Goal: Task Accomplishment & Management: Manage account settings

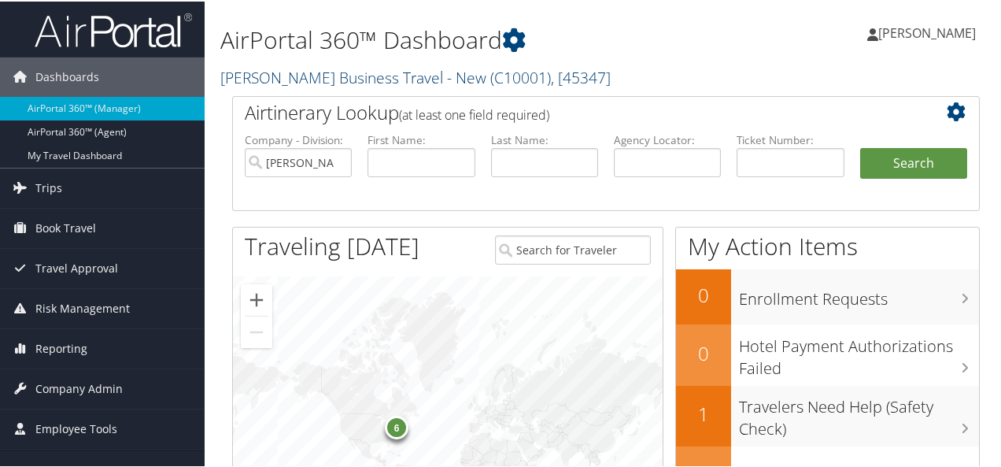
click at [246, 68] on link "Christopherson Business Travel - New ( C10001 ) , [ 45347 ]" at bounding box center [415, 75] width 390 height 21
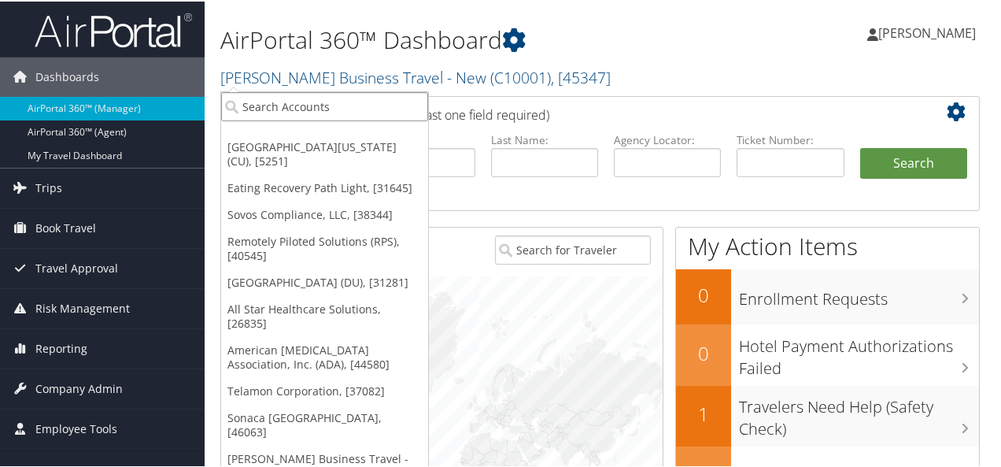
click at [282, 102] on input "search" at bounding box center [324, 105] width 207 height 29
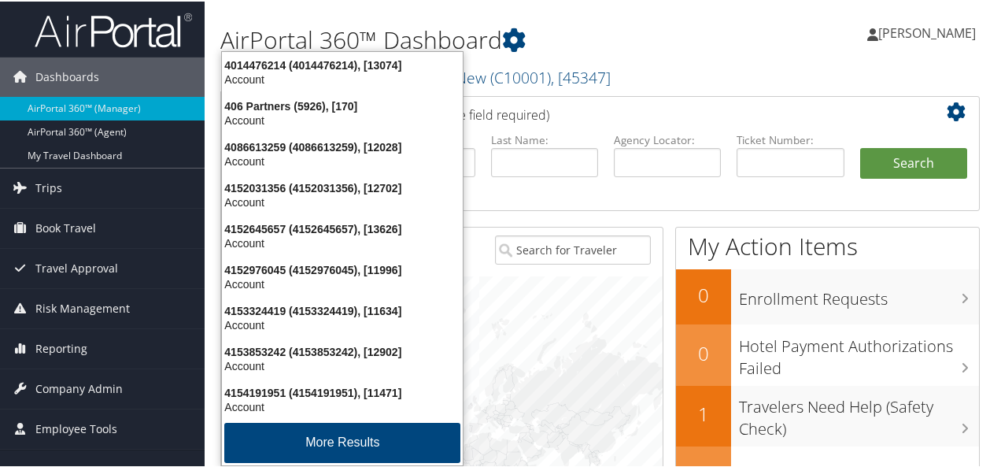
type input "4life"
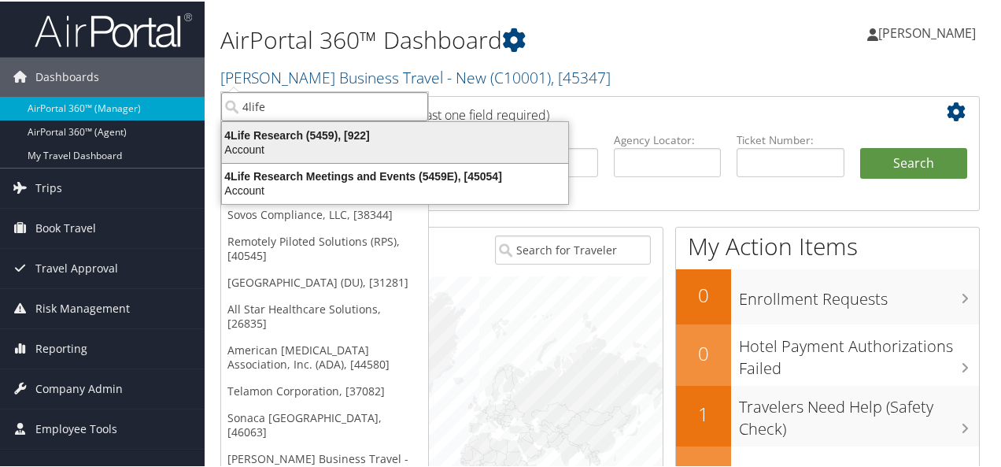
click at [257, 131] on div "4Life Research (5459), [922]" at bounding box center [394, 134] width 365 height 14
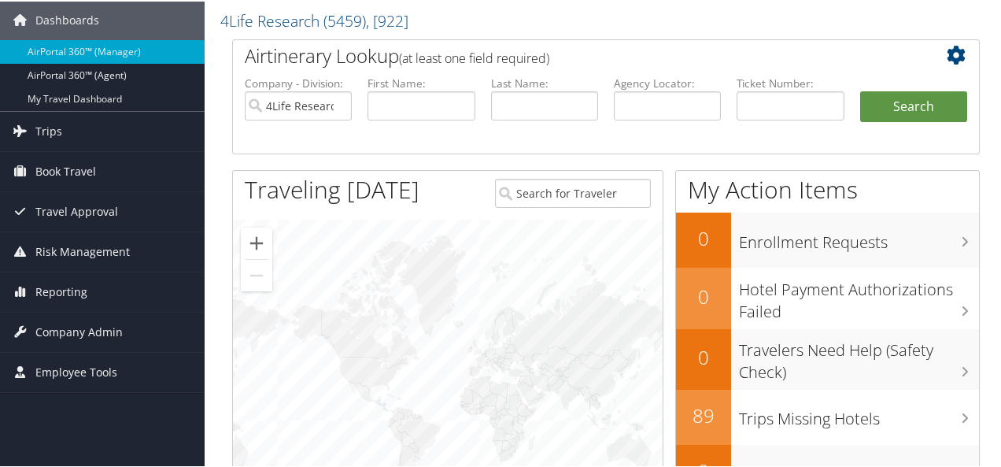
scroll to position [36, 0]
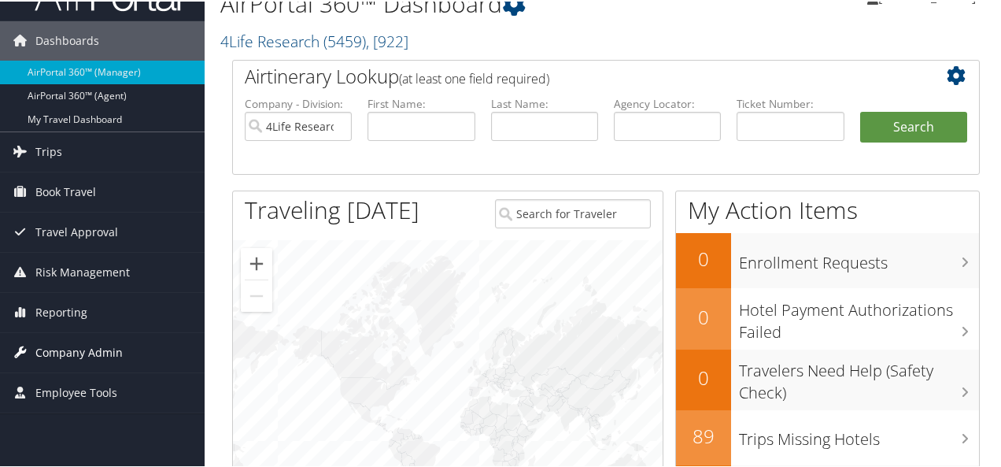
click at [98, 348] on span "Company Admin" at bounding box center [78, 350] width 87 height 39
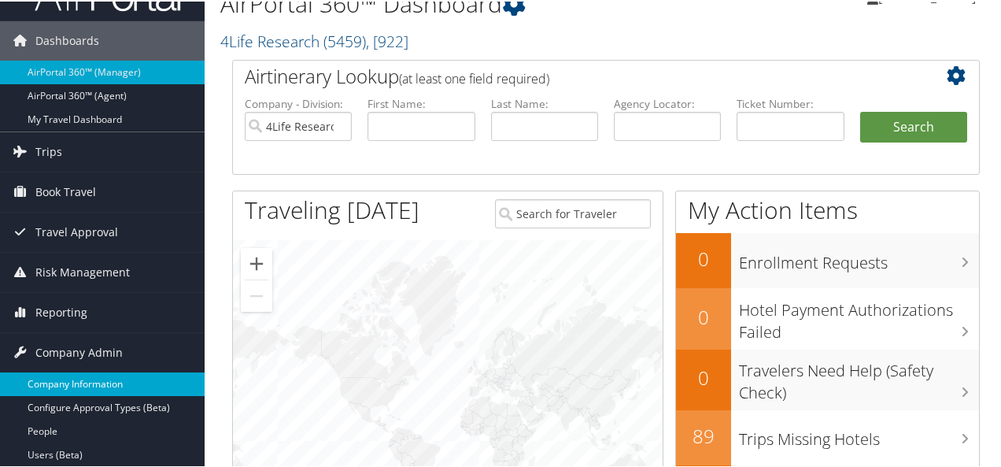
click at [91, 378] on link "Company Information" at bounding box center [102, 383] width 205 height 24
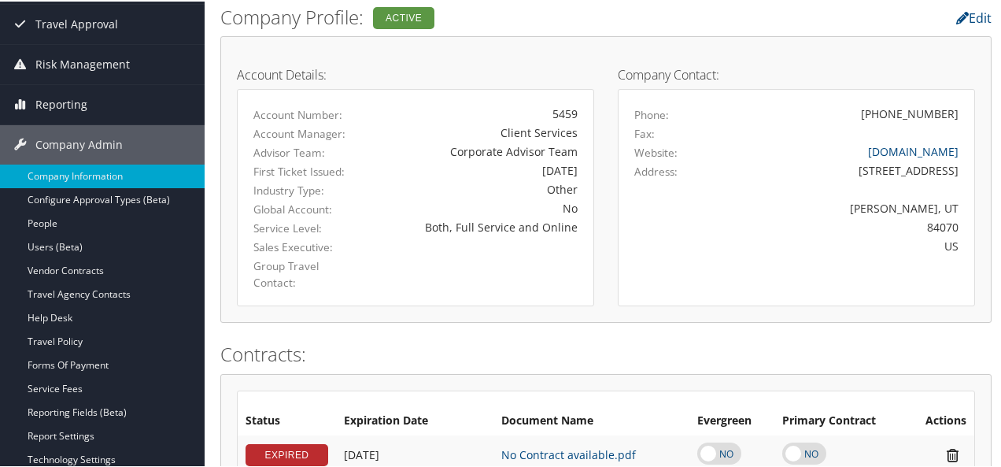
scroll to position [175, 0]
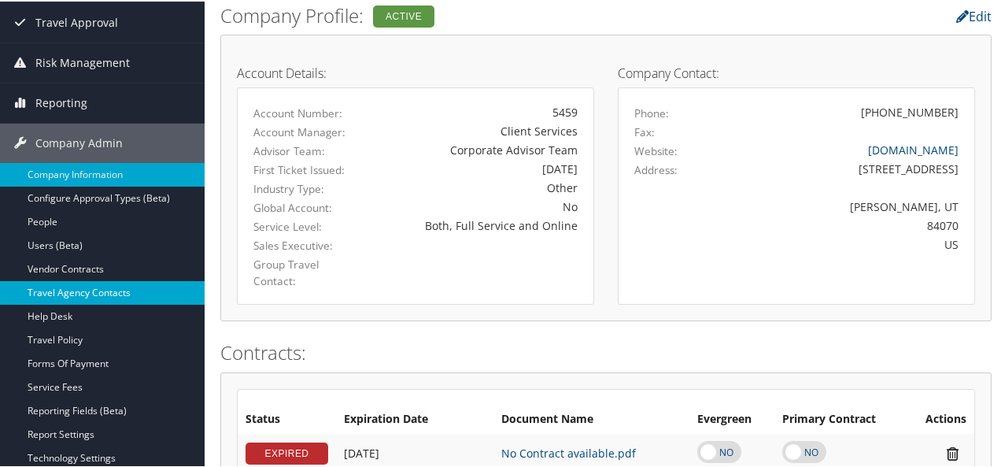
click at [69, 286] on link "Travel Agency Contacts" at bounding box center [102, 291] width 205 height 24
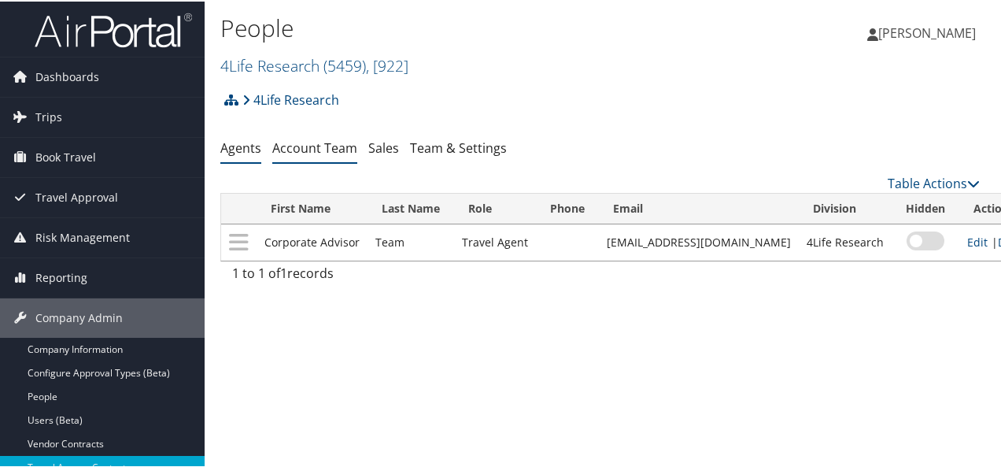
click at [317, 142] on link "Account Team" at bounding box center [314, 146] width 85 height 17
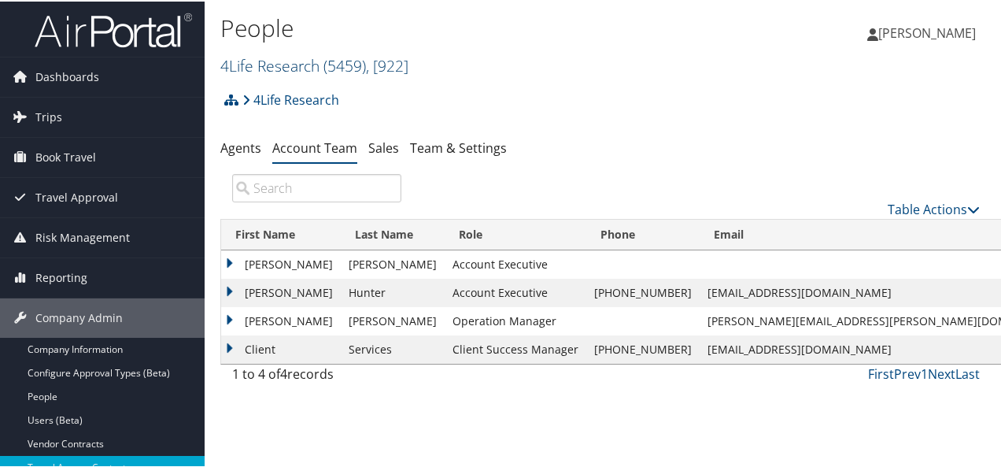
click at [281, 67] on link "4Life Research ( 5459 ) , [ 922 ]" at bounding box center [314, 64] width 188 height 21
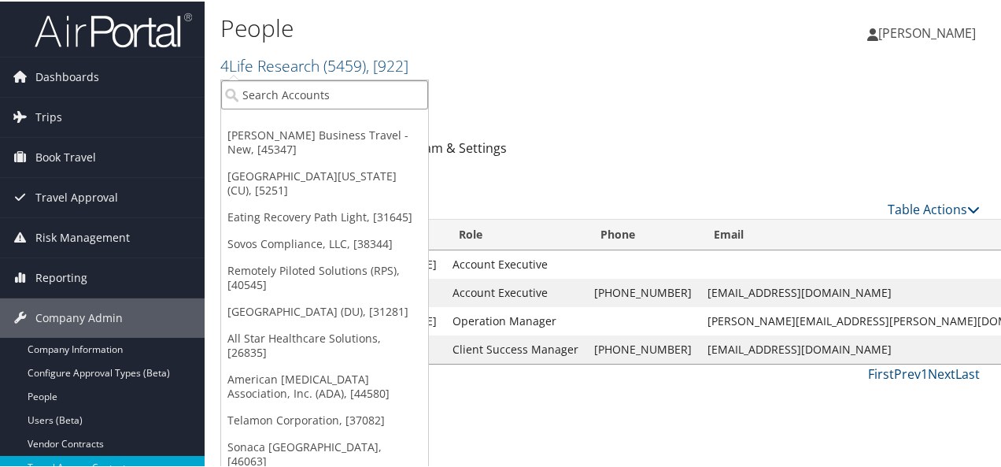
click at [275, 97] on input "search" at bounding box center [324, 93] width 207 height 29
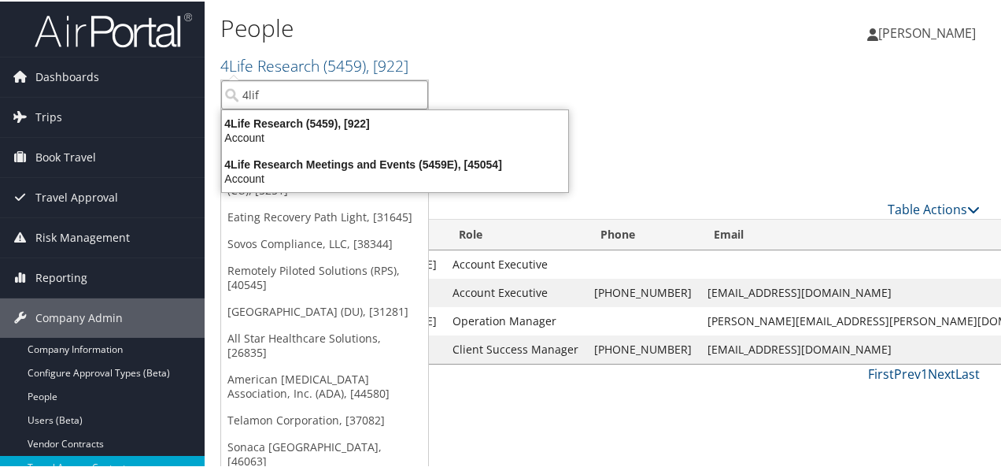
type input "4life"
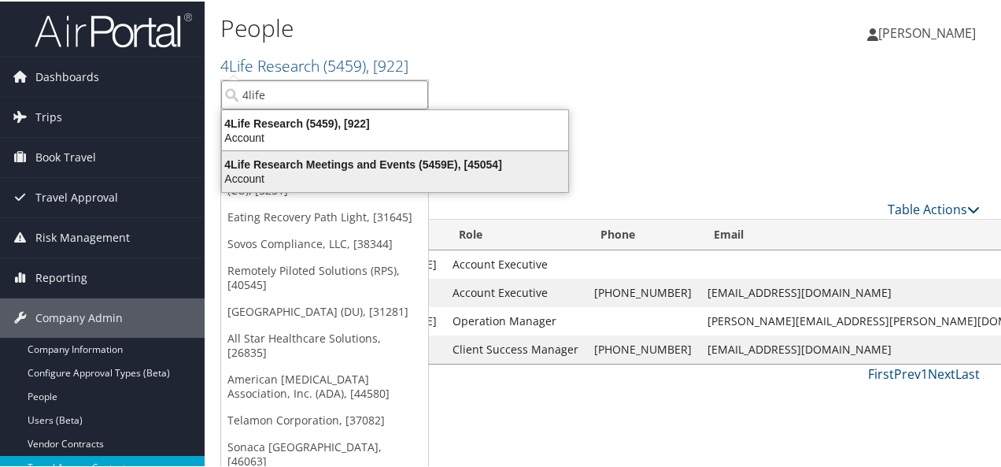
click at [288, 163] on div "4Life Research Meetings and Events (5459E), [45054]" at bounding box center [394, 163] width 365 height 14
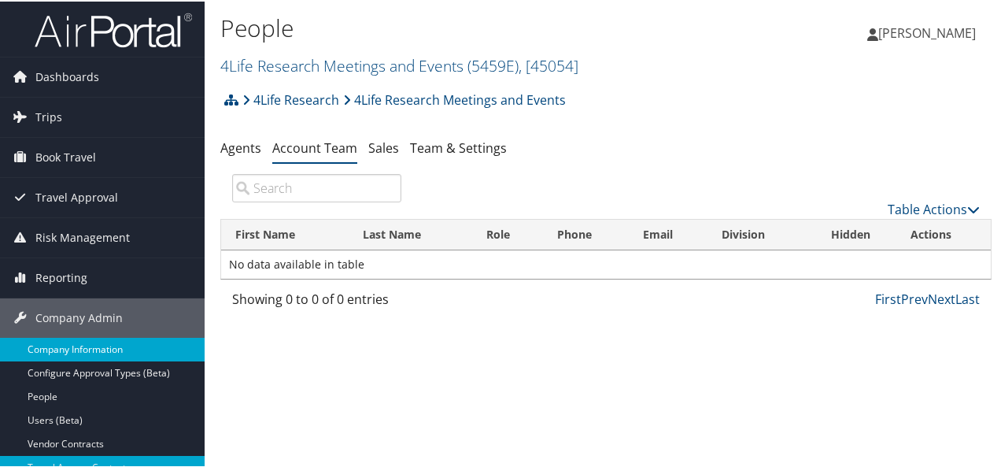
click at [110, 345] on link "Company Information" at bounding box center [102, 348] width 205 height 24
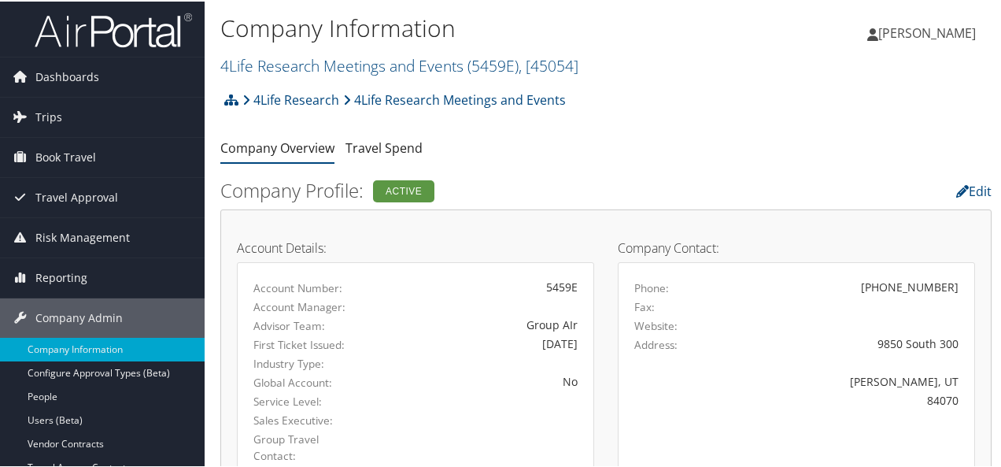
click at [1000, 205] on html "Menu Dashboards ► AirPortal 360™ (Manager) AirPortal 360™ (Agent) My Travel Das…" at bounding box center [503, 233] width 1007 height 467
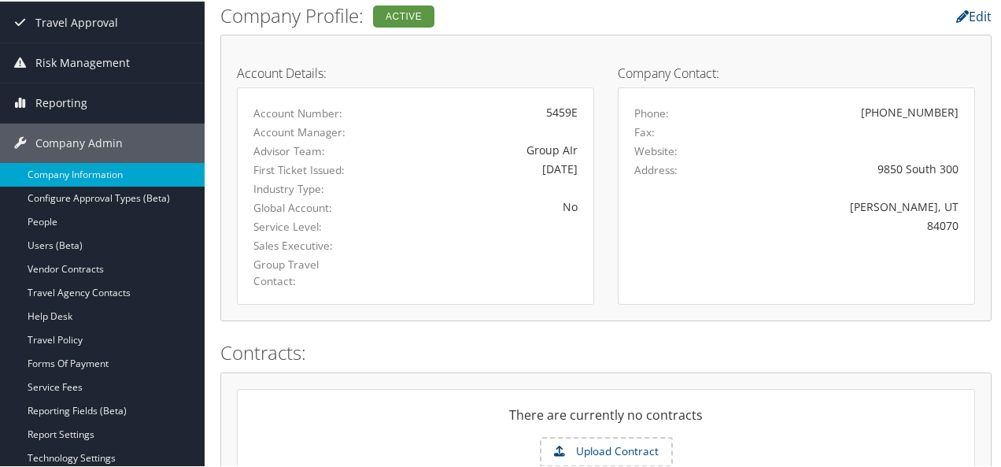
scroll to position [178, 0]
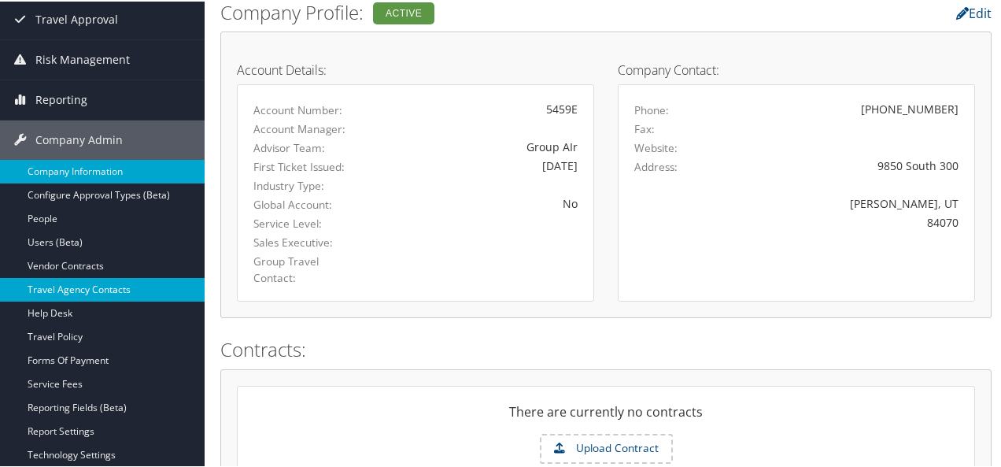
click at [76, 285] on link "Travel Agency Contacts" at bounding box center [102, 288] width 205 height 24
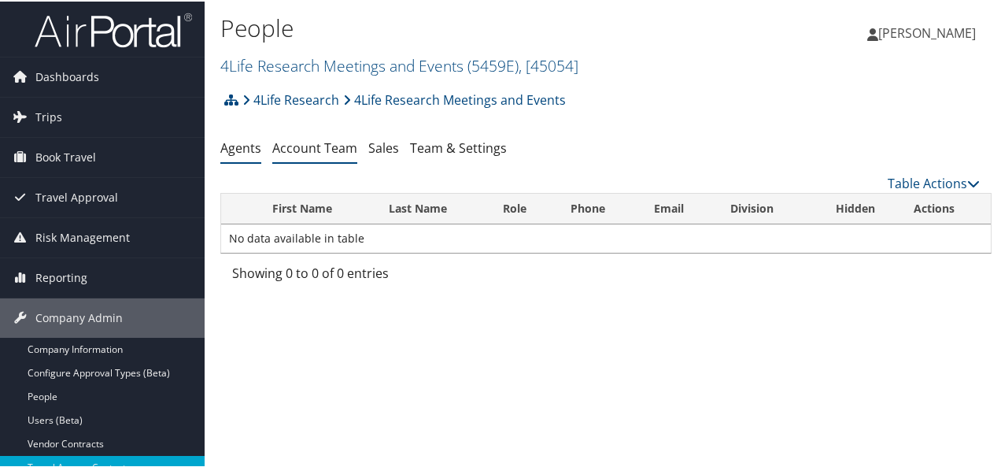
click at [312, 143] on link "Account Team" at bounding box center [314, 146] width 85 height 17
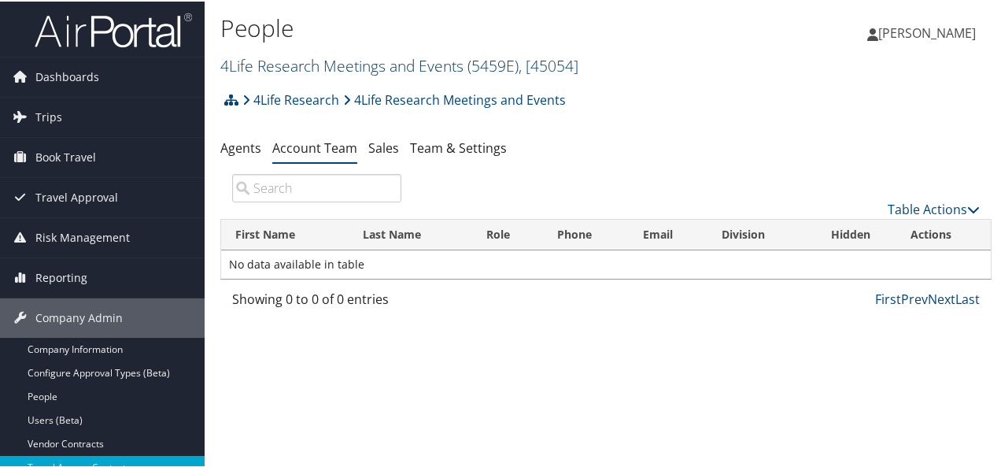
click at [286, 63] on link "4Life Research Meetings and Events ( 5459E ) , [ 45054 ]" at bounding box center [399, 64] width 358 height 21
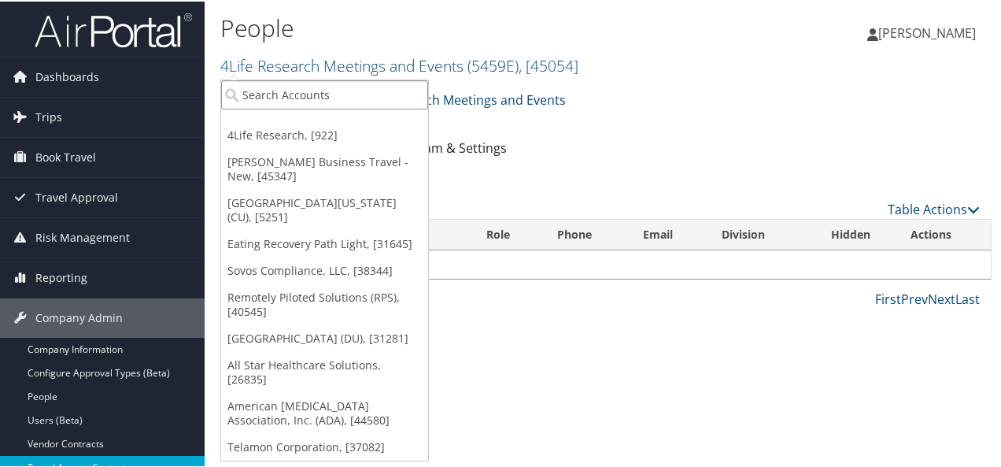
click at [288, 94] on input "search" at bounding box center [324, 93] width 207 height 29
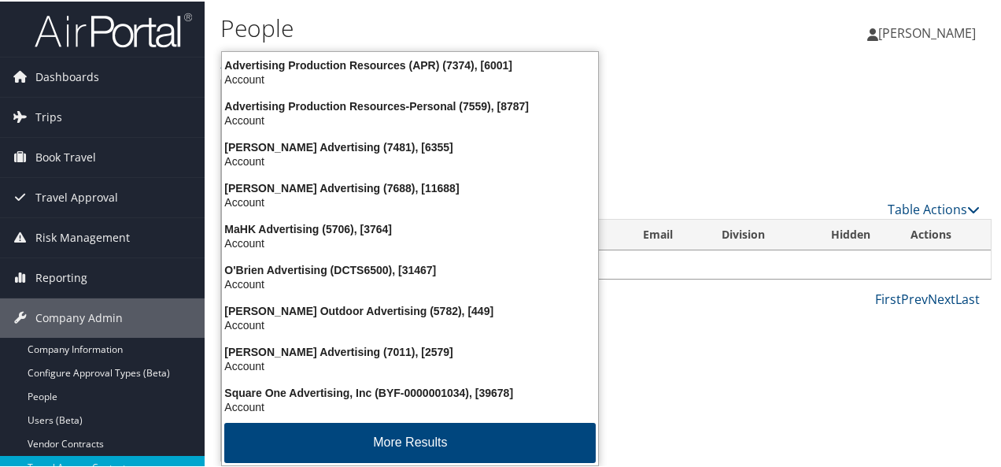
type input "advertising"
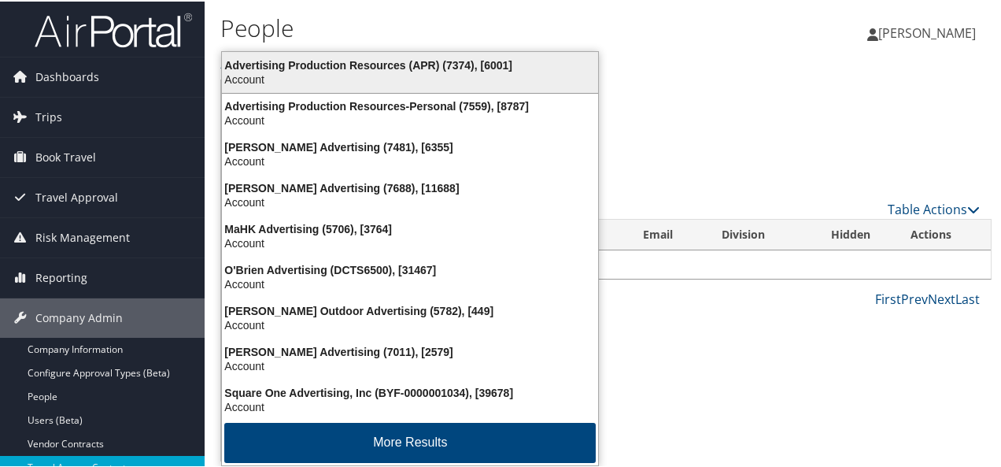
click at [311, 64] on div "Advertising Production Resources (APR) (7374), [6001]" at bounding box center [409, 64] width 395 height 14
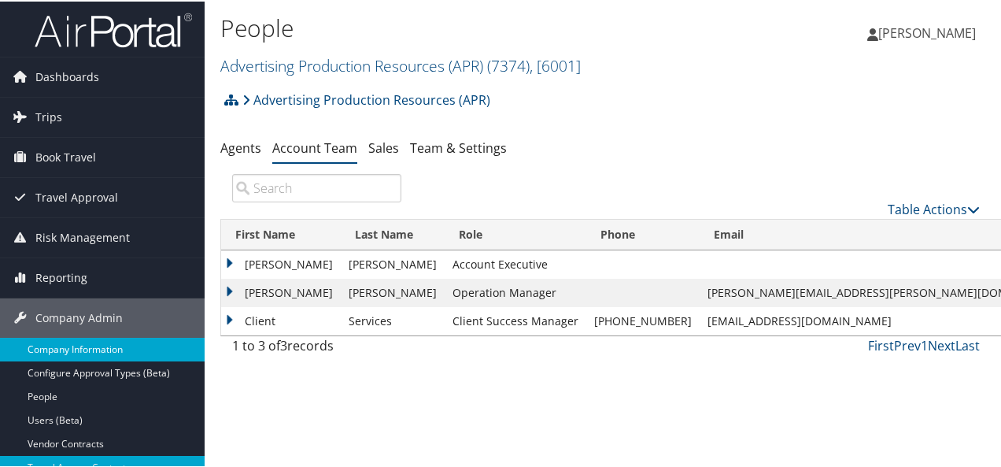
click at [82, 344] on link "Company Information" at bounding box center [102, 348] width 205 height 24
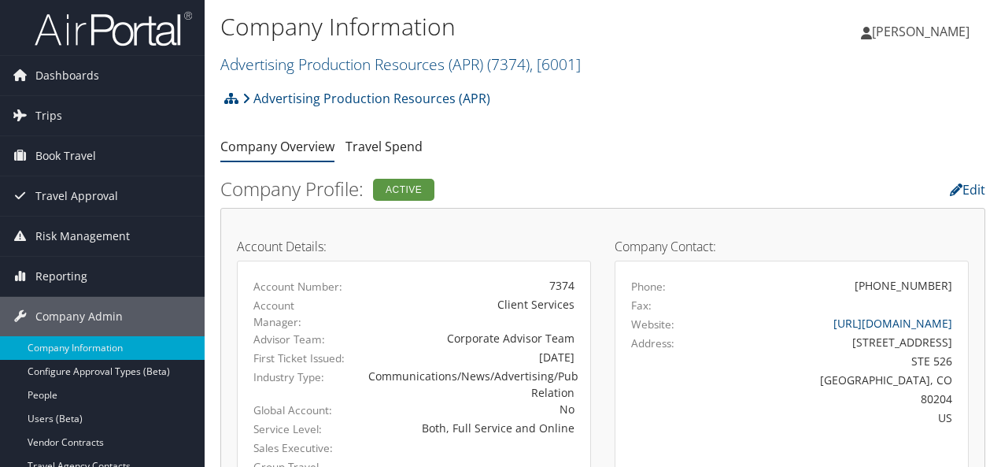
scroll to position [2, 0]
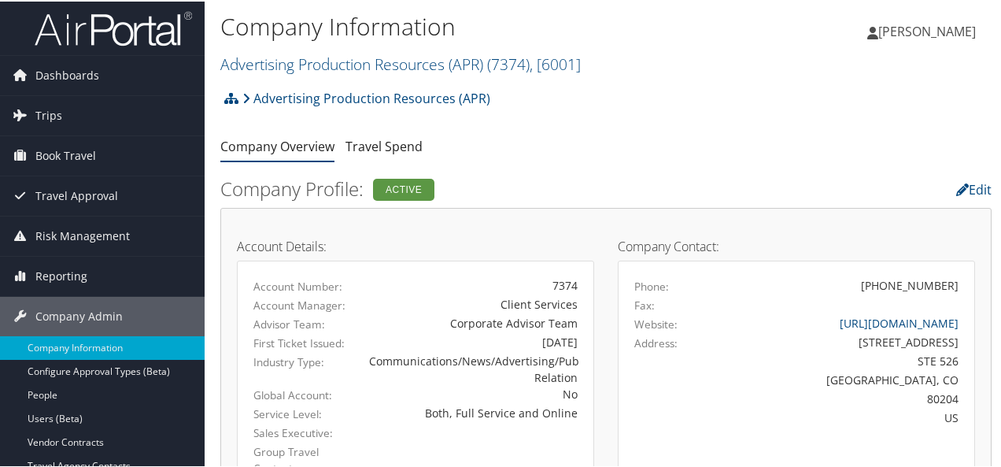
click at [1000, 150] on html "Menu Dashboards ► AirPortal 360™ (Manager) AirPortal 360™ (Agent) My Travel Das…" at bounding box center [503, 231] width 1007 height 467
drag, startPoint x: 999, startPoint y: 94, endPoint x: 999, endPoint y: 139, distance: 44.1
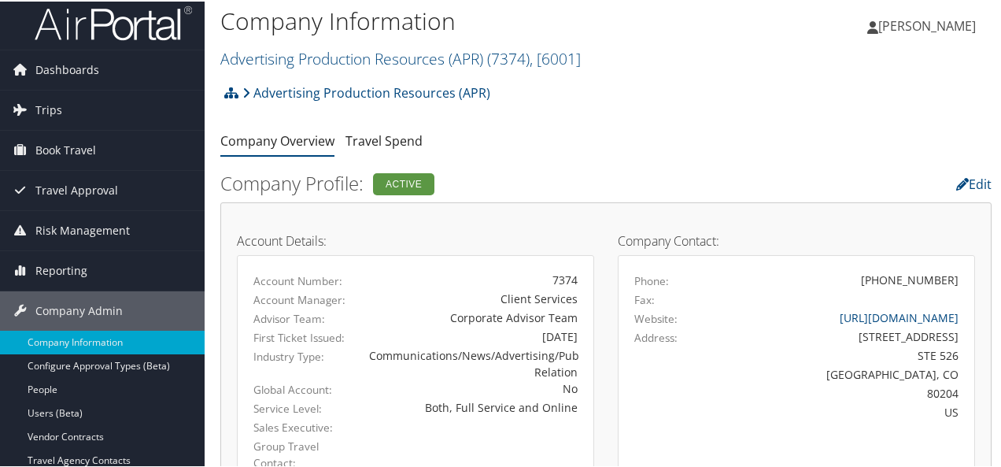
scroll to position [0, 0]
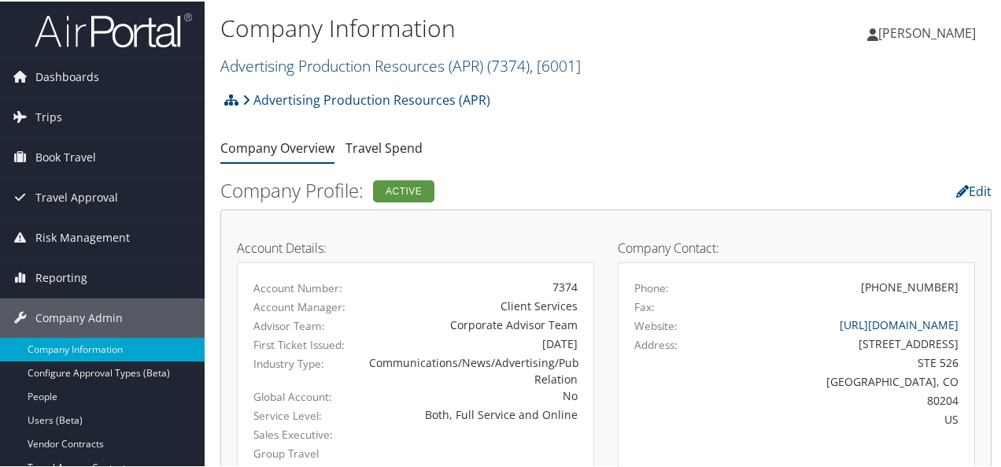
click at [323, 61] on link "Advertising Production Resources (APR) ( 7374 ) , [ 6001 ]" at bounding box center [400, 64] width 360 height 21
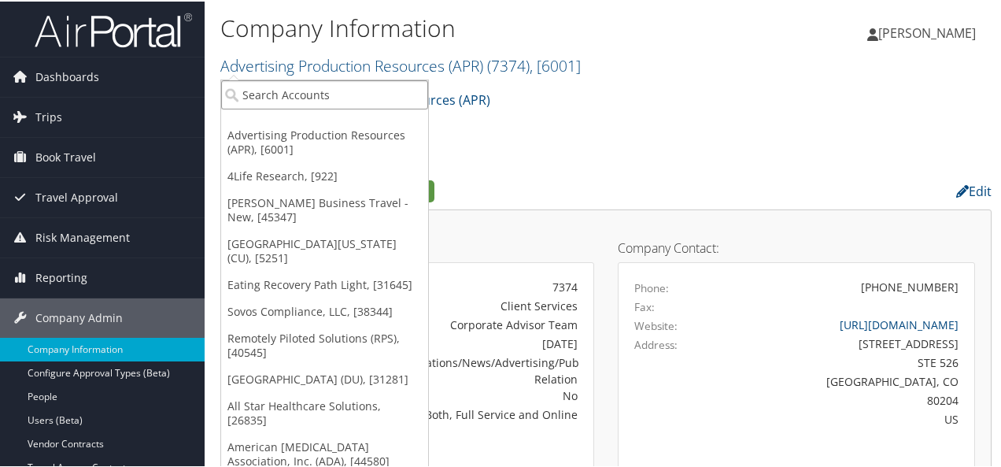
click at [294, 95] on input "search" at bounding box center [324, 93] width 207 height 29
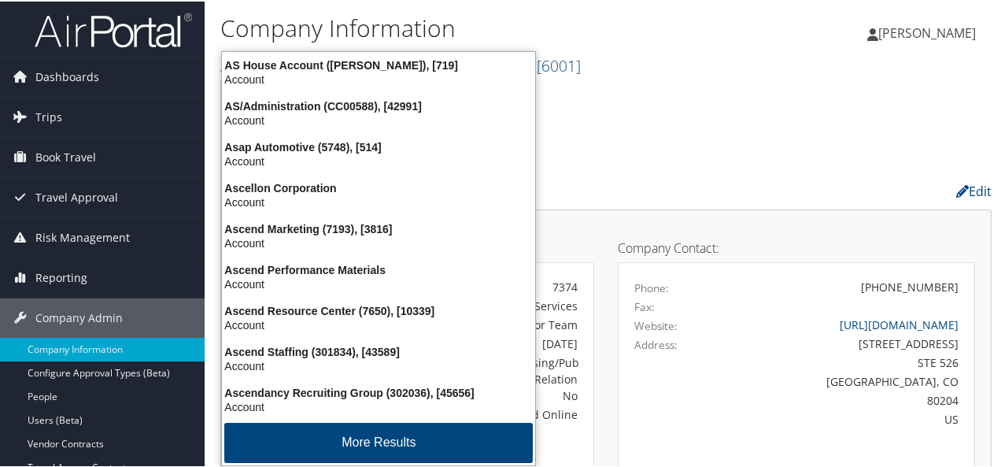
type input "Astronic"
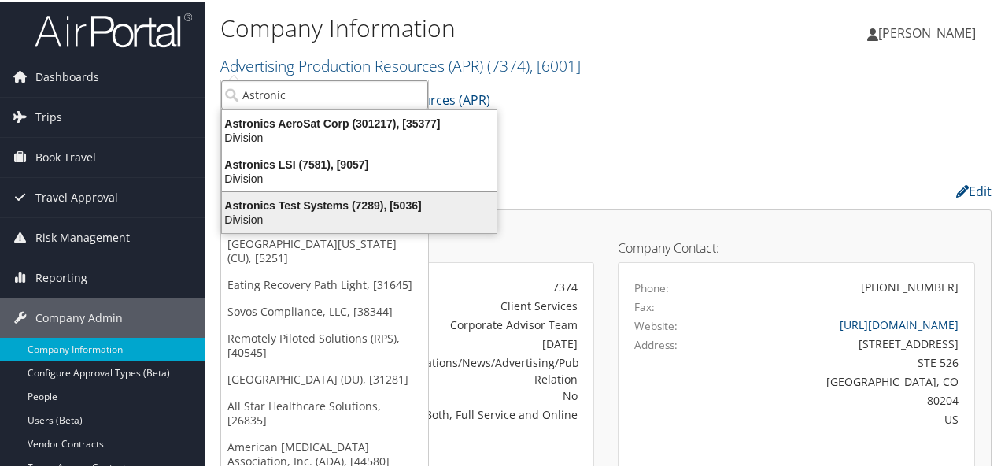
click at [305, 198] on div "Astronics Test Systems (7289), [5036]" at bounding box center [359, 204] width 294 height 14
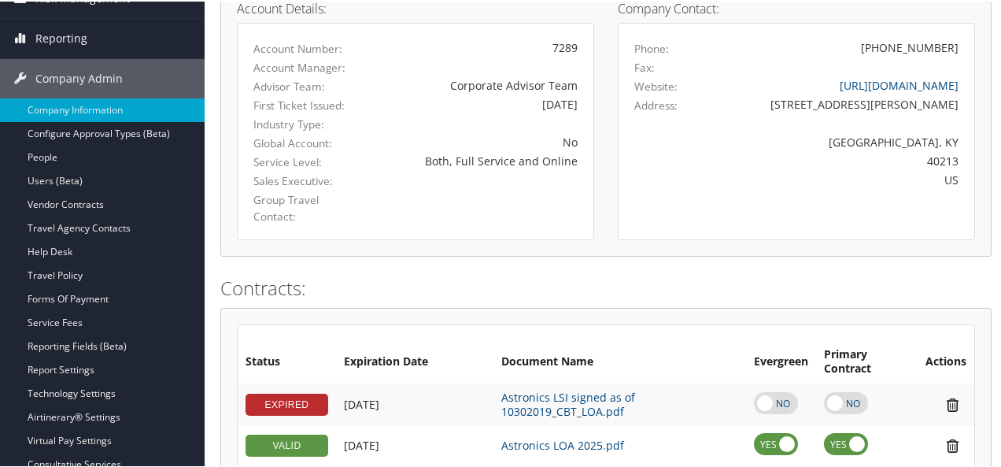
scroll to position [242, 0]
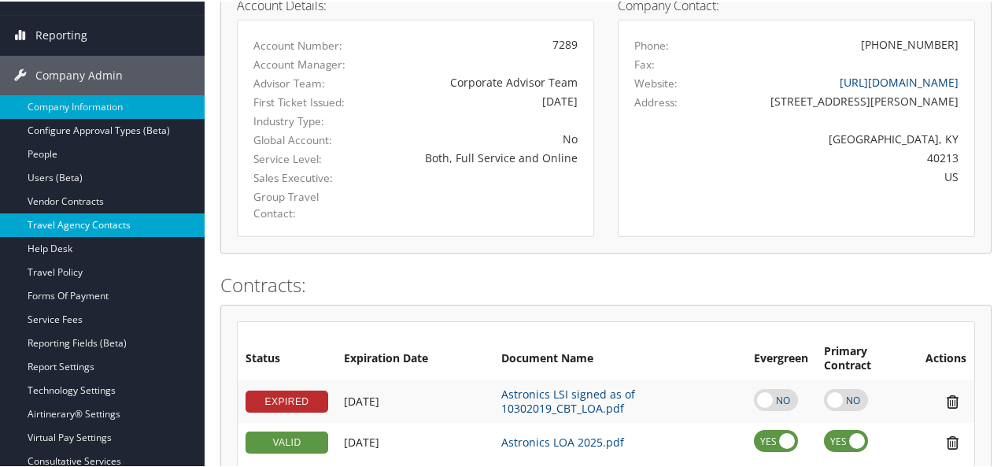
click at [96, 223] on link "Travel Agency Contacts" at bounding box center [102, 224] width 205 height 24
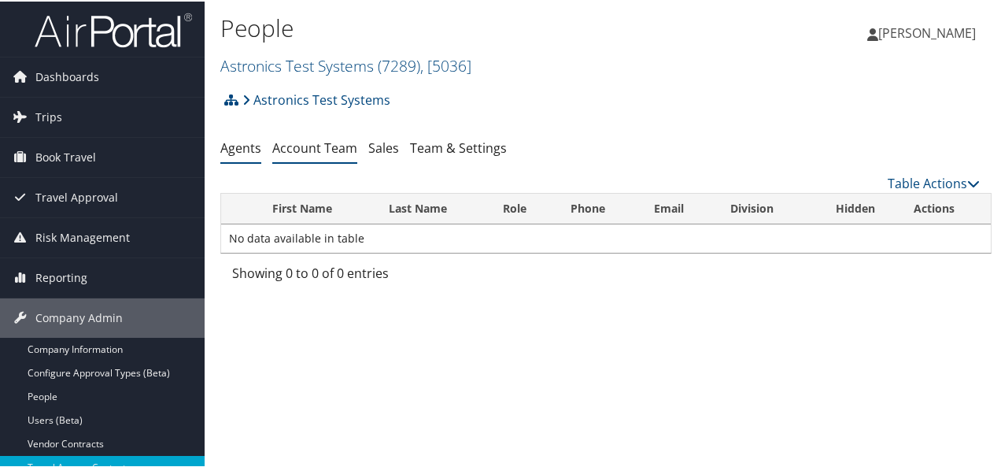
click at [307, 145] on link "Account Team" at bounding box center [314, 146] width 85 height 17
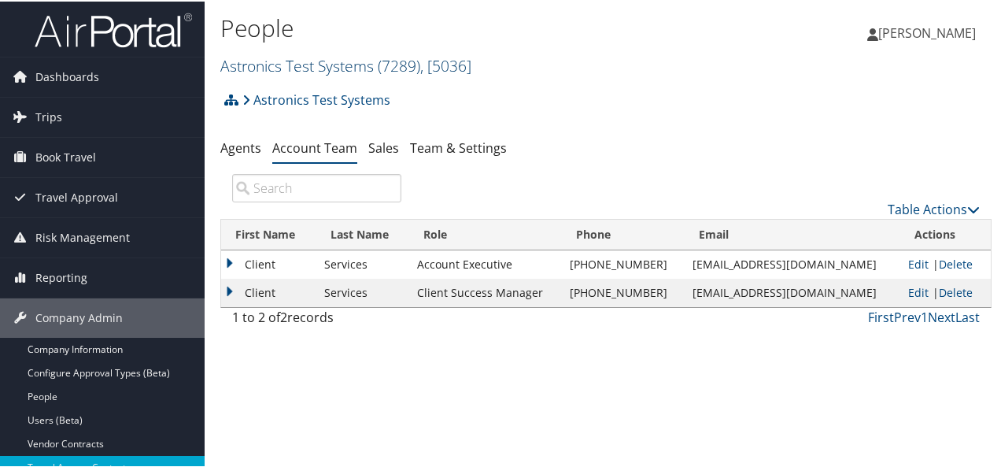
click at [305, 58] on link "Astronics Test Systems ( 7289 ) , [ 5036 ]" at bounding box center [345, 64] width 251 height 21
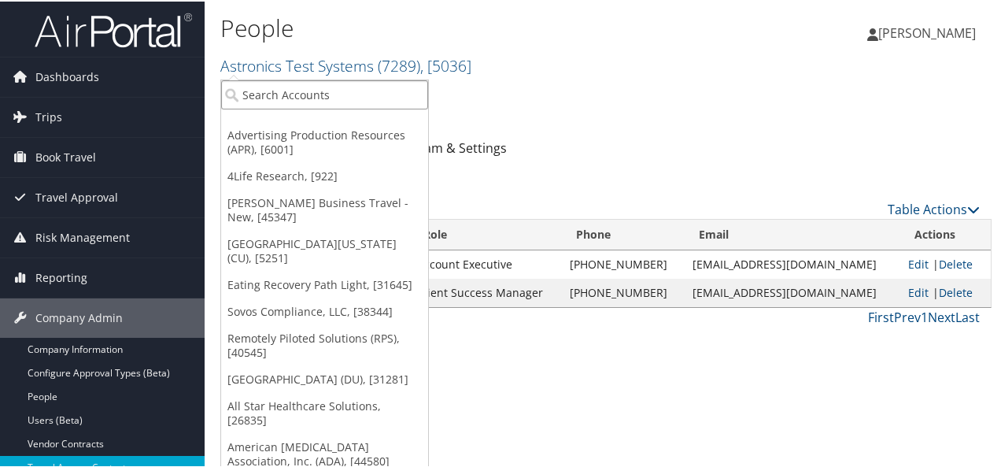
click at [284, 99] on input "search" at bounding box center [324, 93] width 207 height 29
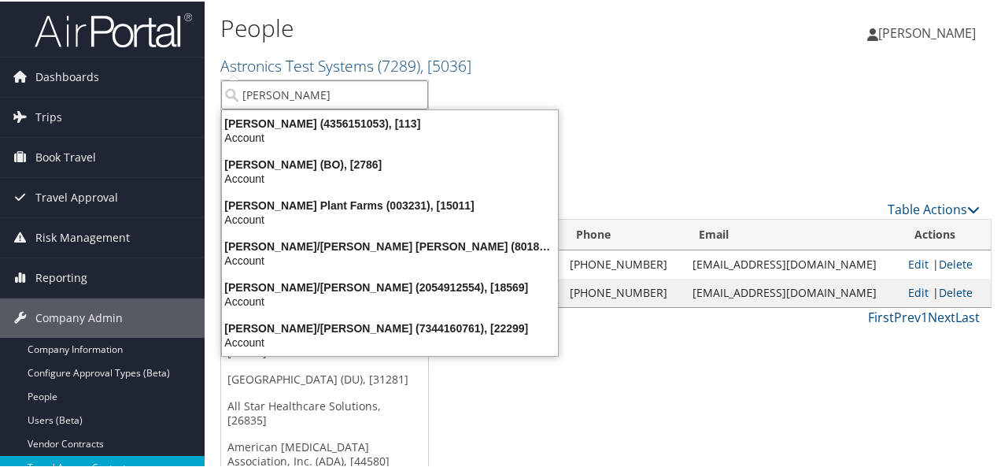
type input "[PERSON_NAME]"
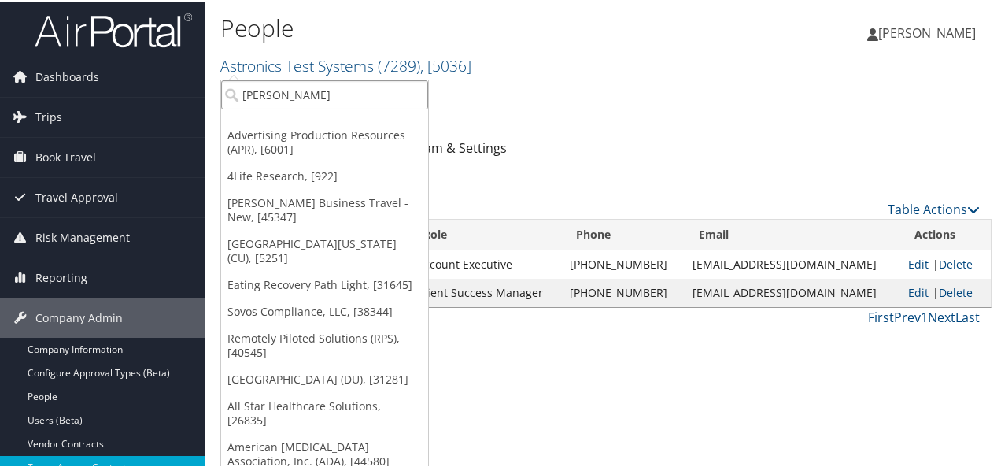
drag, startPoint x: 287, startPoint y: 92, endPoint x: 214, endPoint y: 91, distance: 73.2
click at [214, 92] on div "People Astronics Test Systems ( 7289 ) , [ 5036 ] Advertising Production Resour…" at bounding box center [606, 233] width 803 height 467
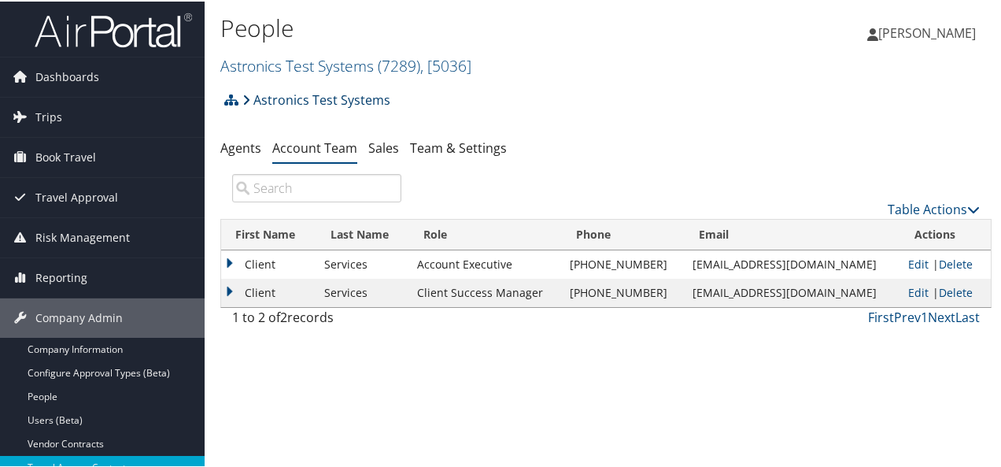
click at [277, 102] on link "Astronics Test Systems" at bounding box center [316, 98] width 148 height 31
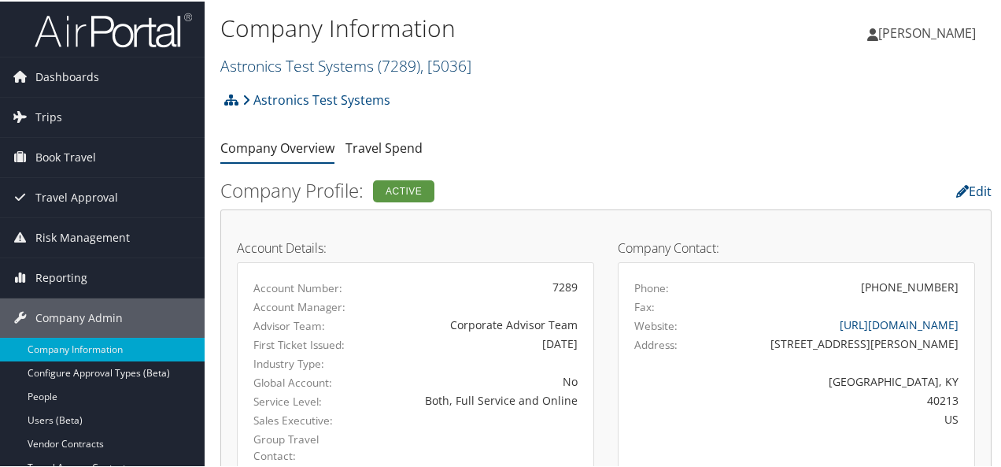
click at [279, 65] on link "Astronics Test Systems ( 7289 ) , [ 5036 ]" at bounding box center [345, 64] width 251 height 21
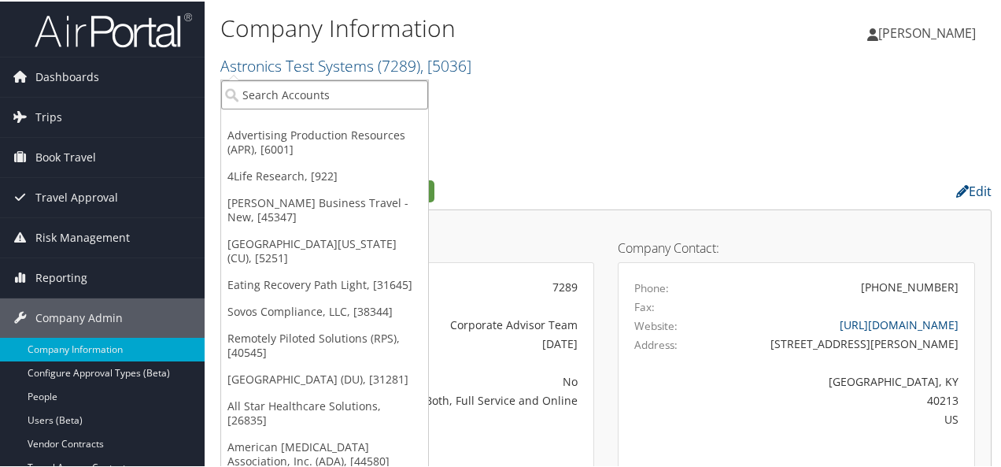
click at [268, 94] on input "search" at bounding box center [324, 93] width 207 height 29
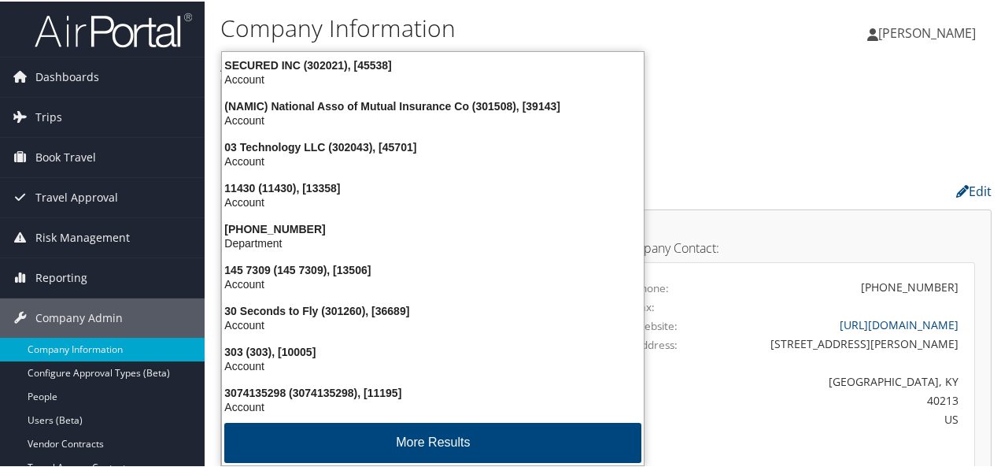
type input "30101"
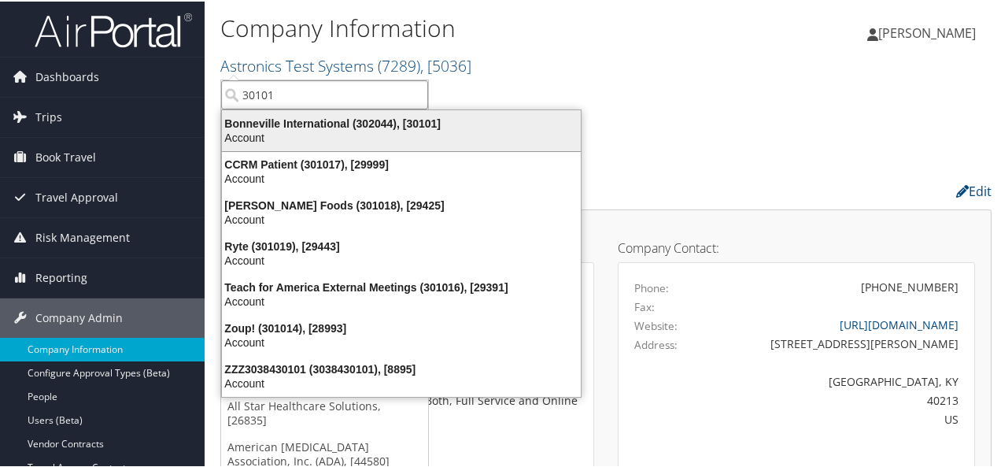
click at [290, 122] on div "Bonneville International (302044), [30101]" at bounding box center [401, 122] width 378 height 14
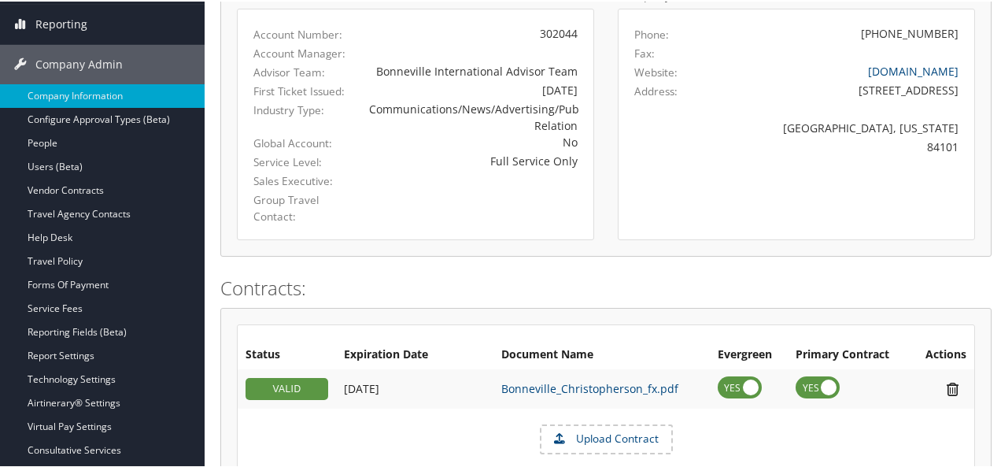
scroll to position [205, 0]
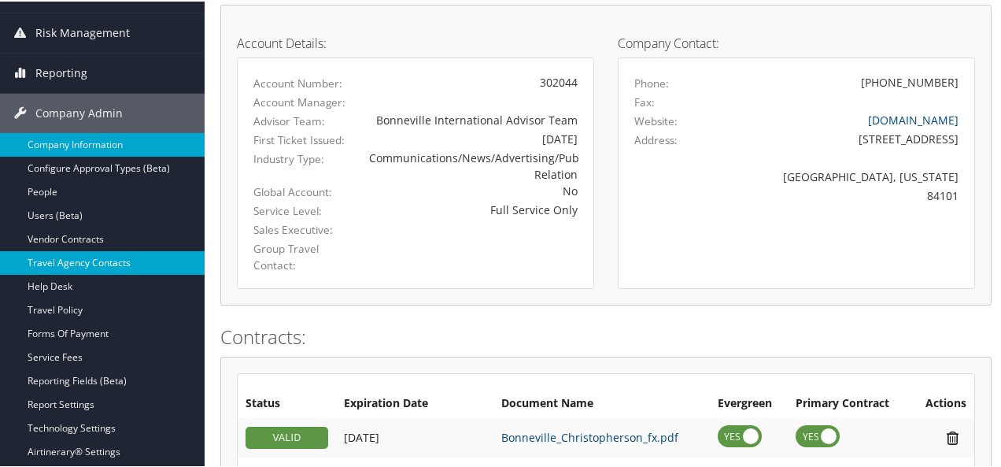
click at [124, 253] on link "Travel Agency Contacts" at bounding box center [102, 261] width 205 height 24
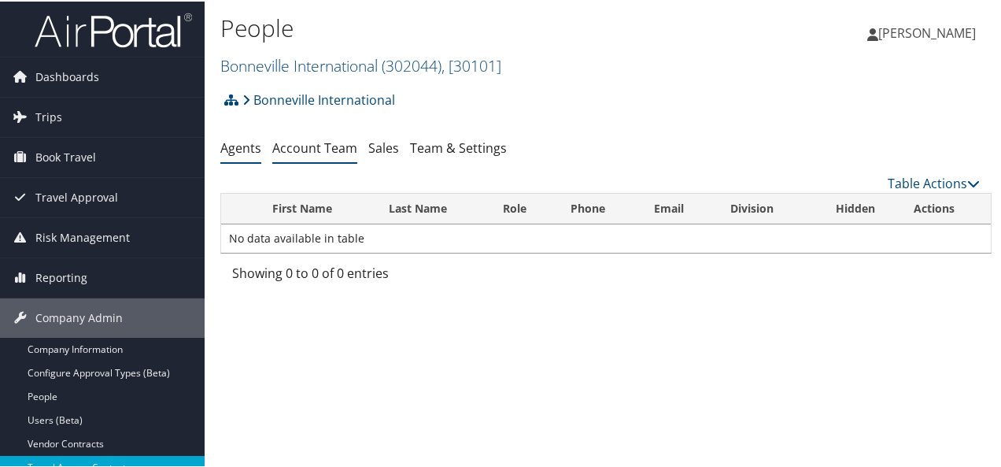
click at [323, 146] on link "Account Team" at bounding box center [314, 146] width 85 height 17
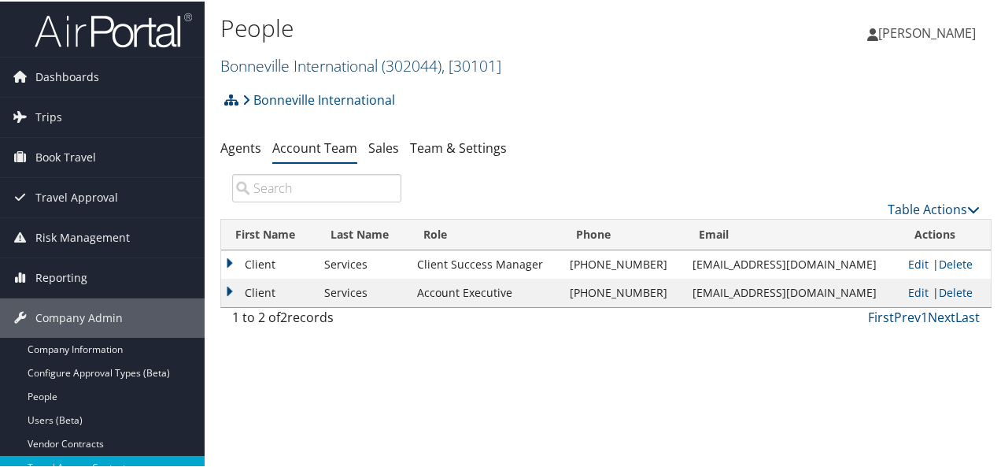
click at [276, 62] on link "Bonneville International ( 302044 ) , [ 30101 ]" at bounding box center [360, 64] width 281 height 21
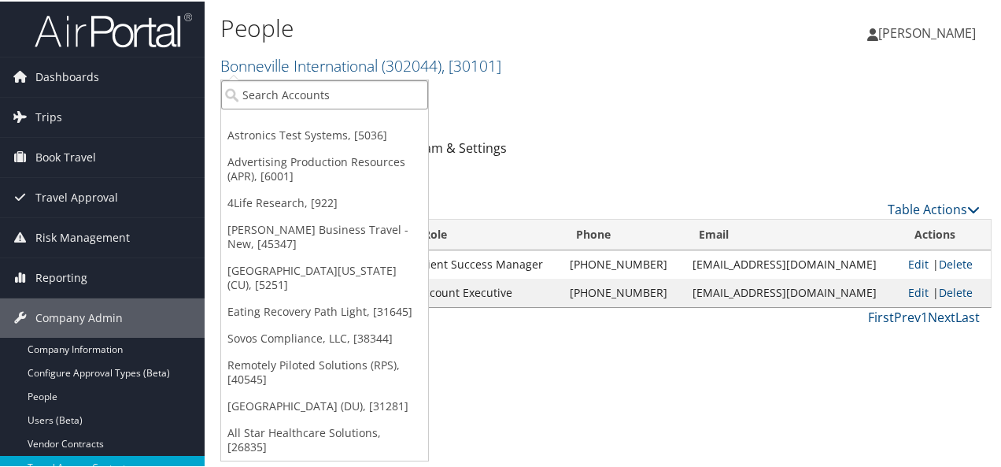
click at [288, 93] on input "search" at bounding box center [324, 93] width 207 height 29
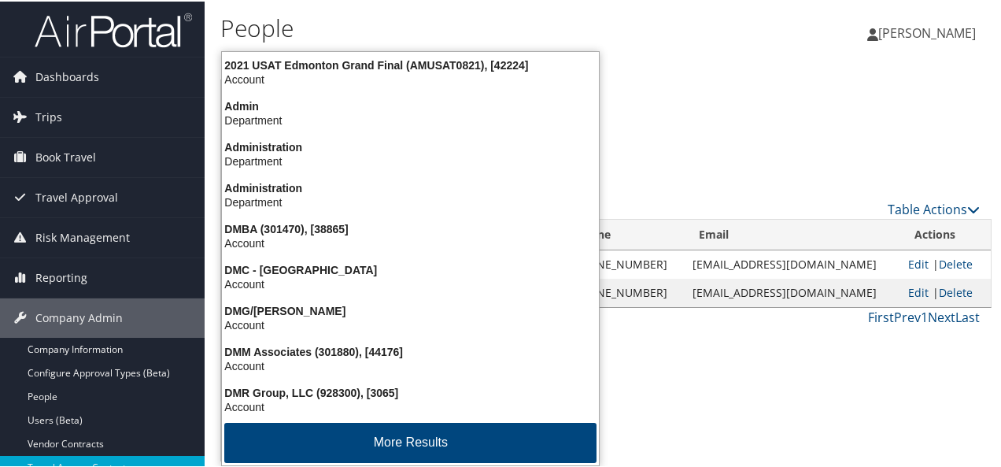
type input "DMBA"
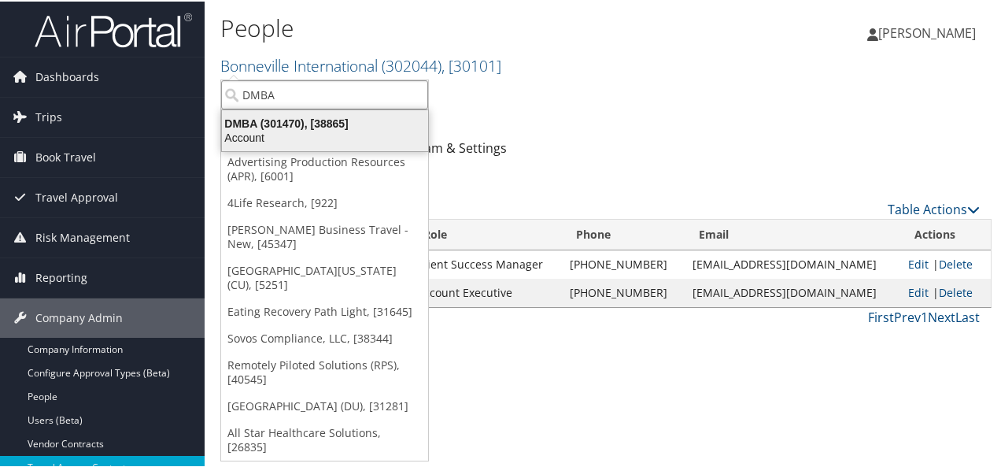
click at [246, 125] on div "DMBA (301470), [38865]" at bounding box center [324, 122] width 225 height 14
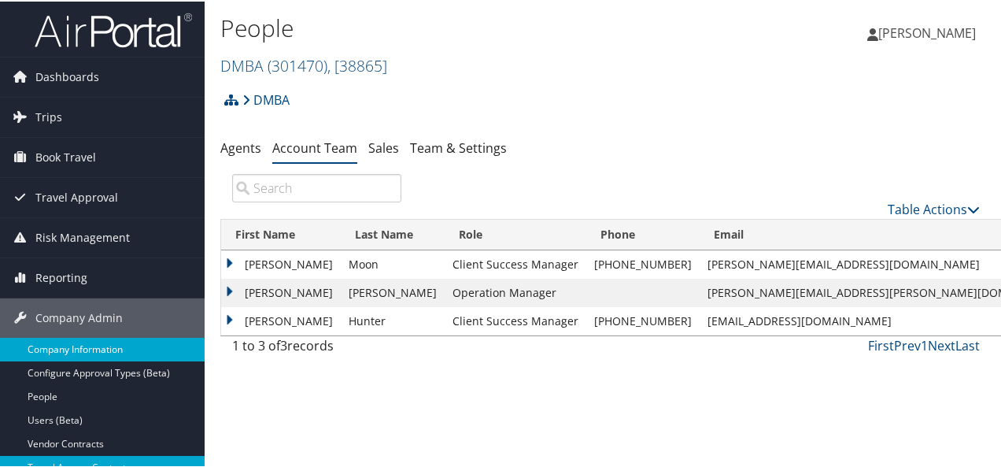
click at [104, 341] on link "Company Information" at bounding box center [102, 348] width 205 height 24
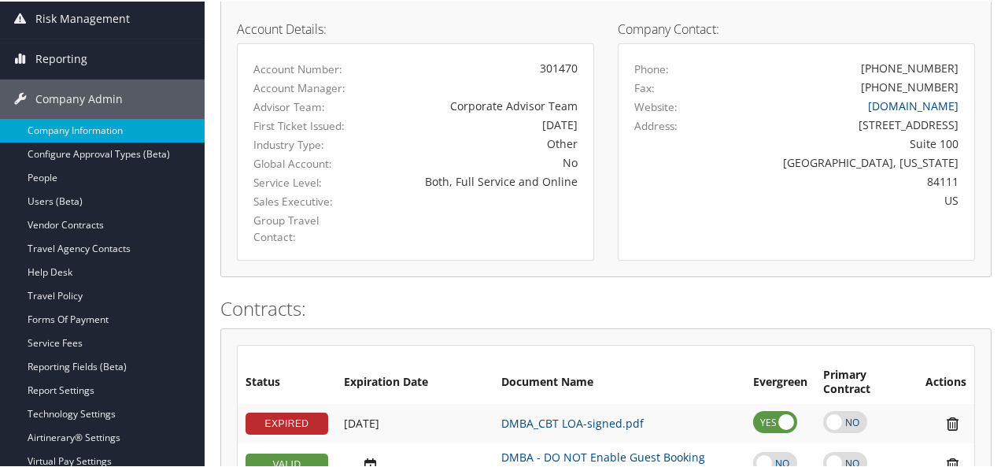
scroll to position [220, 0]
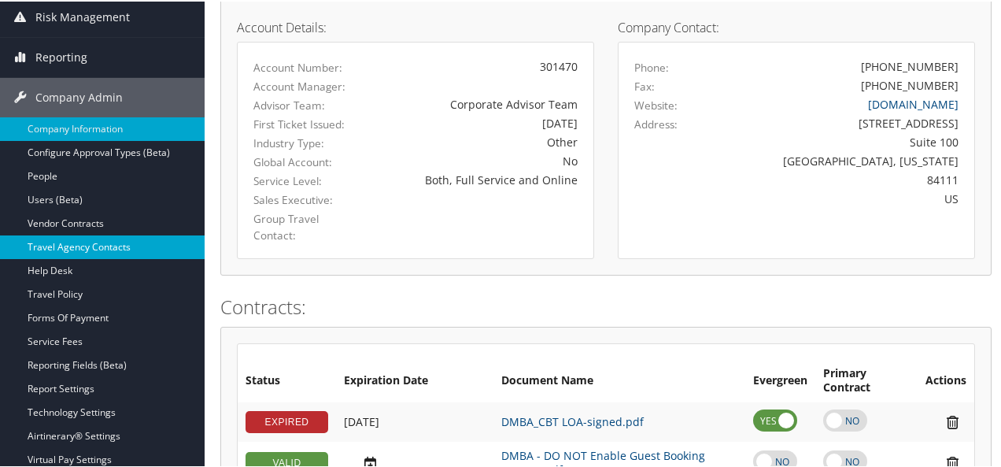
click at [96, 239] on link "Travel Agency Contacts" at bounding box center [102, 246] width 205 height 24
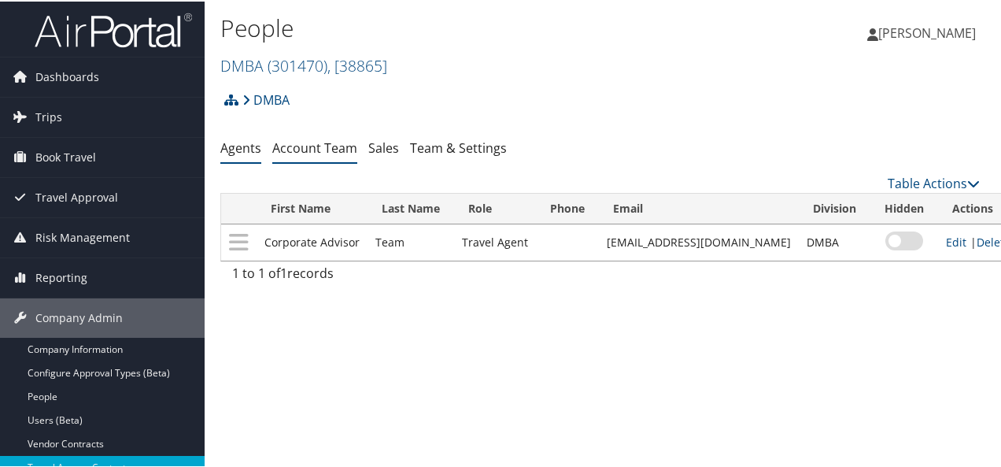
click at [323, 147] on link "Account Team" at bounding box center [314, 146] width 85 height 17
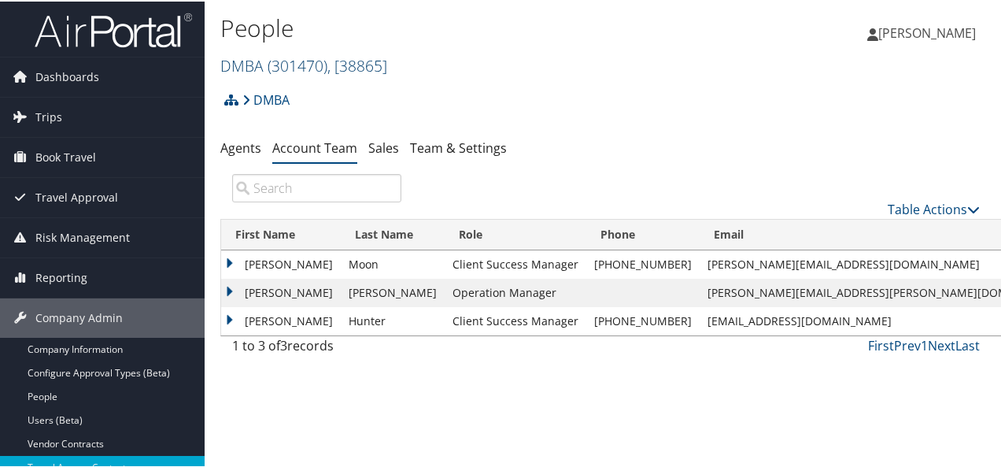
click at [315, 65] on span "( 301470 )" at bounding box center [298, 64] width 60 height 21
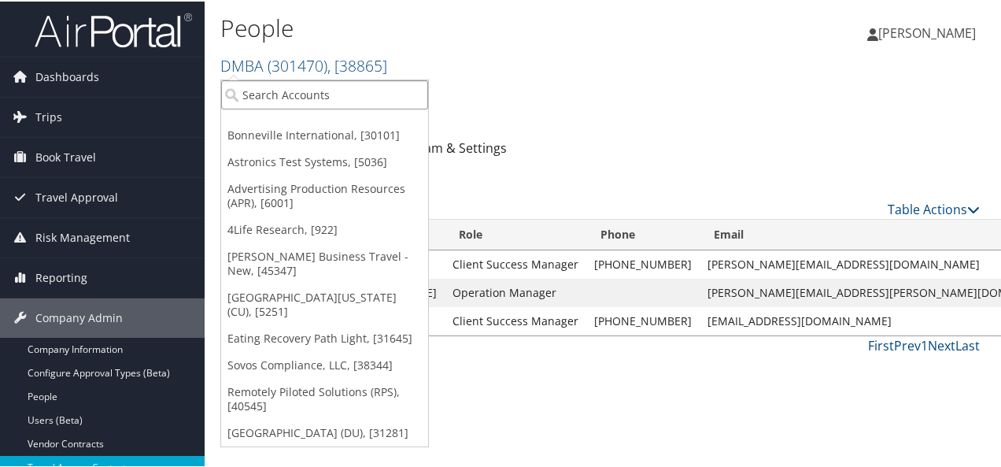
click at [280, 92] on input "search" at bounding box center [324, 93] width 207 height 29
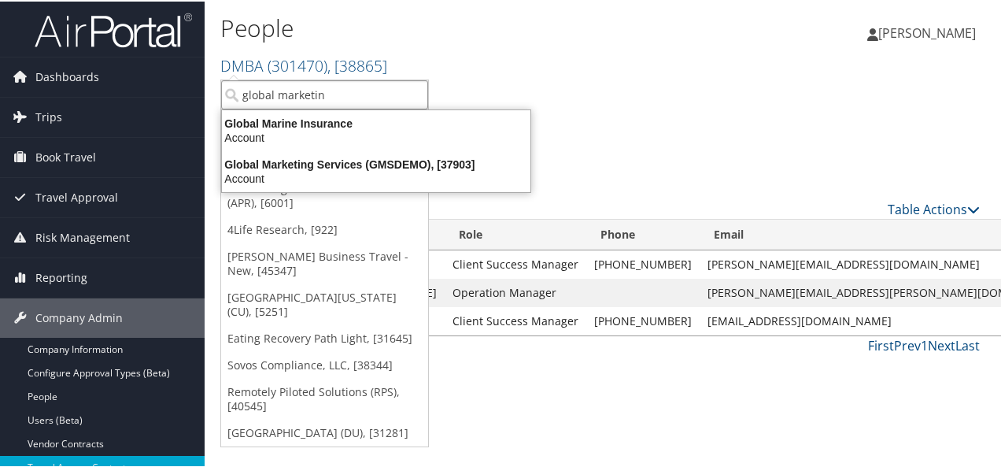
type input "global marketing"
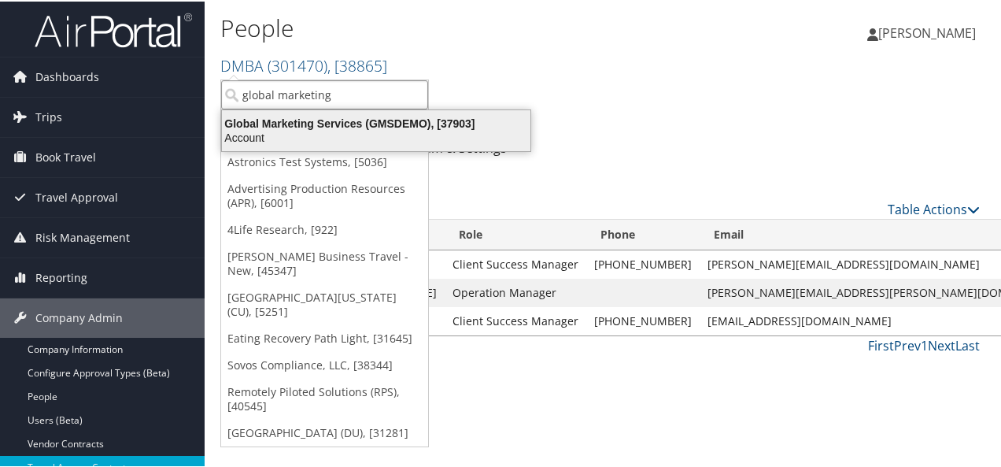
click at [333, 124] on div "Global Marketing Services (GMSDEMO), [37903]" at bounding box center [375, 122] width 327 height 14
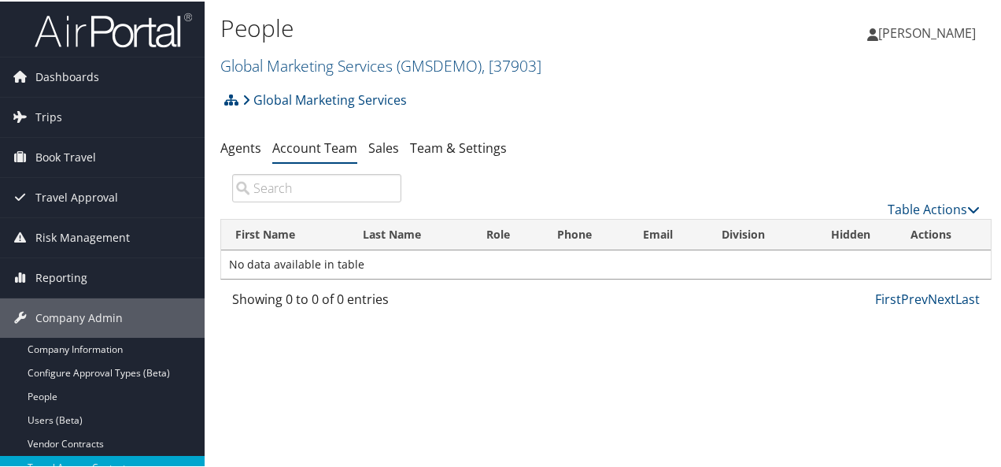
click at [313, 152] on link "Account Team" at bounding box center [314, 146] width 85 height 17
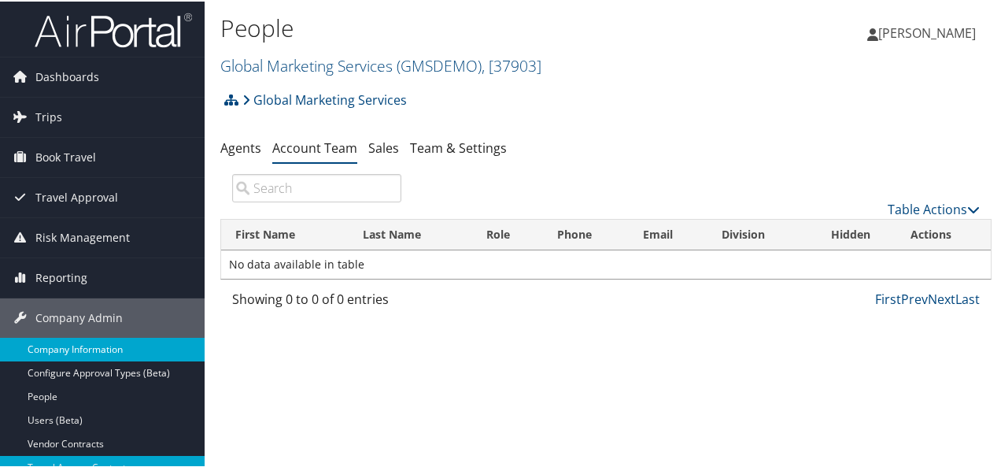
click at [121, 347] on link "Company Information" at bounding box center [102, 348] width 205 height 24
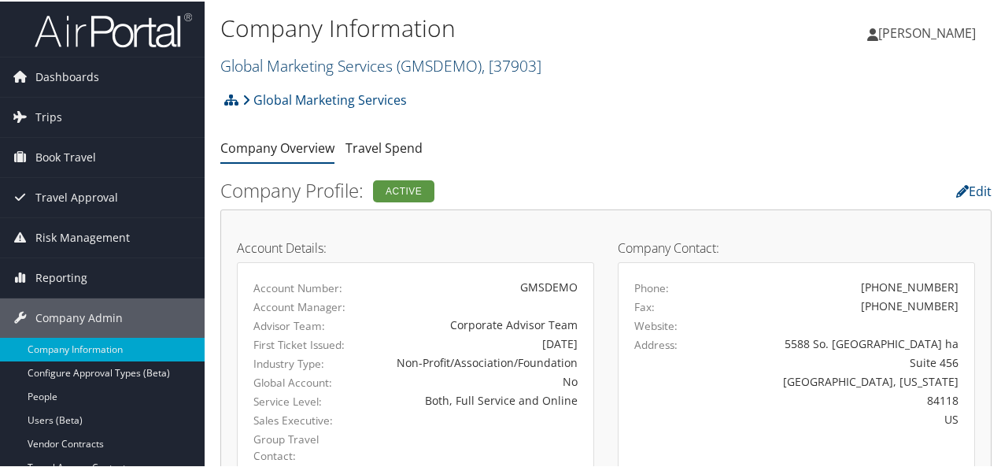
click at [329, 61] on link "Global Marketing Services ( GMSDEMO ) , [ 37903 ]" at bounding box center [380, 64] width 321 height 21
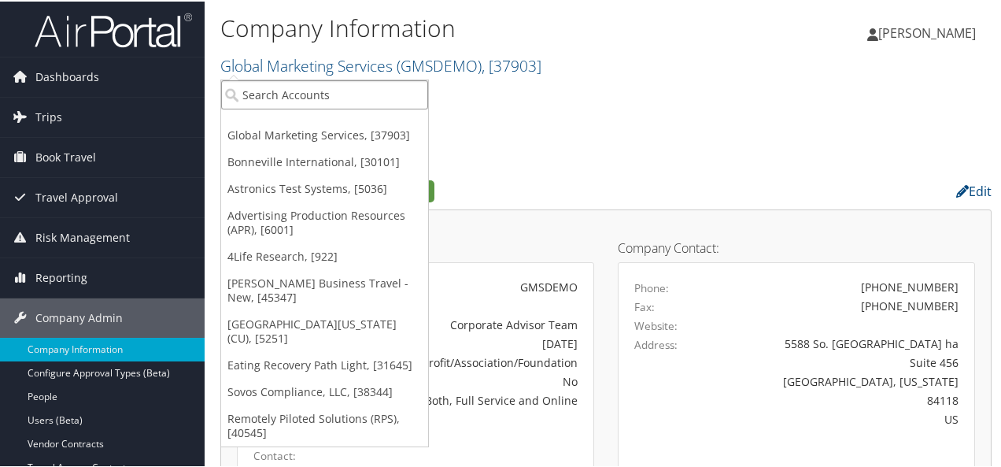
click at [257, 97] on input "search" at bounding box center [324, 93] width 207 height 29
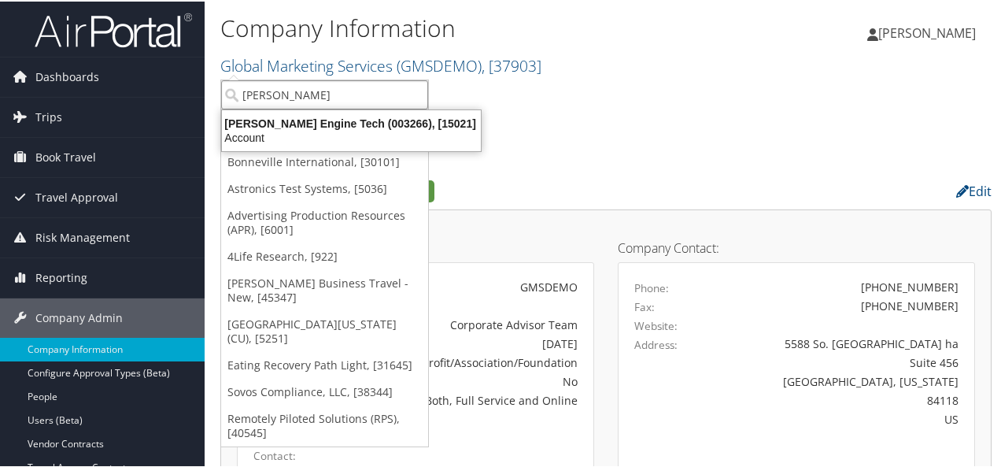
type input "hartze"
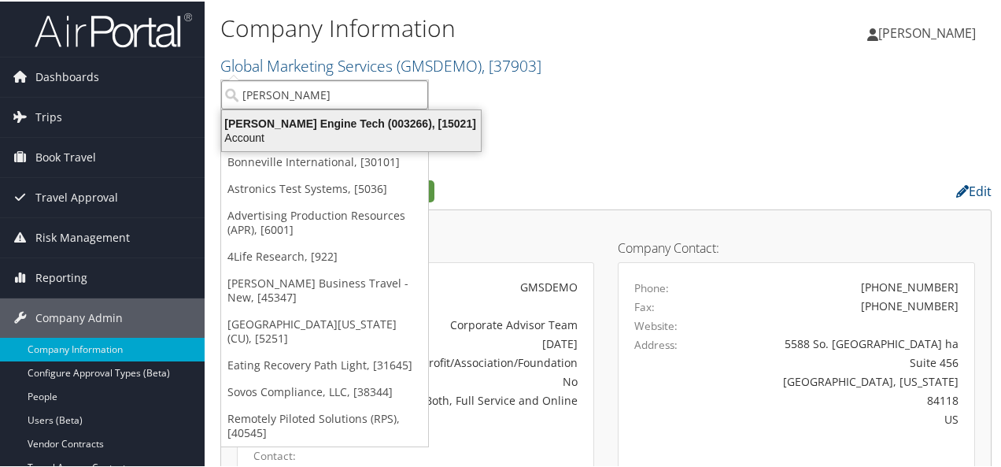
click at [277, 125] on div "Hartzell Engine Tech (003266), [15021]" at bounding box center [351, 122] width 278 height 14
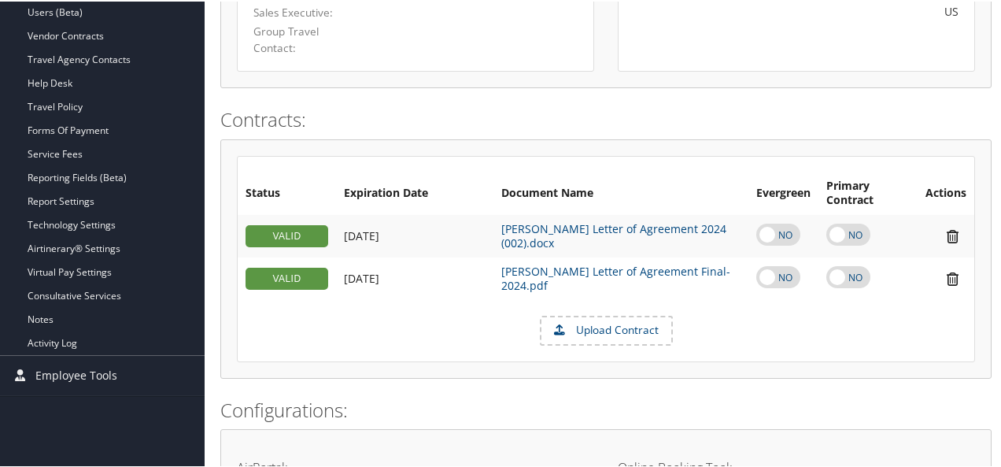
scroll to position [395, 0]
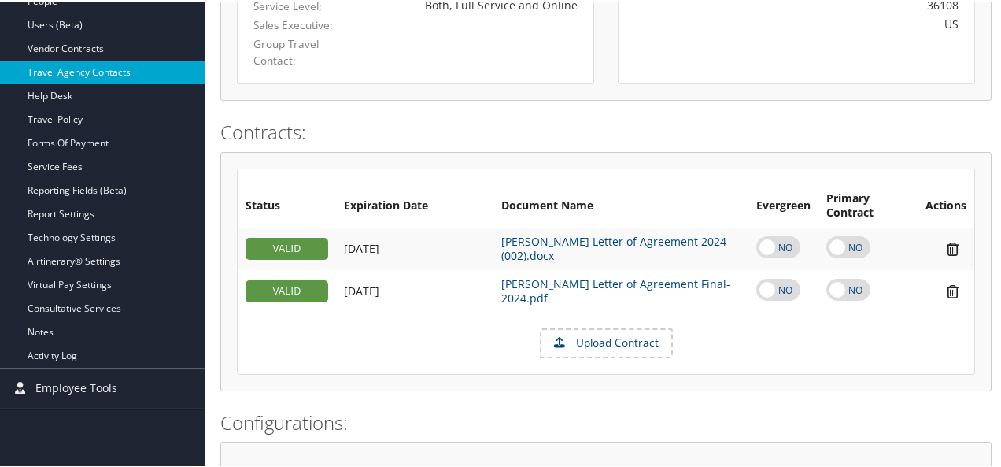
click at [70, 65] on link "Travel Agency Contacts" at bounding box center [102, 71] width 205 height 24
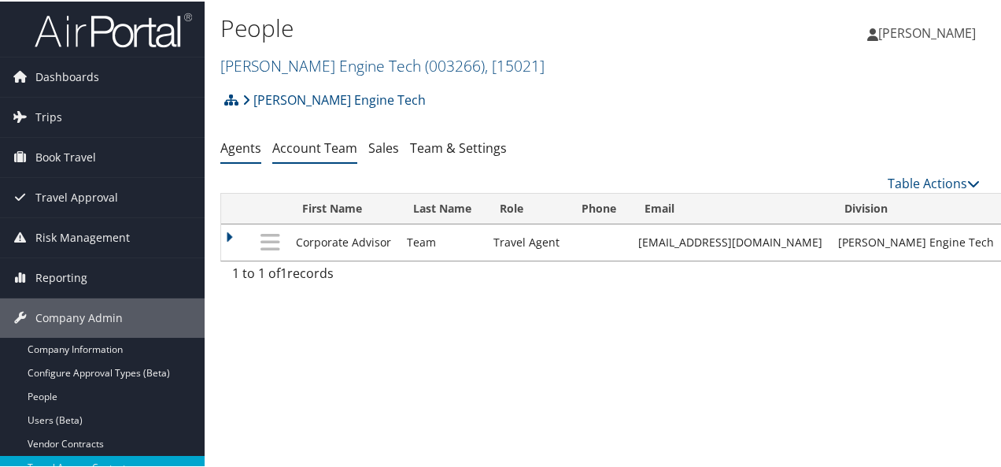
click at [321, 149] on link "Account Team" at bounding box center [314, 146] width 85 height 17
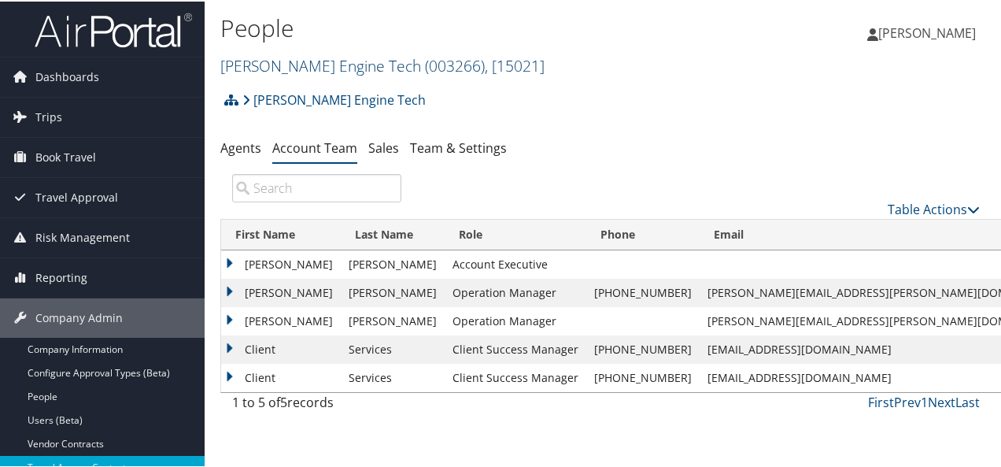
click at [293, 59] on link "[PERSON_NAME] Engine Tech ( 003266 ) , [ 15021 ]" at bounding box center [382, 64] width 324 height 21
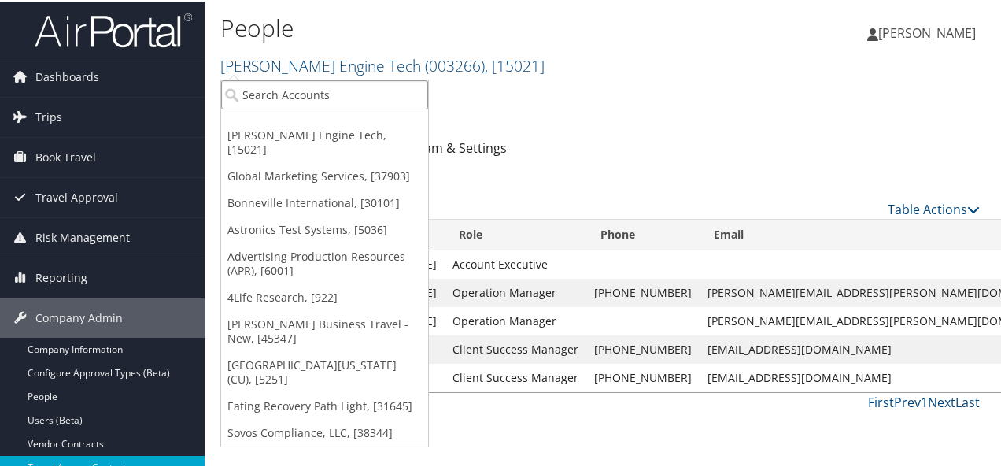
click at [282, 95] on input "search" at bounding box center [324, 93] width 207 height 29
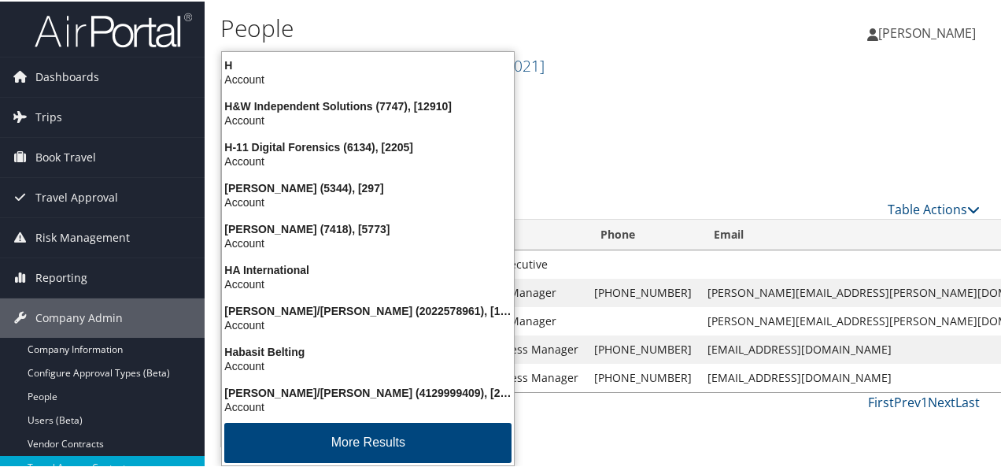
type input "Hayes"
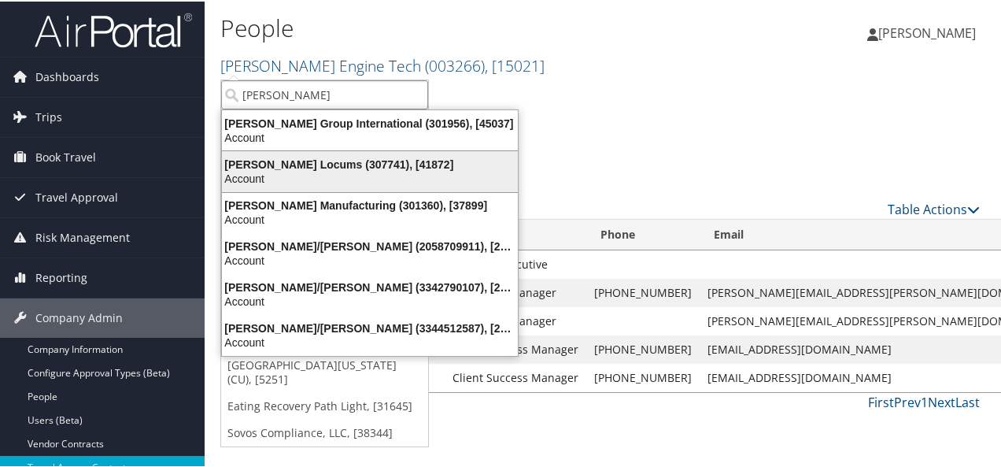
click at [305, 163] on div "Hayes Locums (307741), [41872]" at bounding box center [369, 163] width 315 height 14
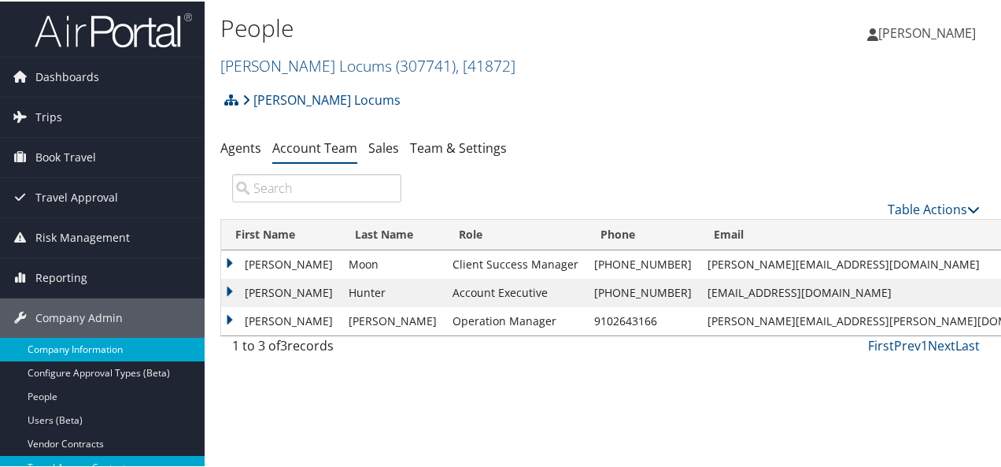
click at [98, 348] on link "Company Information" at bounding box center [102, 348] width 205 height 24
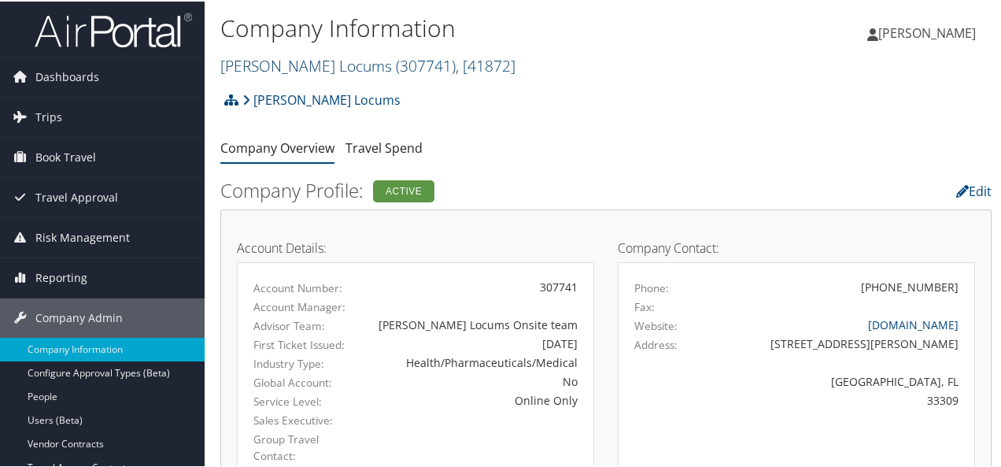
click at [281, 61] on link "Hayes Locums ( 307741 ) , [ 41872 ]" at bounding box center [367, 64] width 295 height 21
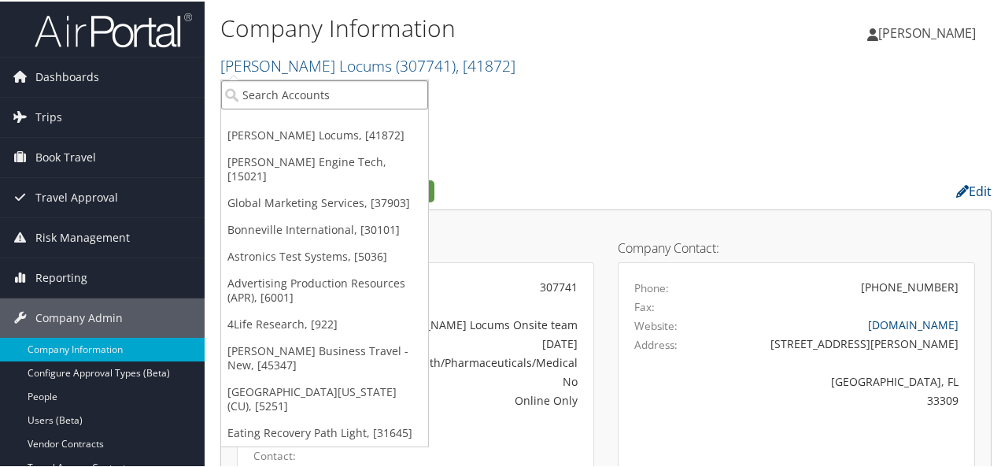
click at [268, 90] on input "search" at bounding box center [324, 93] width 207 height 29
type input "IMA"
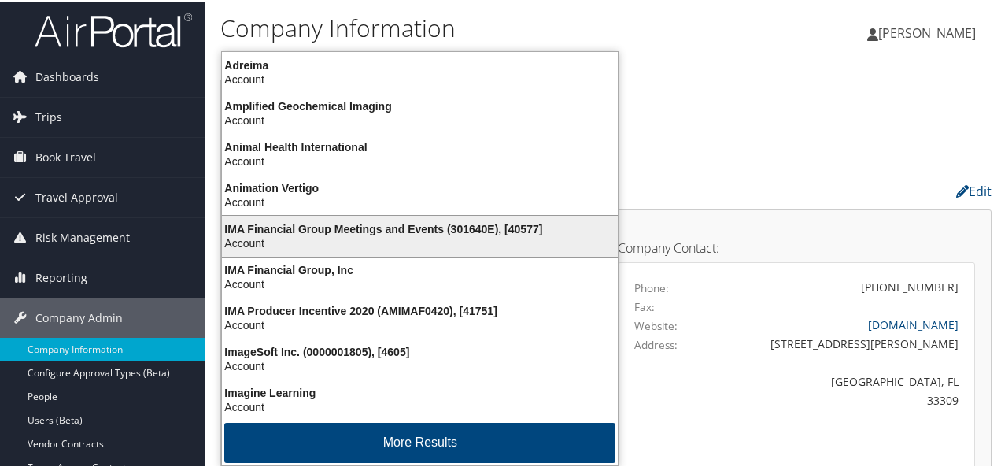
click at [342, 223] on div "IMA Financial Group Meetings and Events (301640E), [40577]" at bounding box center [419, 227] width 415 height 14
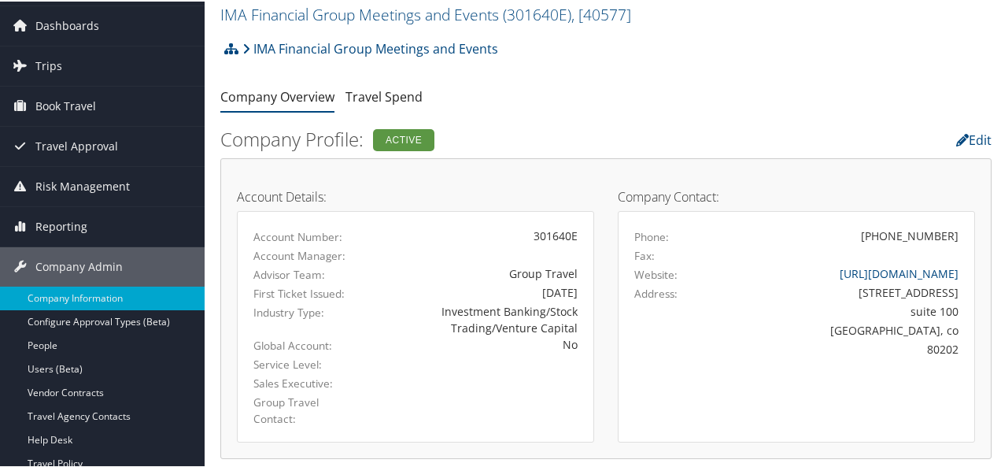
scroll to position [86, 0]
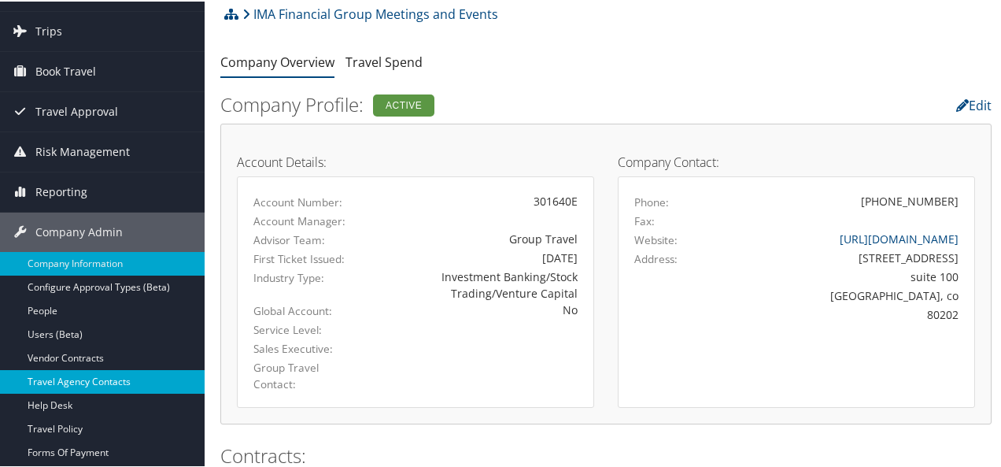
click at [102, 380] on link "Travel Agency Contacts" at bounding box center [102, 380] width 205 height 24
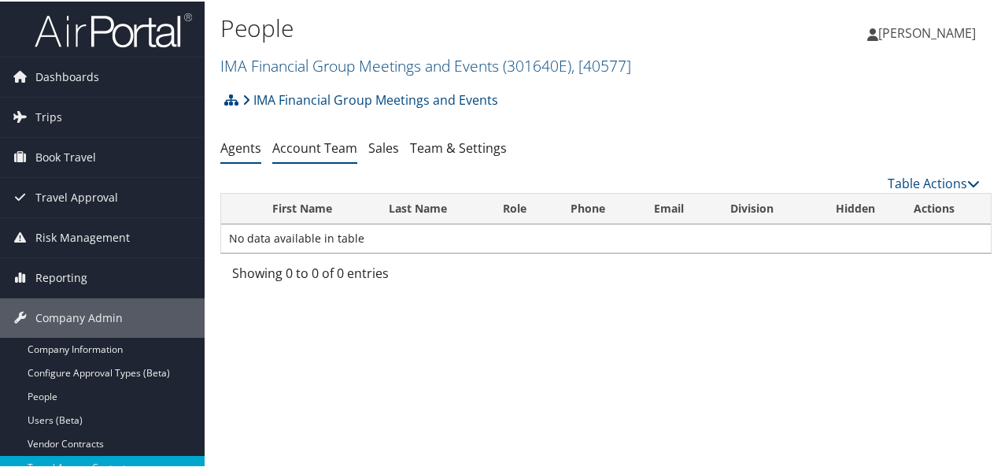
click at [313, 142] on link "Account Team" at bounding box center [314, 146] width 85 height 17
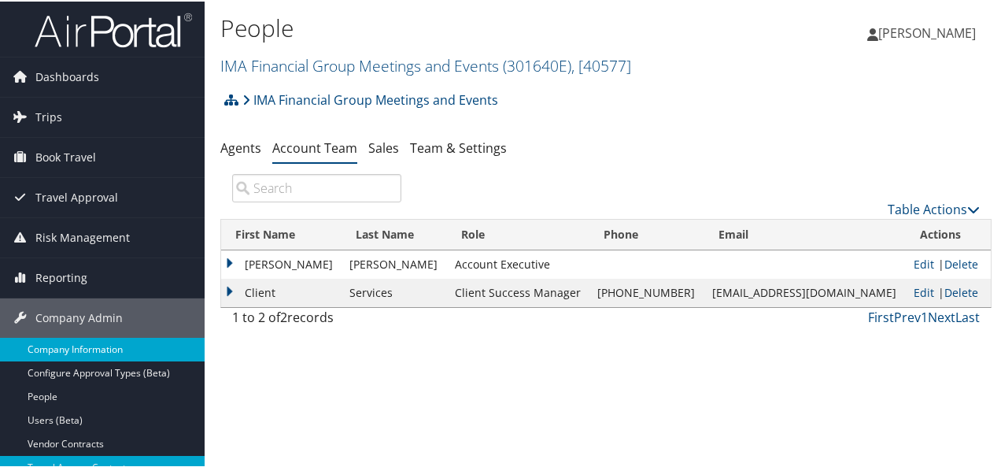
click at [101, 342] on link "Company Information" at bounding box center [102, 348] width 205 height 24
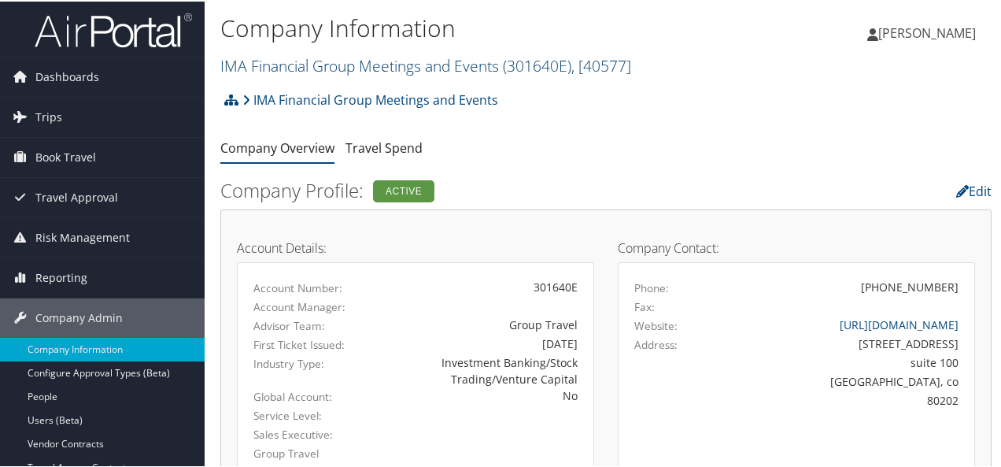
click at [304, 63] on link "IMA Financial Group Meetings and Events ( 301640E ) , [ 40577 ]" at bounding box center [425, 64] width 411 height 21
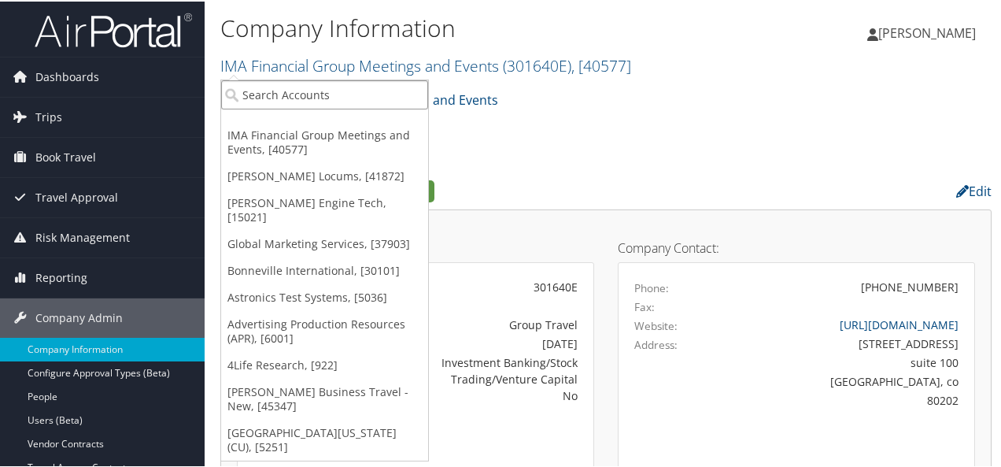
click at [307, 87] on input "search" at bounding box center [324, 93] width 207 height 29
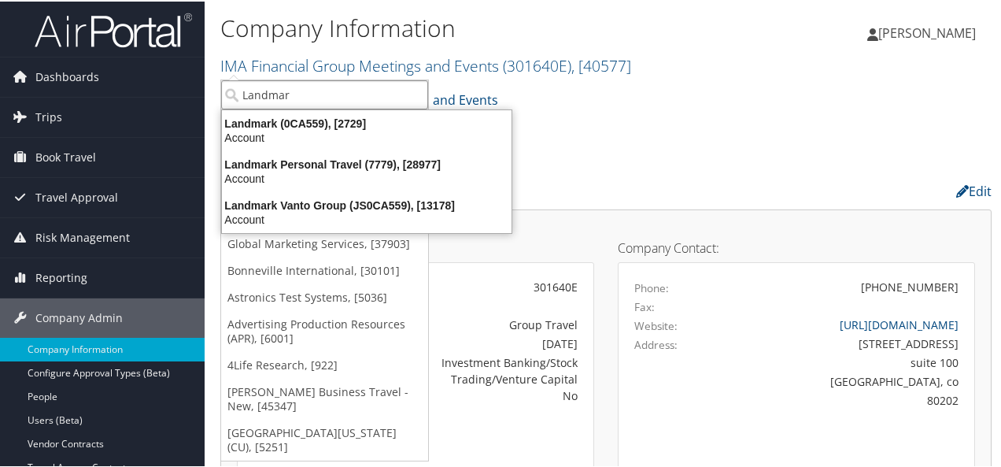
type input "Landmark"
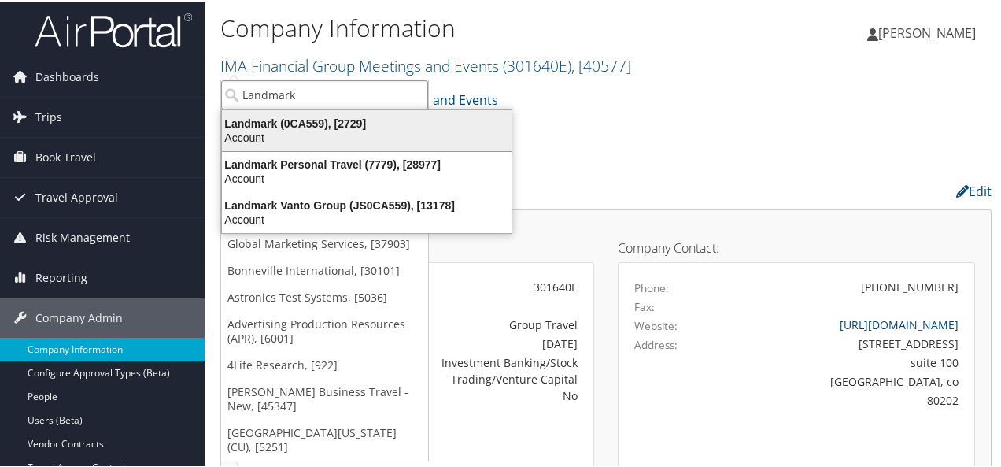
click at [308, 117] on div "Landmark (0CA559), [2729]" at bounding box center [366, 122] width 308 height 14
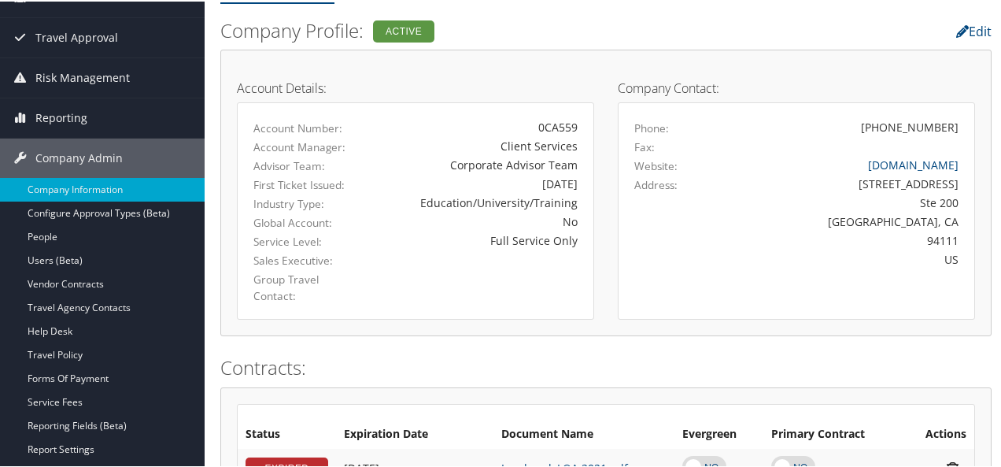
scroll to position [153, 0]
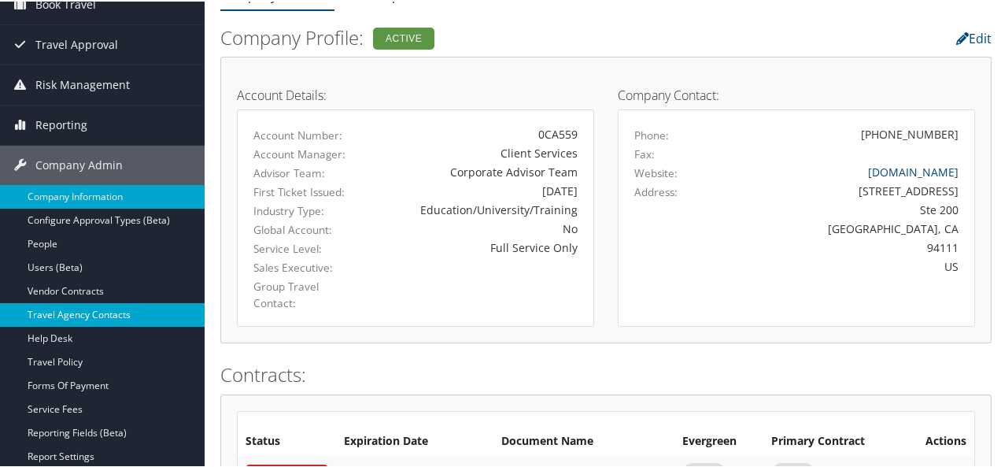
click at [97, 306] on link "Travel Agency Contacts" at bounding box center [102, 313] width 205 height 24
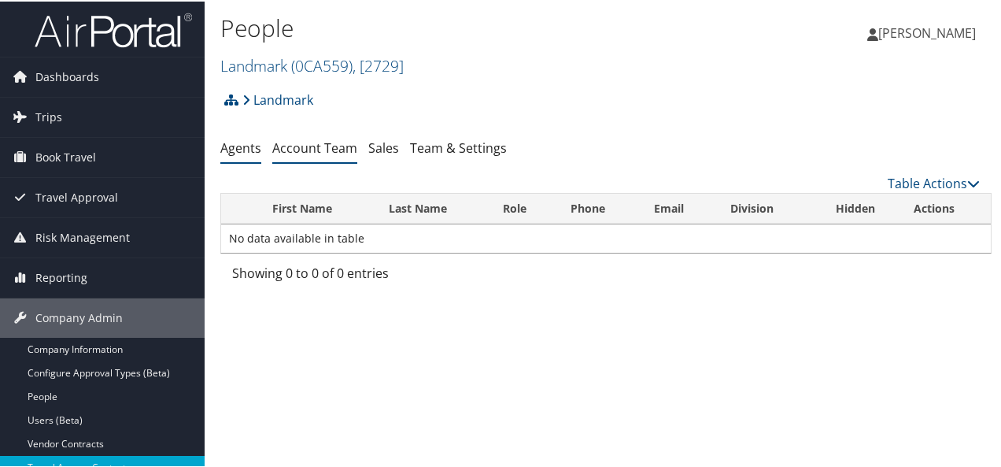
click at [313, 153] on link "Account Team" at bounding box center [314, 146] width 85 height 17
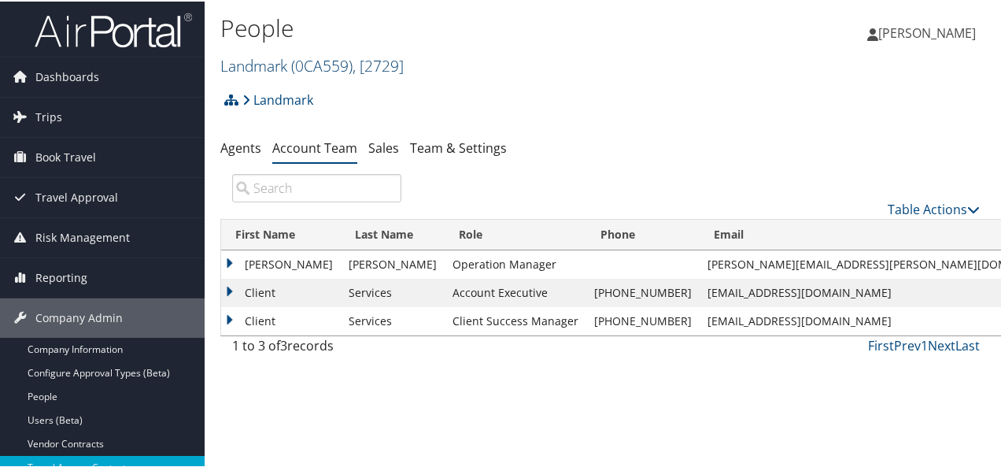
click at [290, 60] on link "Landmark ( 0CA559 ) , [ 2729 ]" at bounding box center [311, 64] width 183 height 21
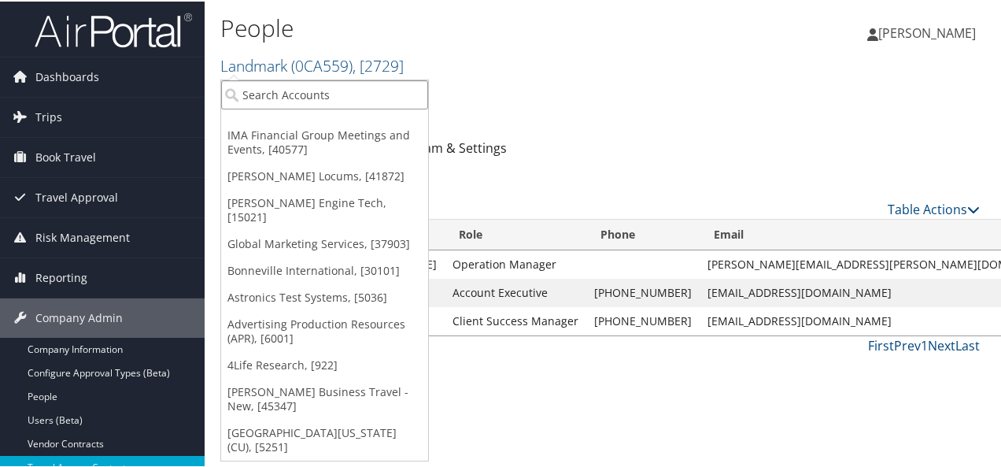
click at [283, 94] on input "search" at bounding box center [324, 93] width 207 height 29
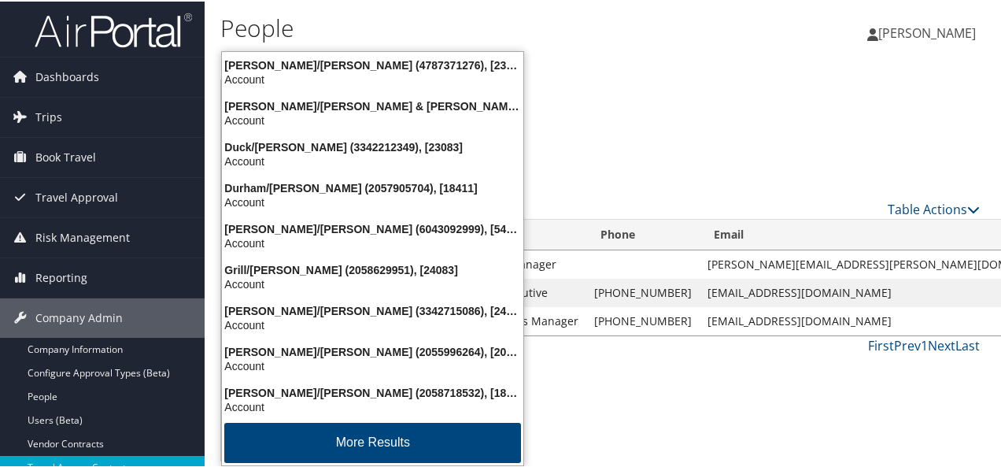
type input "Larry H"
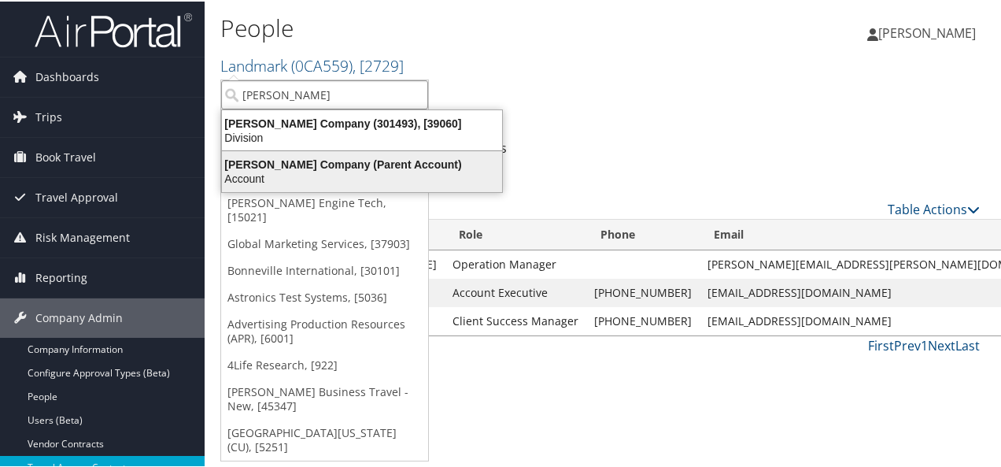
click at [340, 158] on div "[PERSON_NAME] Company (Parent Account)" at bounding box center [361, 163] width 299 height 14
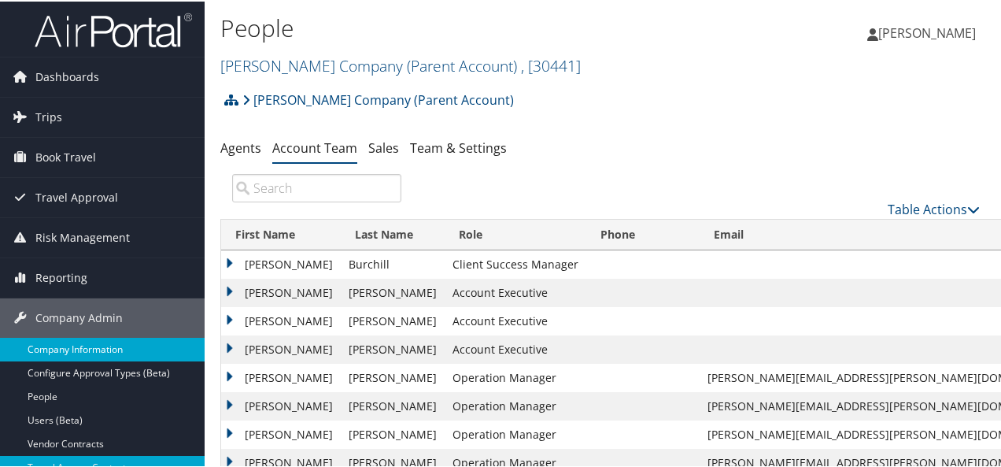
click at [93, 338] on link "Company Information" at bounding box center [102, 348] width 205 height 24
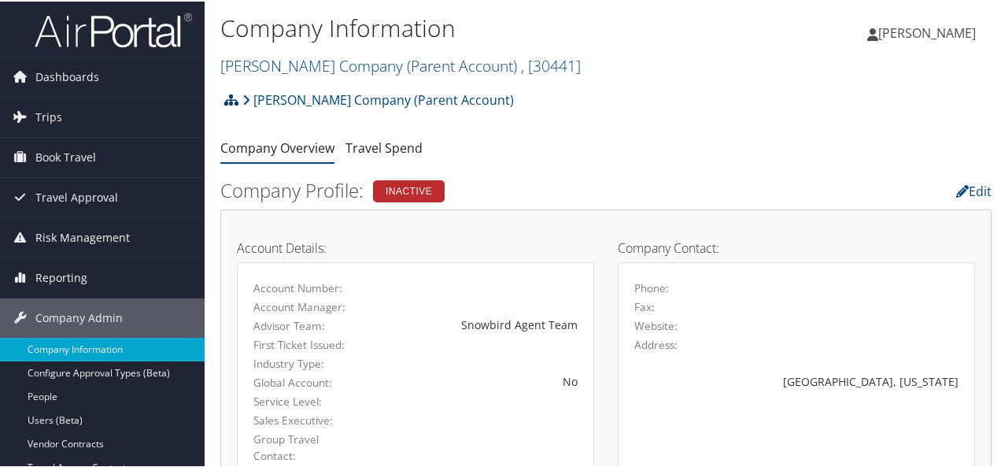
click at [233, 97] on icon at bounding box center [231, 98] width 14 height 13
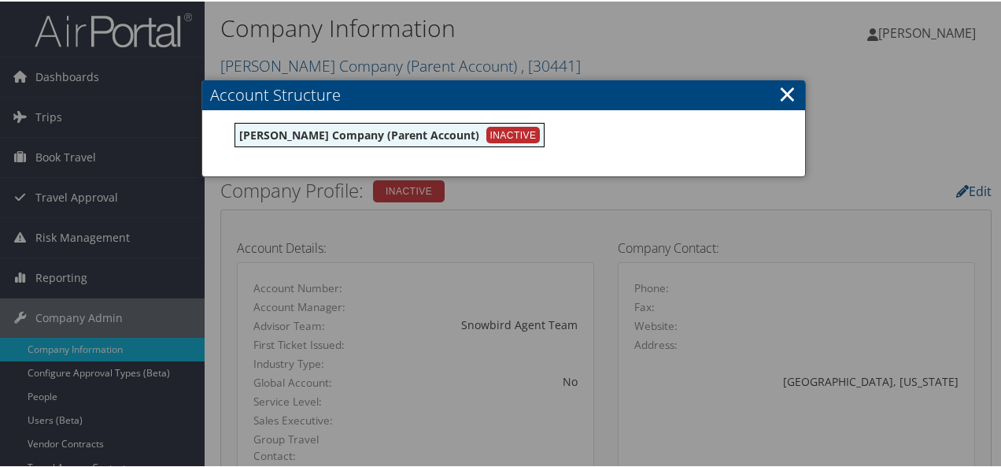
click at [168, 179] on div at bounding box center [503, 233] width 1007 height 467
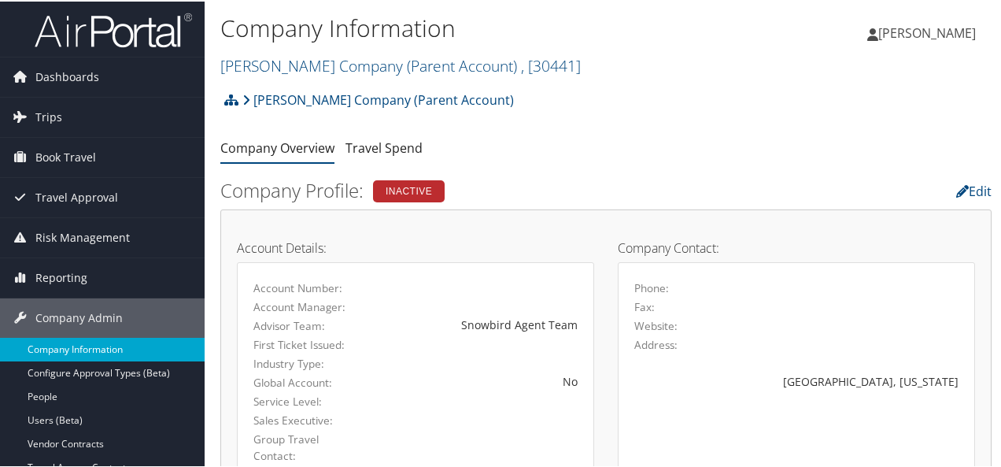
click at [90, 348] on link "Company Information" at bounding box center [102, 348] width 205 height 24
click at [329, 59] on link "Larry H. Miller Company (Parent Account) , [ 30441 ]" at bounding box center [400, 64] width 360 height 21
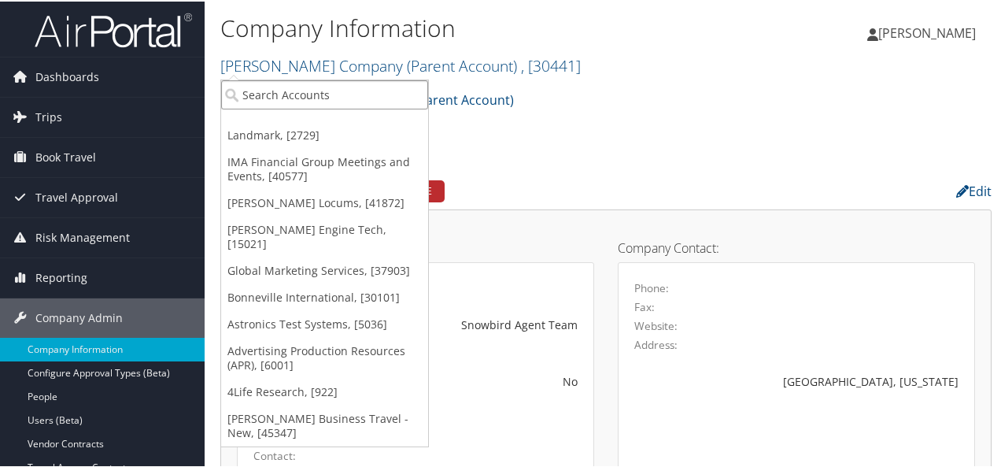
click at [254, 94] on input "search" at bounding box center [324, 93] width 207 height 29
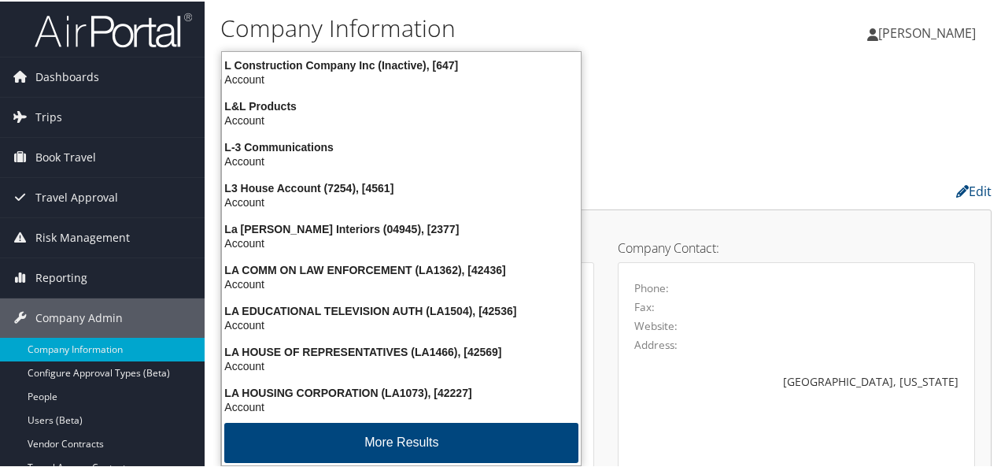
type input "Larry"
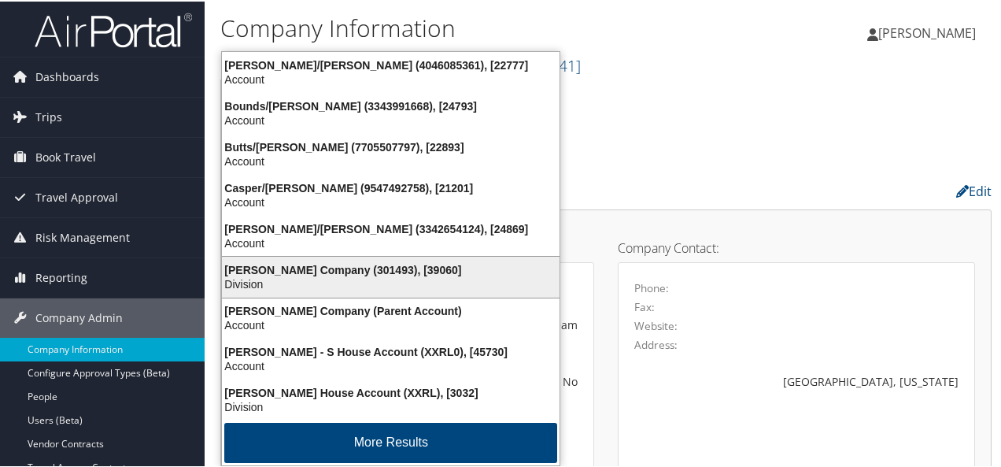
click at [279, 267] on div "Larry H. Miller Company (301493), [39060]" at bounding box center [390, 268] width 356 height 14
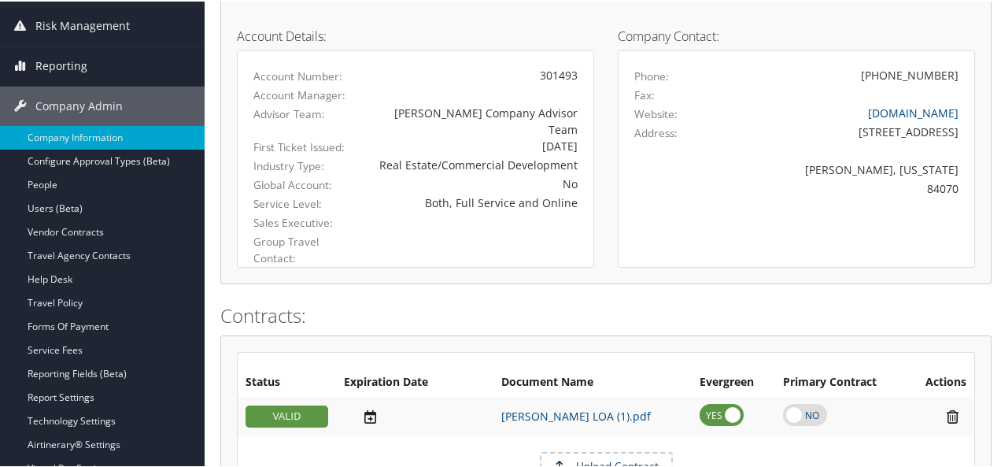
scroll to position [208, 0]
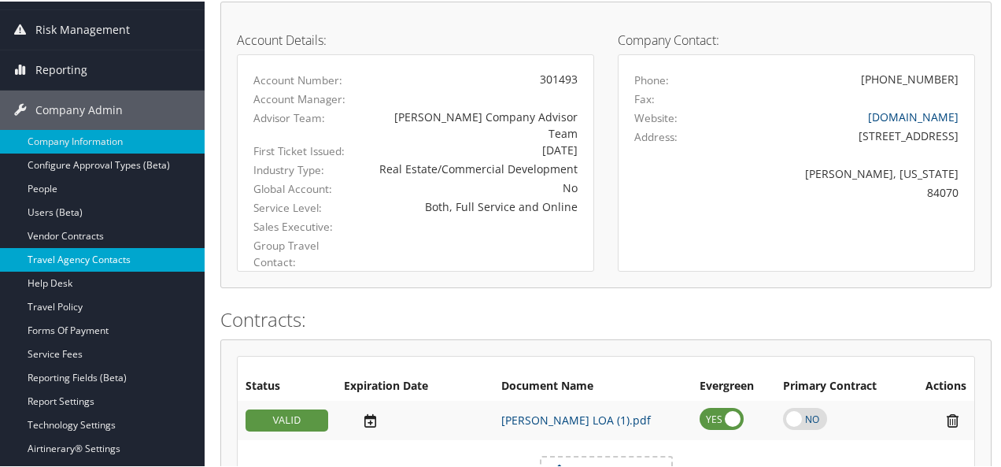
click at [50, 251] on link "Travel Agency Contacts" at bounding box center [102, 258] width 205 height 24
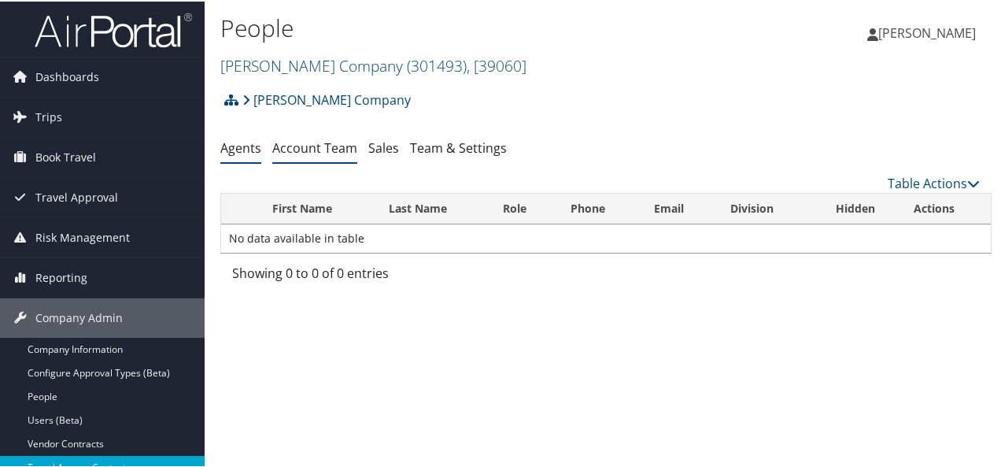
click at [316, 150] on link "Account Team" at bounding box center [314, 146] width 85 height 17
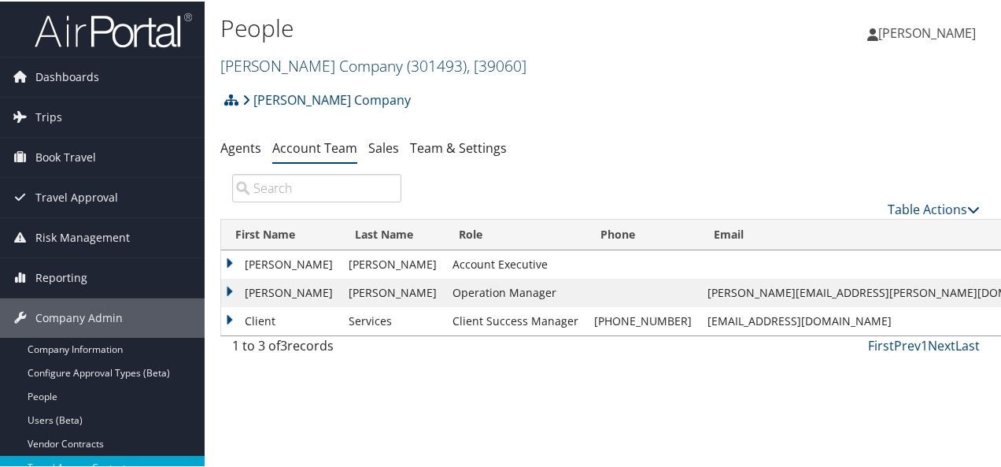
click at [289, 62] on link "Larry H. Miller Company ( 301493 ) , [ 39060 ]" at bounding box center [373, 64] width 306 height 21
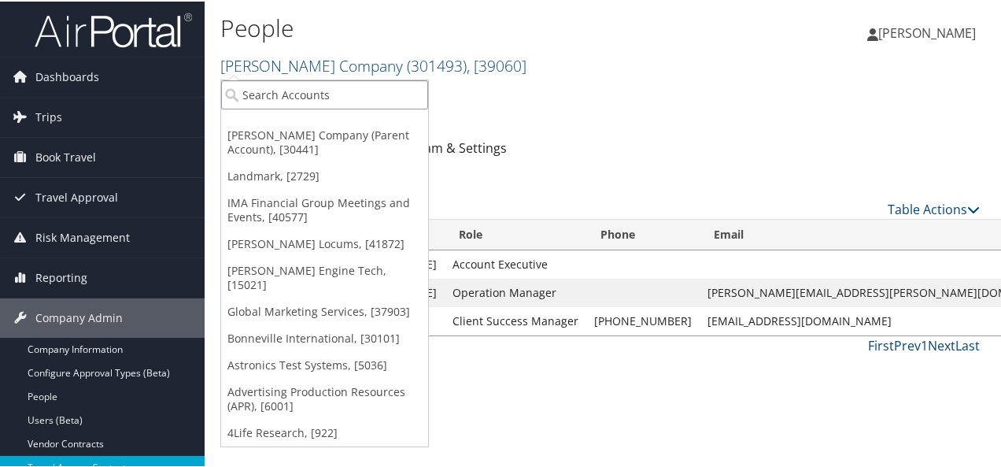
click at [281, 95] on input "search" at bounding box center [324, 93] width 207 height 29
type input "laser tech"
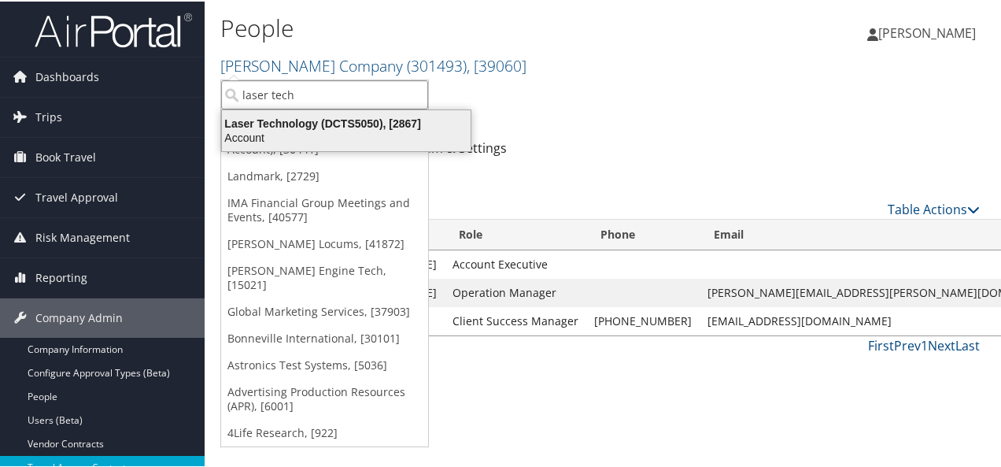
click at [286, 116] on div "Laser Technology (DCTS5050), [2867]" at bounding box center [346, 122] width 268 height 14
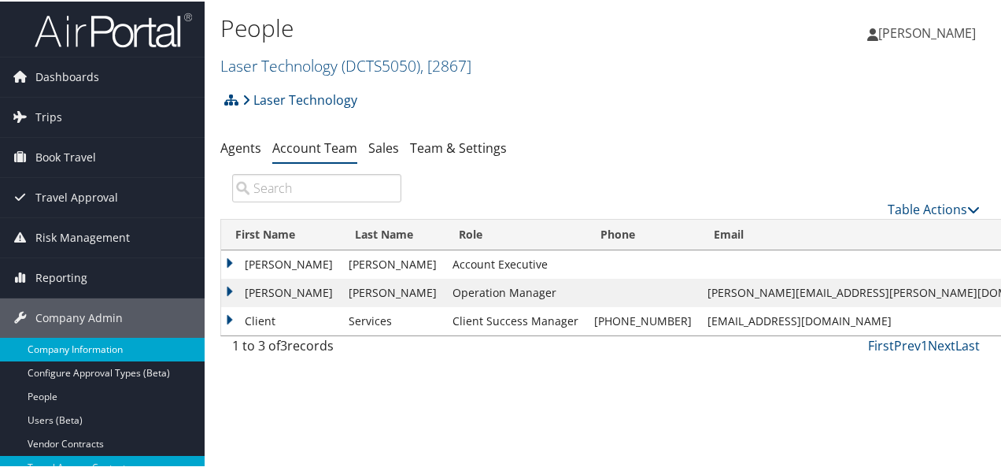
click at [106, 345] on link "Company Information" at bounding box center [102, 348] width 205 height 24
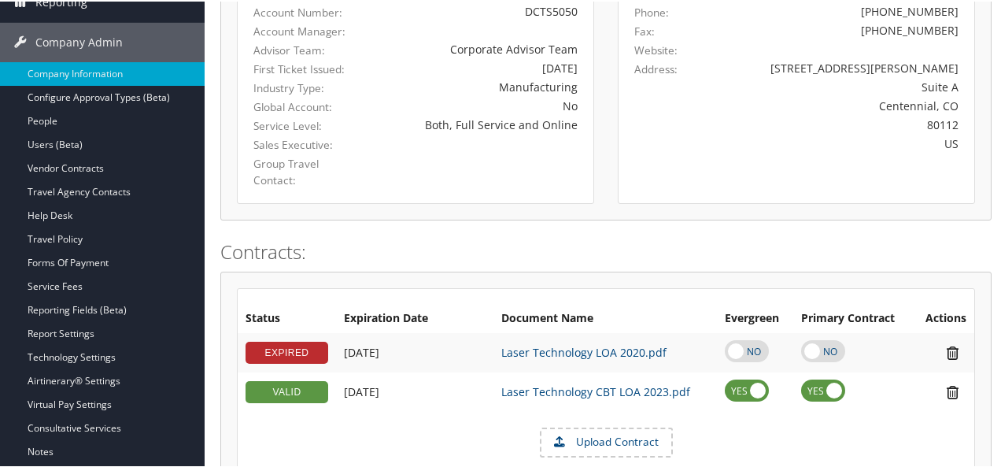
scroll to position [365, 0]
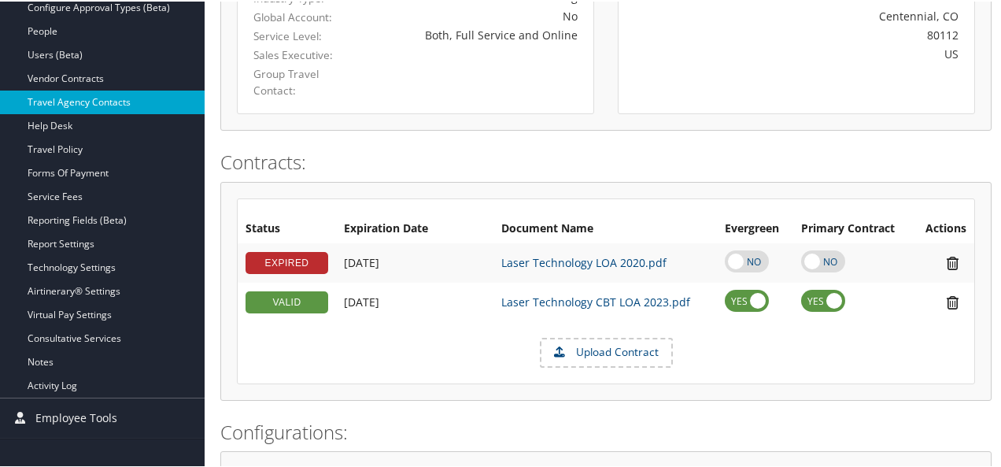
click at [60, 99] on link "Travel Agency Contacts" at bounding box center [102, 101] width 205 height 24
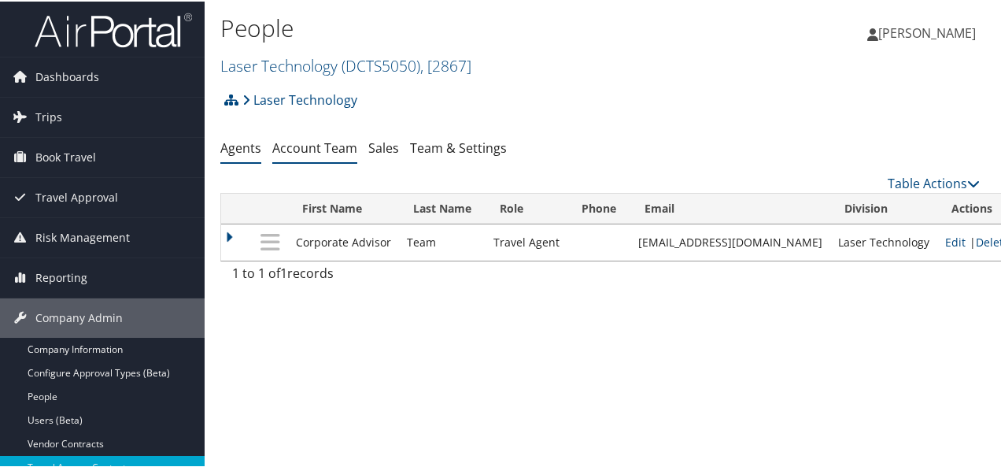
click at [323, 146] on link "Account Team" at bounding box center [314, 146] width 85 height 17
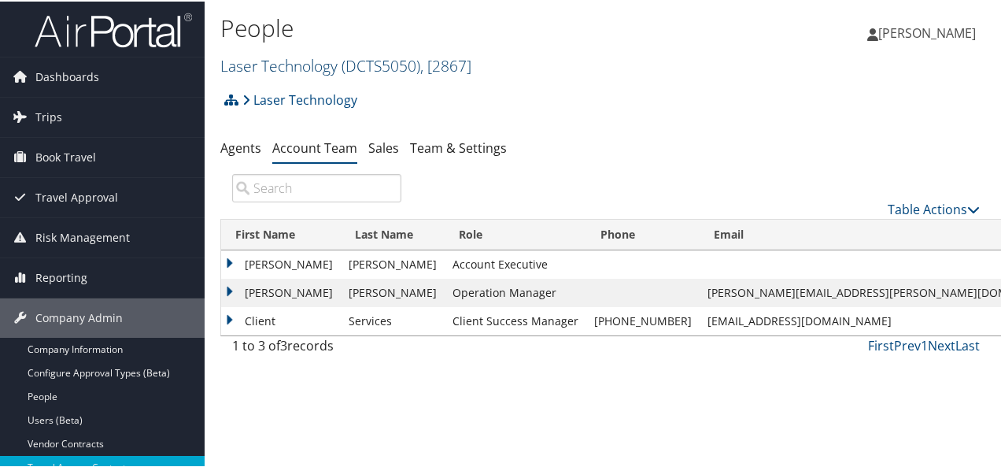
click at [312, 65] on link "Laser Technology ( DCTS5050 ) , [ 2867 ]" at bounding box center [345, 64] width 251 height 21
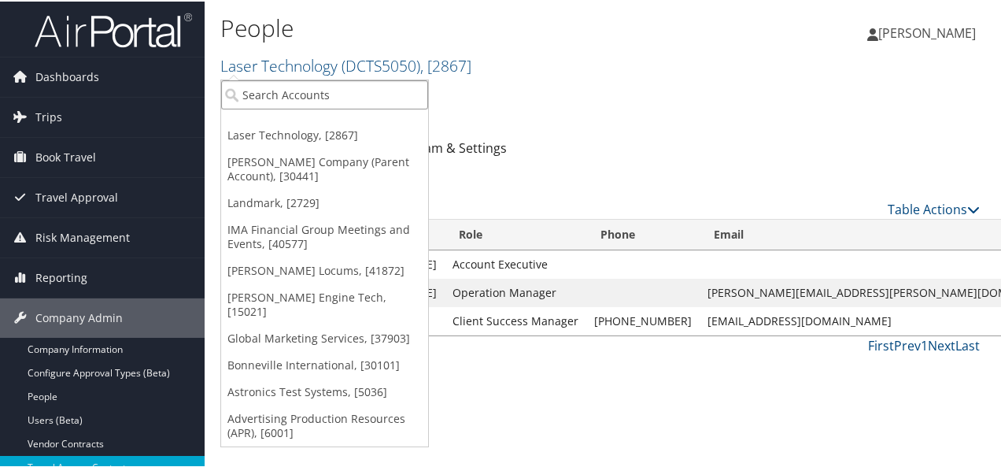
click at [291, 89] on input "search" at bounding box center [324, 93] width 207 height 29
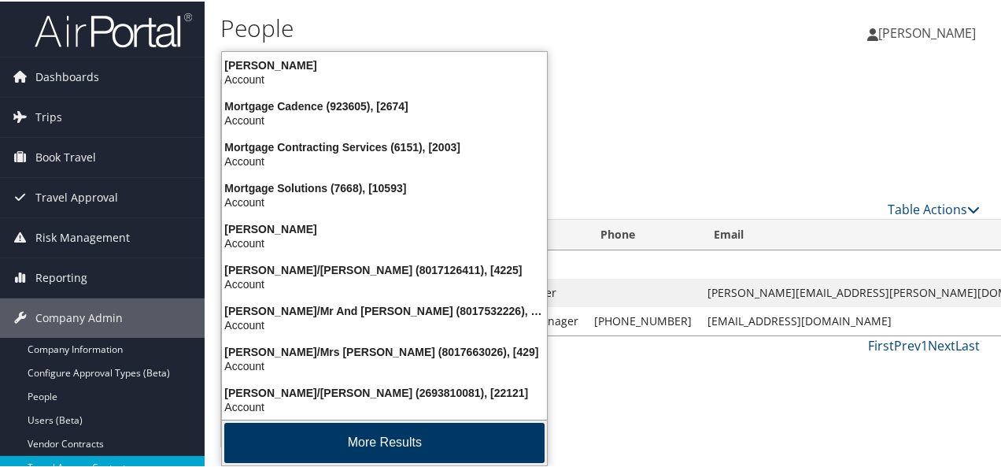
click at [381, 438] on button "More Results" at bounding box center [384, 441] width 320 height 40
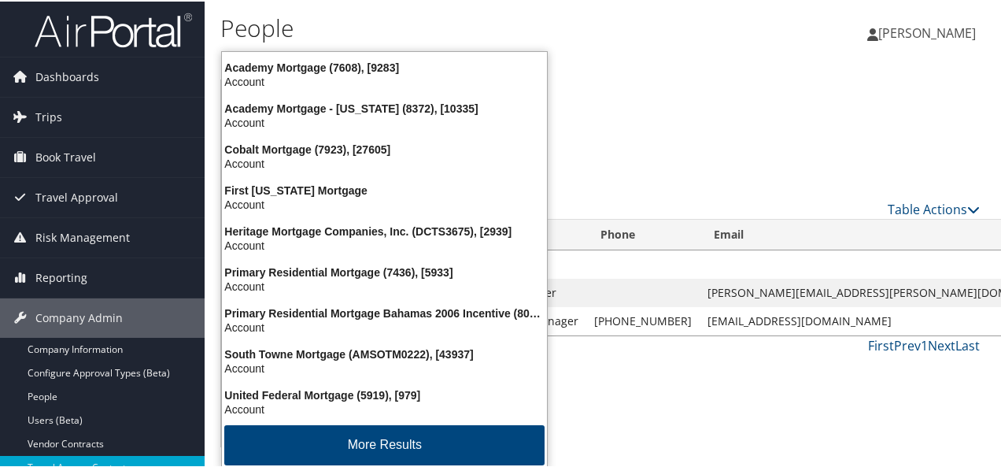
scroll to position [368, 0]
type input "Mort"
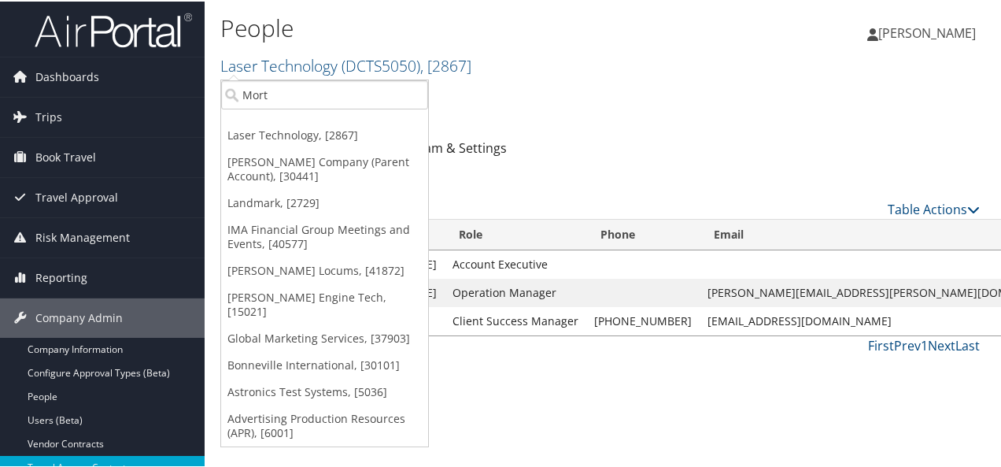
click at [549, 23] on h1 "People" at bounding box center [477, 26] width 514 height 33
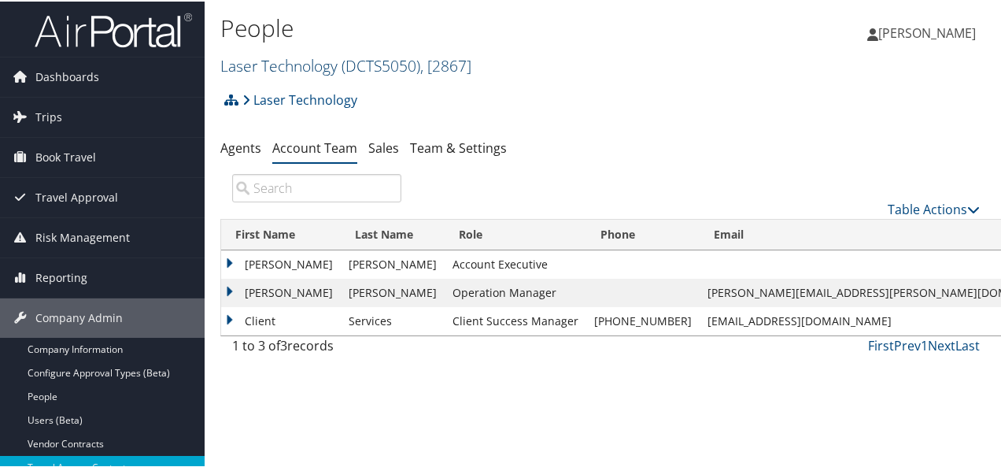
click at [304, 65] on link "Laser Technology ( DCTS5050 ) , [ 2867 ]" at bounding box center [345, 64] width 251 height 21
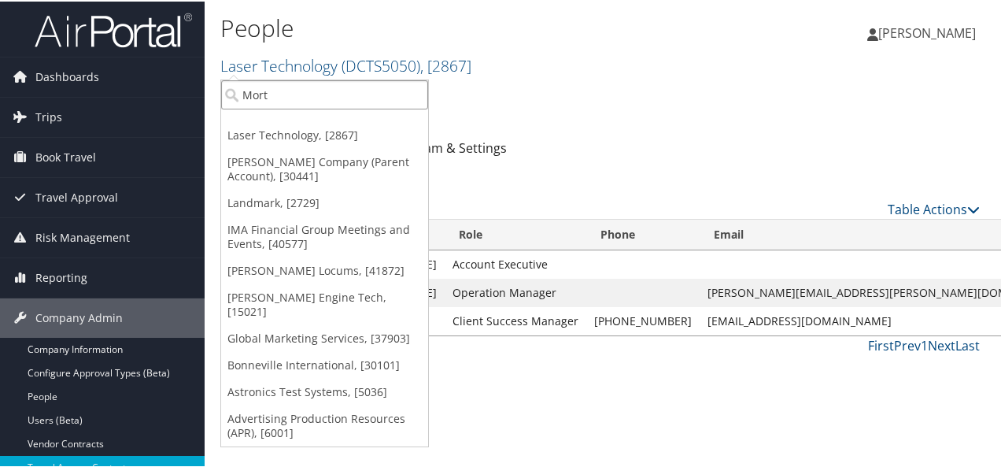
drag, startPoint x: 273, startPoint y: 94, endPoint x: 230, endPoint y: 96, distance: 43.3
click at [230, 96] on input "Mort" at bounding box center [324, 93] width 207 height 29
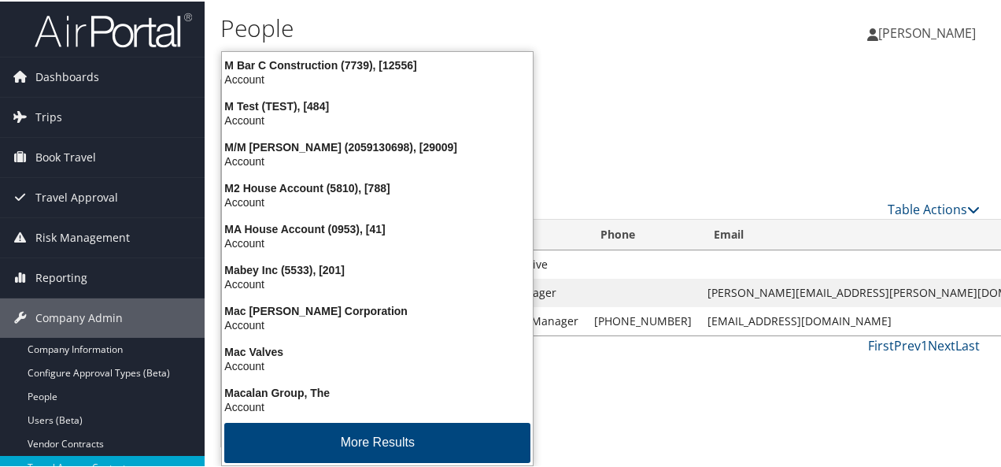
type input "M"
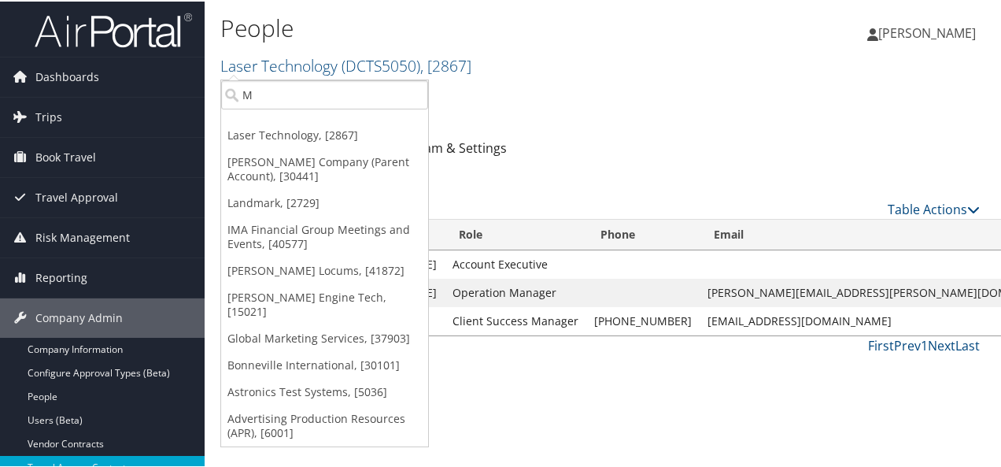
click at [576, 67] on h2 "Laser Technology ( DCTS5050 ) , [ 2867 ]" at bounding box center [477, 63] width 514 height 27
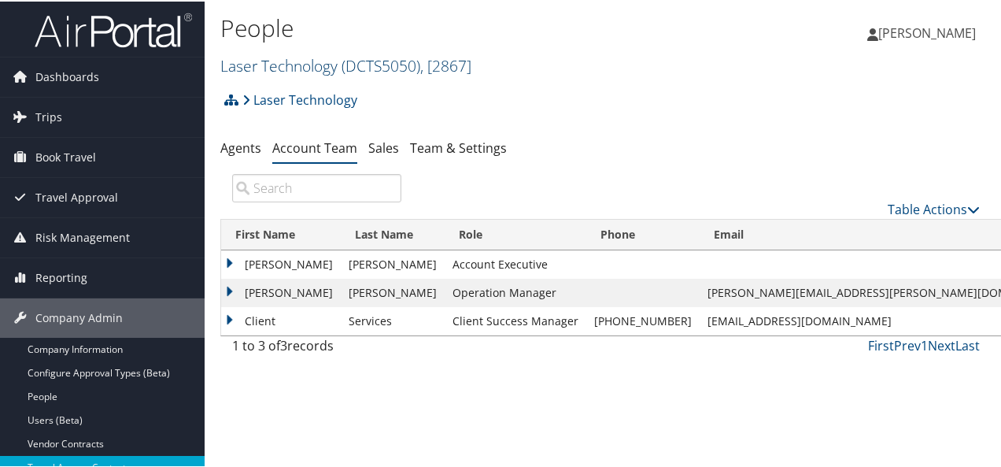
click at [288, 61] on link "Laser Technology ( DCTS5050 ) , [ 2867 ]" at bounding box center [345, 64] width 251 height 21
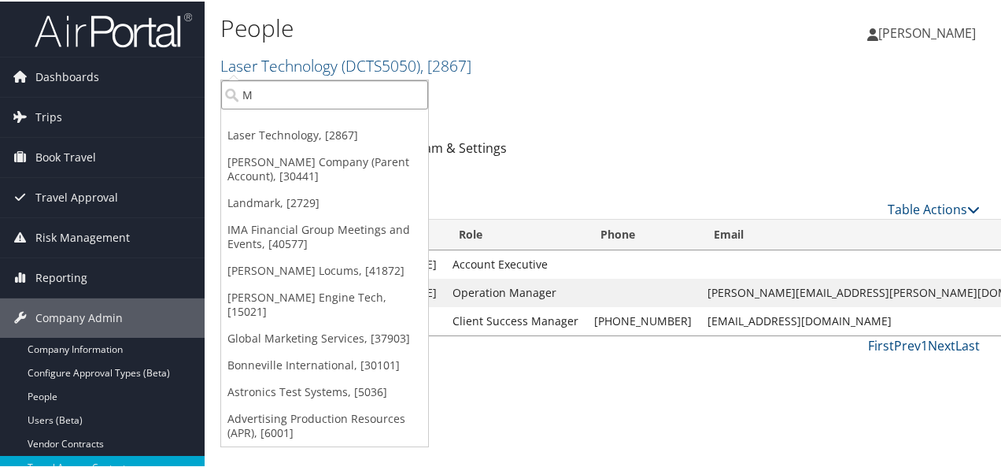
click at [260, 92] on input "M" at bounding box center [324, 93] width 207 height 29
type input "M"
click at [255, 97] on input "search" at bounding box center [324, 93] width 207 height 29
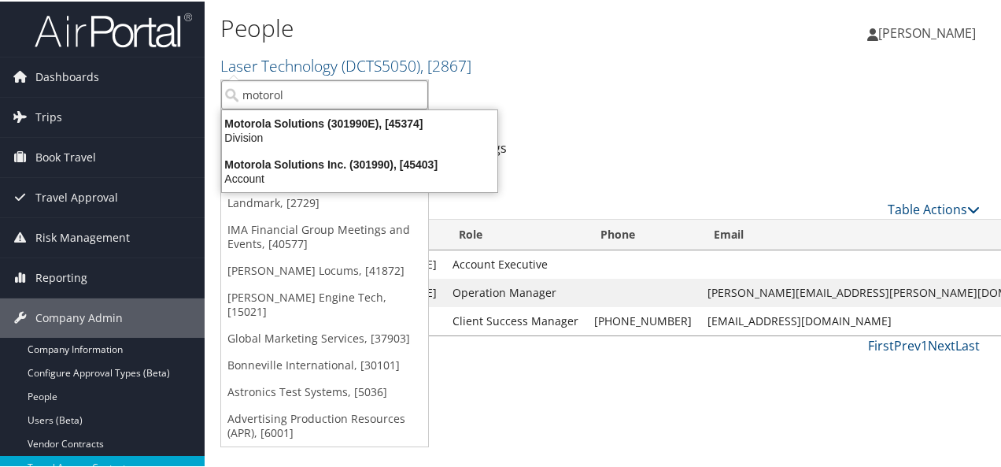
type input "motorola"
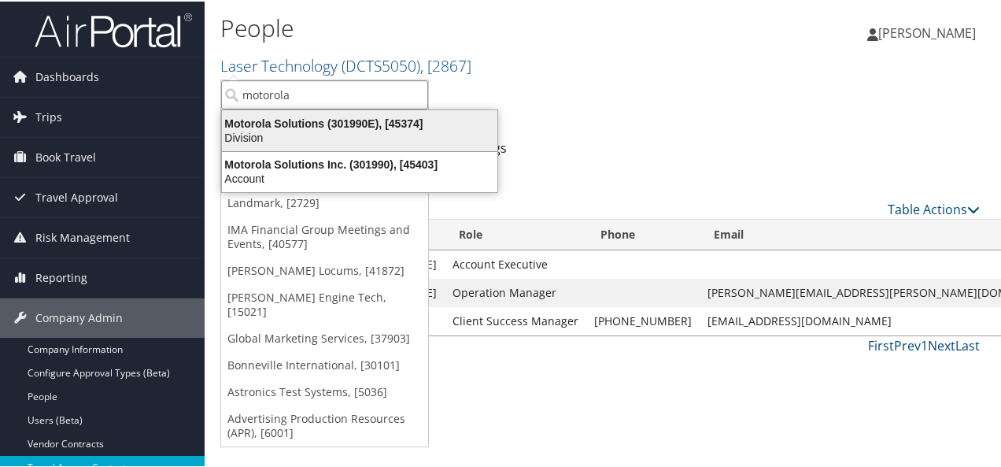
click at [334, 120] on div "Motorola Solutions (301990E), [45374]" at bounding box center [359, 122] width 294 height 14
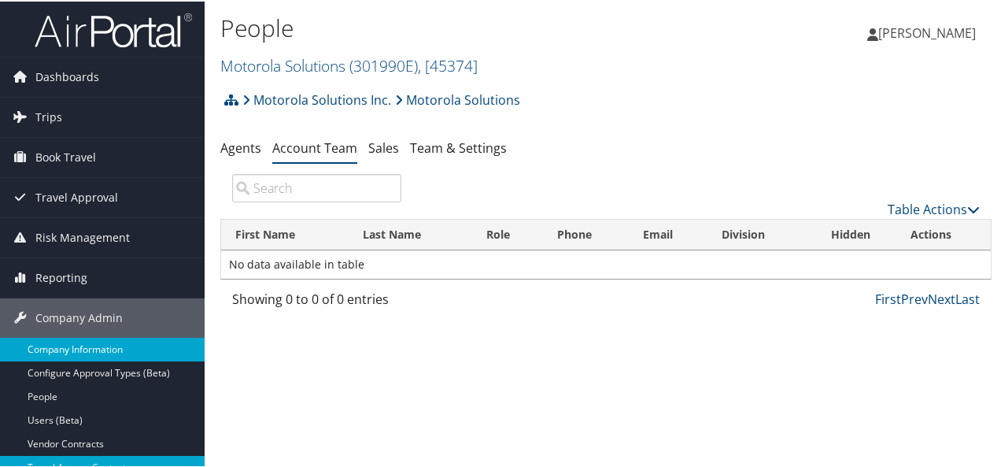
click at [101, 347] on link "Company Information" at bounding box center [102, 348] width 205 height 24
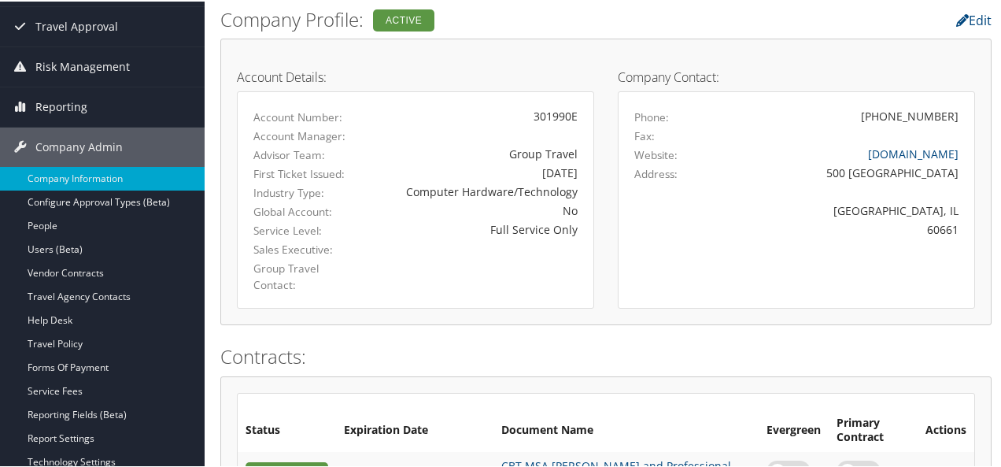
scroll to position [99, 0]
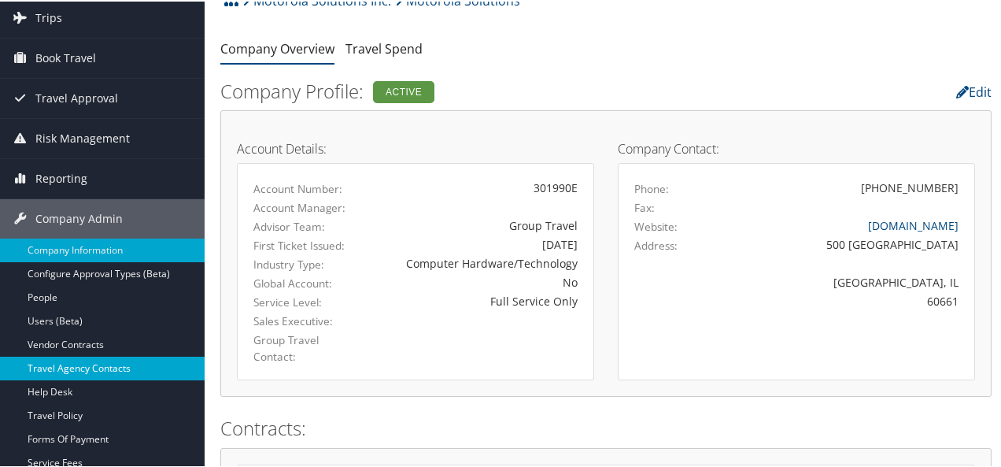
click at [88, 364] on link "Travel Agency Contacts" at bounding box center [102, 367] width 205 height 24
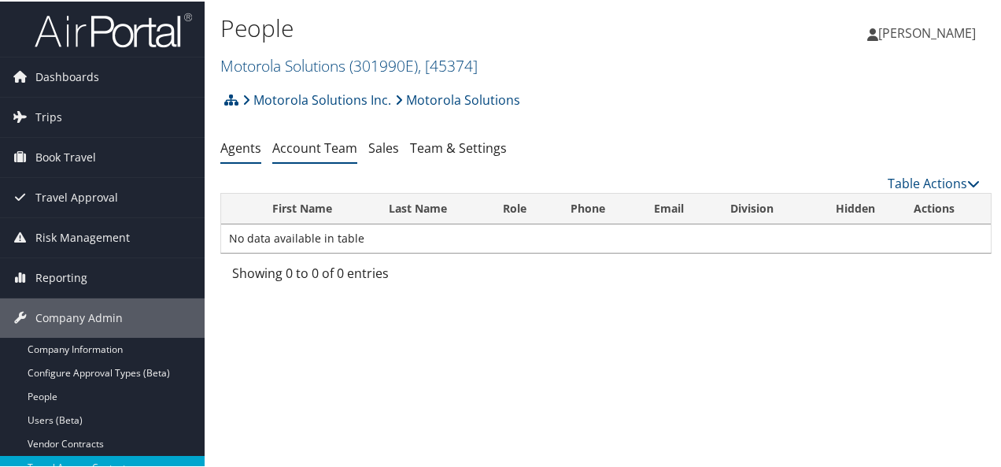
click at [336, 142] on link "Account Team" at bounding box center [314, 146] width 85 height 17
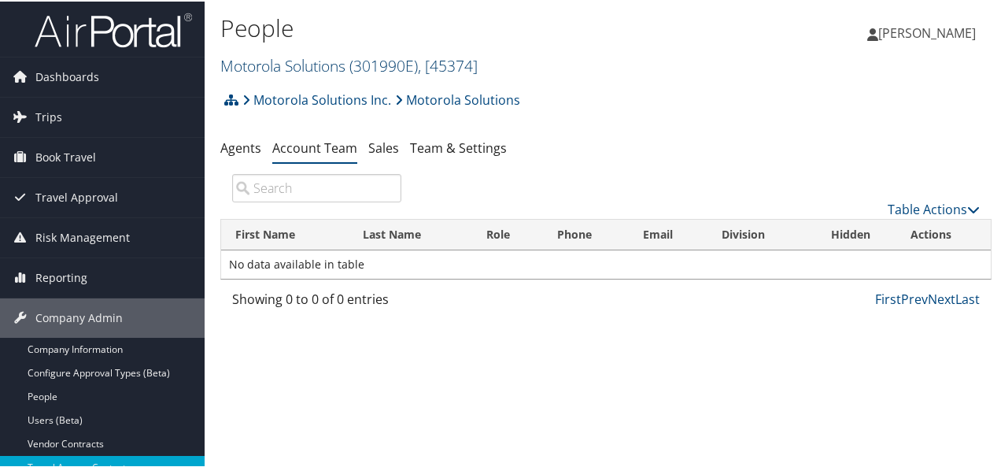
click at [305, 67] on link "Motorola Solutions ( 301990E ) , [ 45374 ]" at bounding box center [348, 64] width 257 height 21
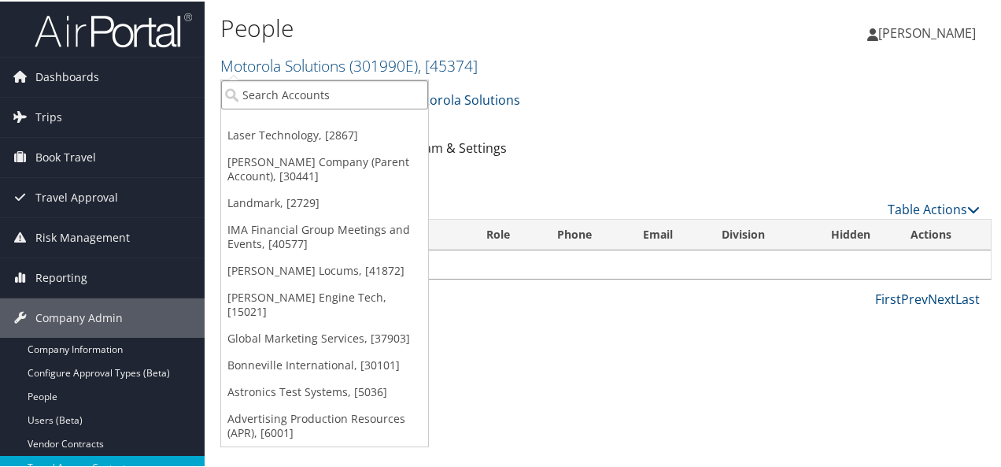
click at [303, 95] on input "search" at bounding box center [324, 93] width 207 height 29
click at [684, 61] on div "Suzanne Blitstein Suzanne Blitstein My Settings Travel Agency Contacts Log Cons…" at bounding box center [839, 38] width 336 height 61
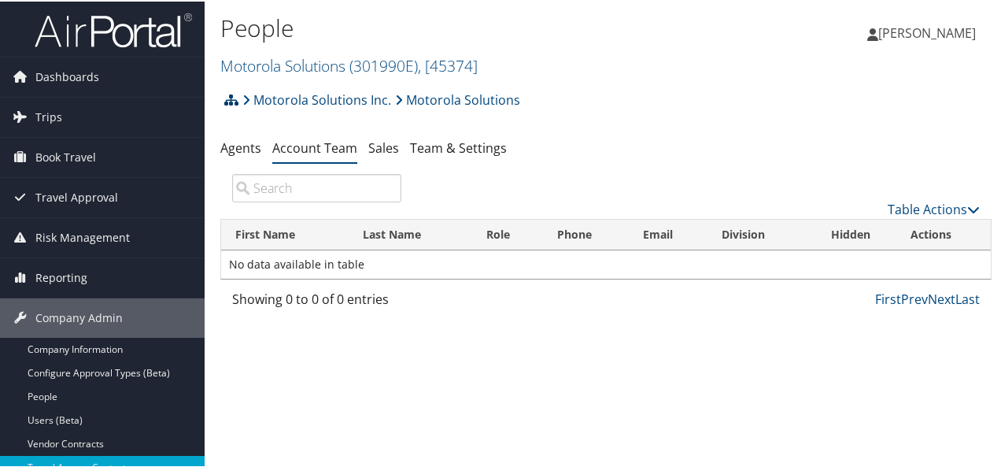
click at [227, 92] on icon at bounding box center [231, 98] width 14 height 13
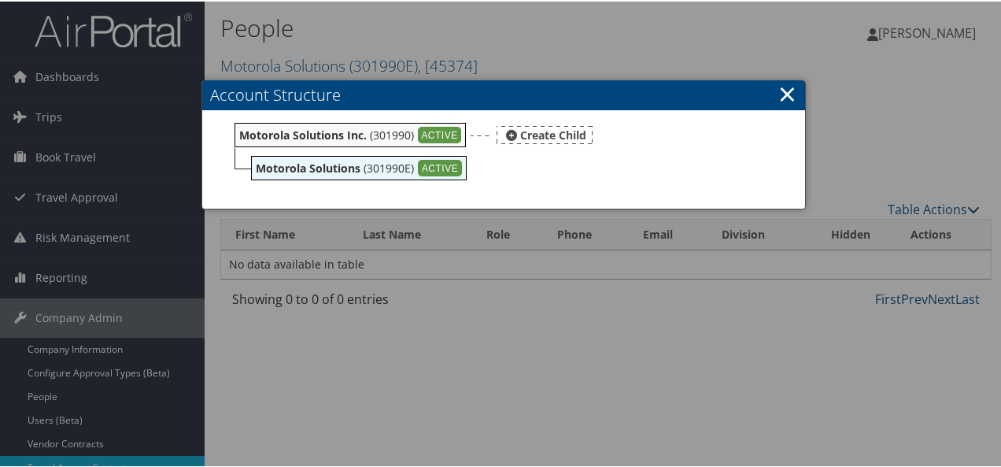
click at [373, 132] on div "Motorola Solutions Inc. (301990) ACTIVE" at bounding box center [351, 133] width 232 height 24
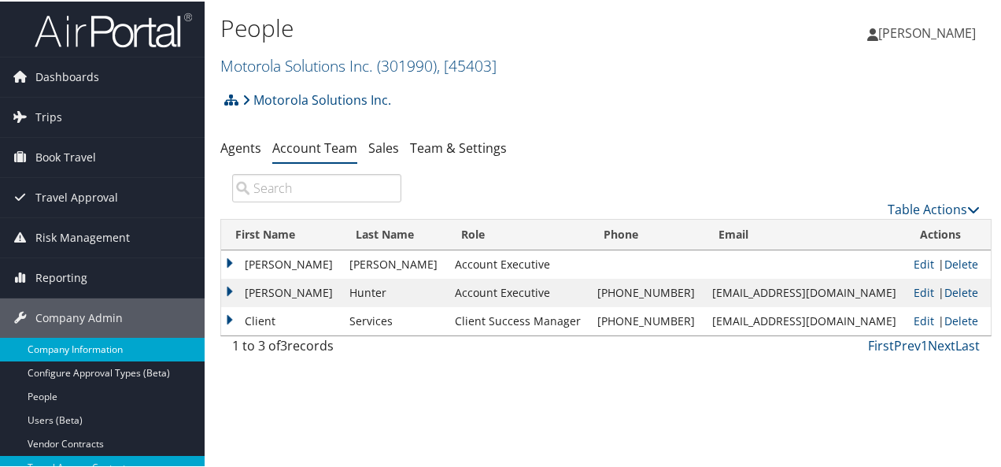
click at [105, 347] on link "Company Information" at bounding box center [102, 348] width 205 height 24
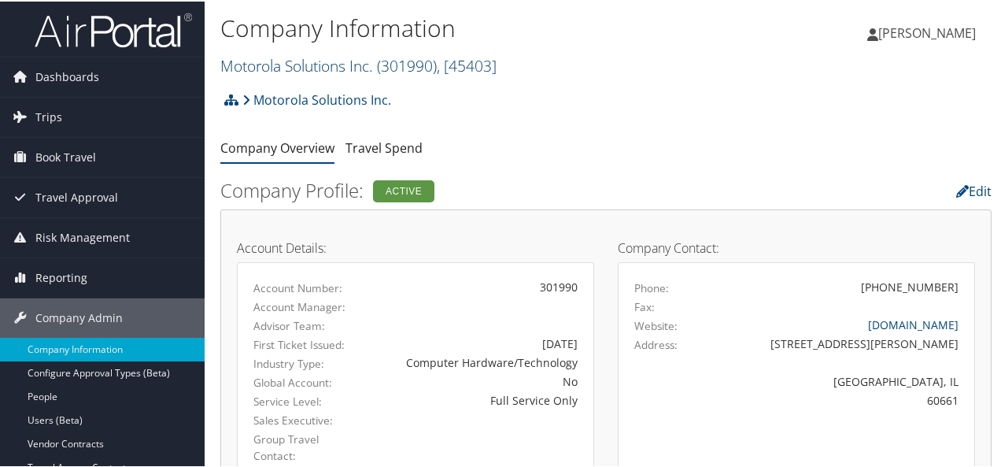
click at [292, 67] on link "Motorola Solutions Inc. ( 301990 ) , [ 45403 ]" at bounding box center [358, 64] width 276 height 21
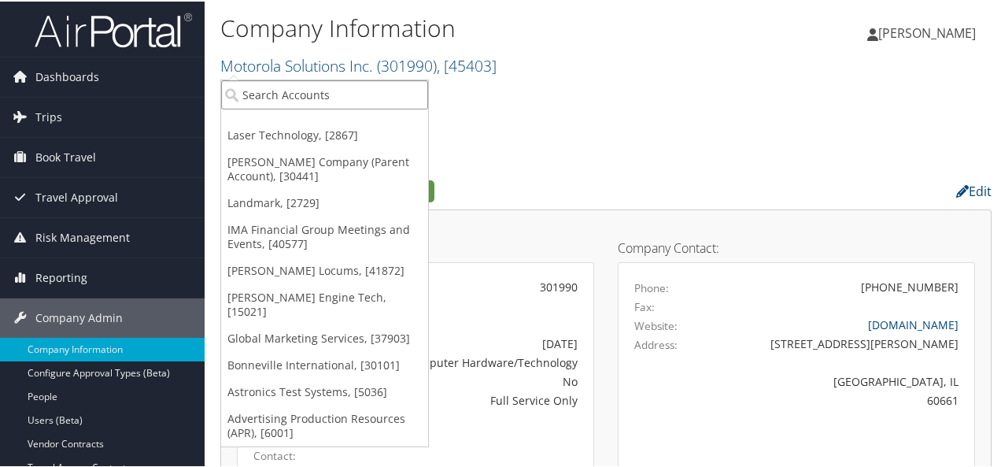
click at [253, 95] on input "search" at bounding box center [324, 93] width 207 height 29
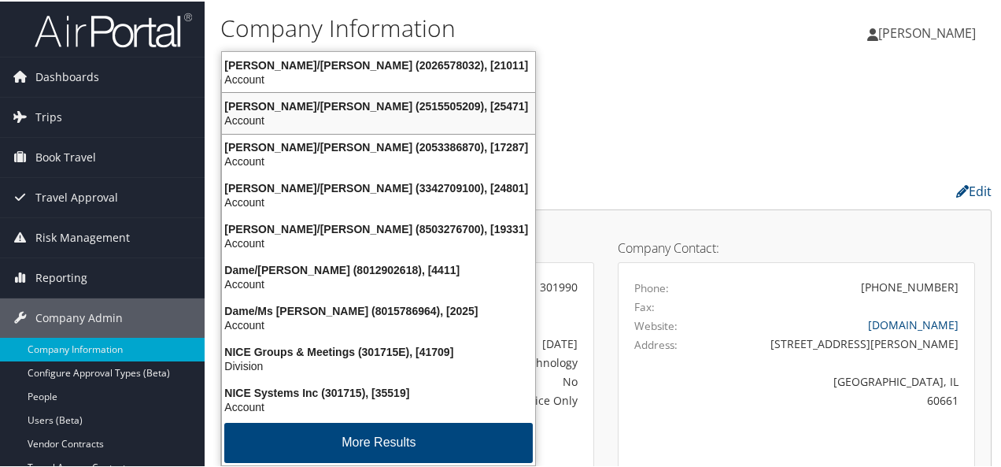
type input "nice"
click at [570, 90] on div "Motorola Solutions Inc. Account Structure Motorola Solutions Inc. (301990) ACTI…" at bounding box center [605, 104] width 771 height 42
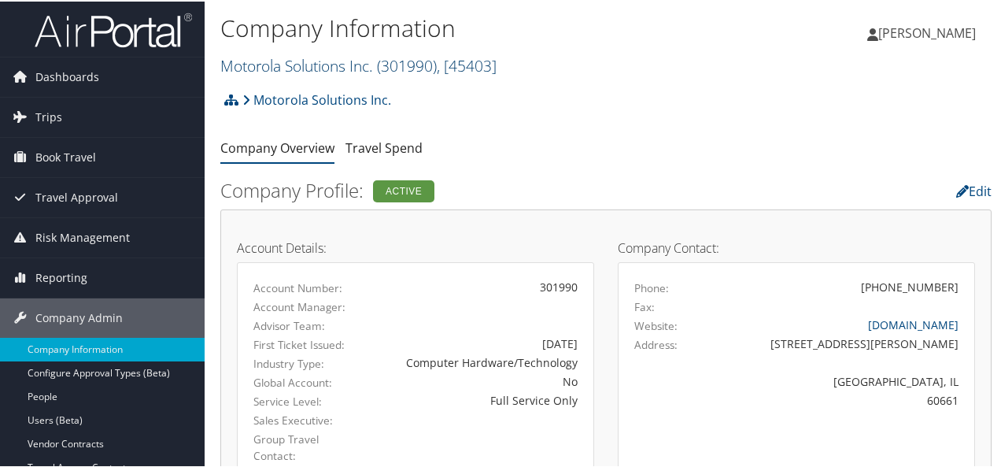
click at [295, 61] on link "Motorola Solutions Inc. ( 301990 ) , [ 45403 ]" at bounding box center [358, 64] width 276 height 21
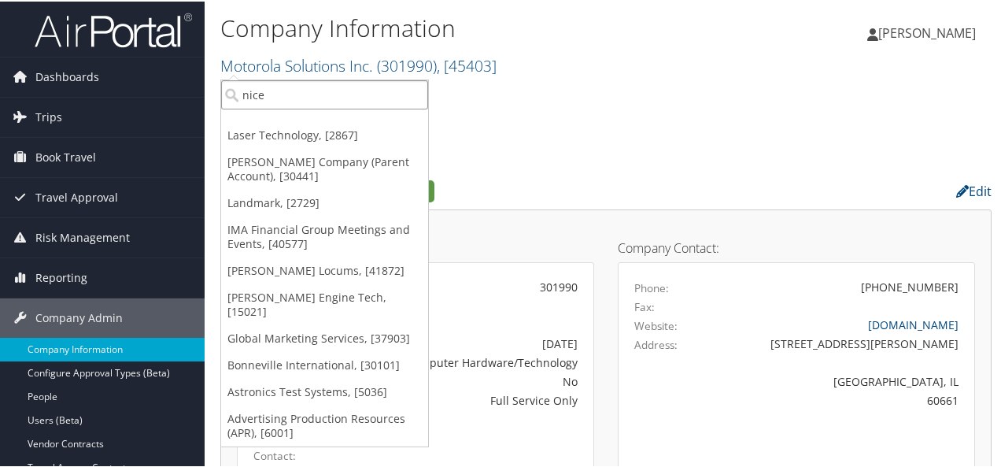
click at [278, 95] on input "nice" at bounding box center [324, 93] width 207 height 29
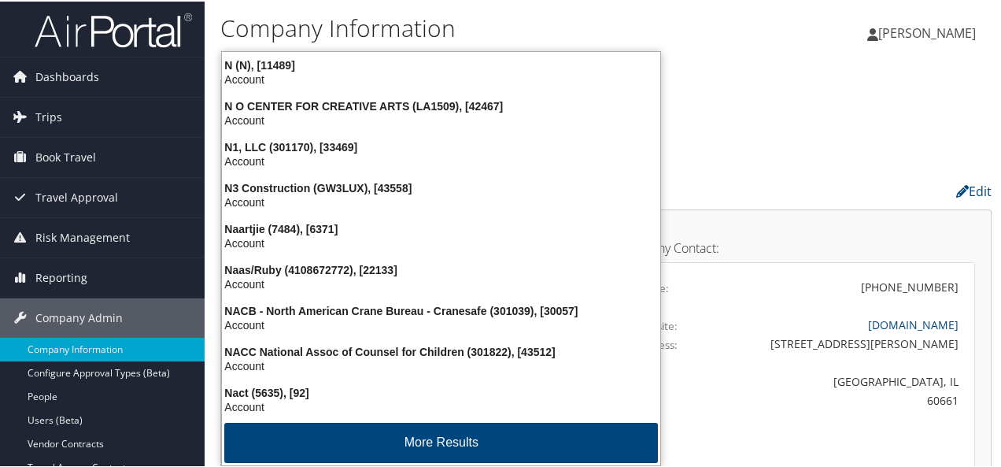
type input "Nic"
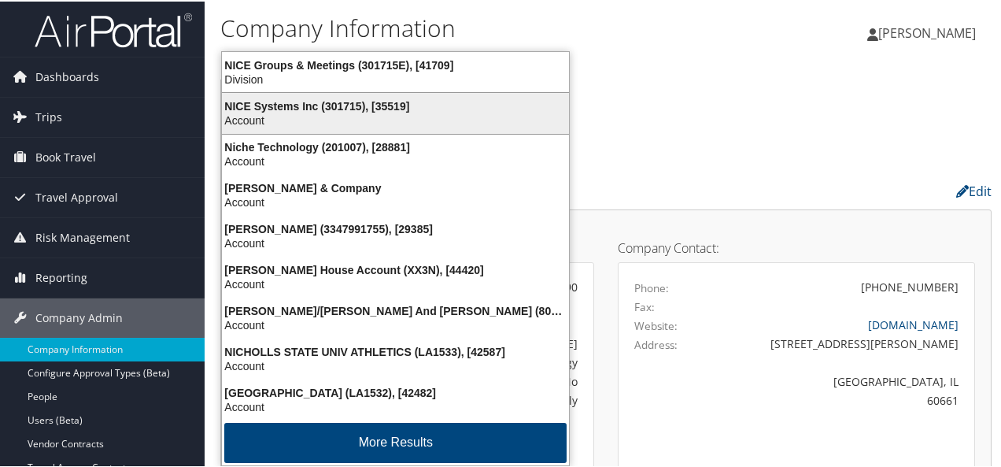
click at [282, 103] on div "NICE Systems Inc (301715), [35519]" at bounding box center [395, 105] width 366 height 14
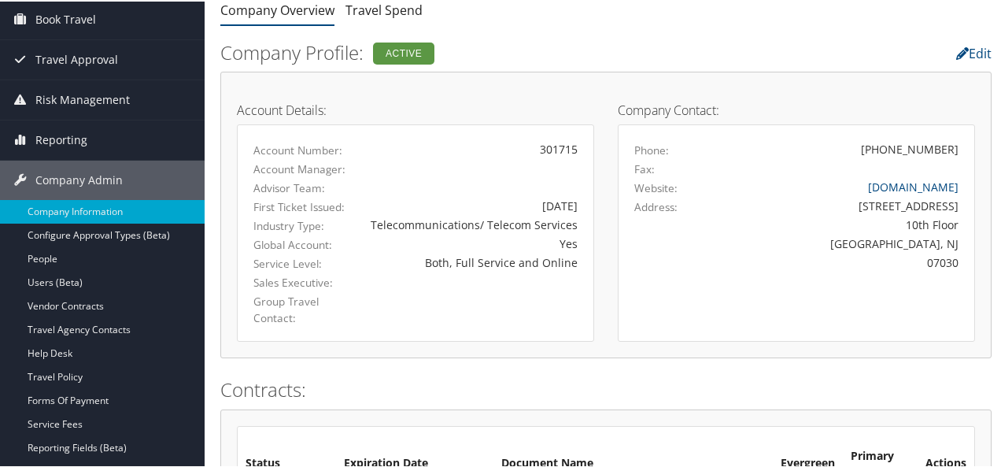
scroll to position [140, 0]
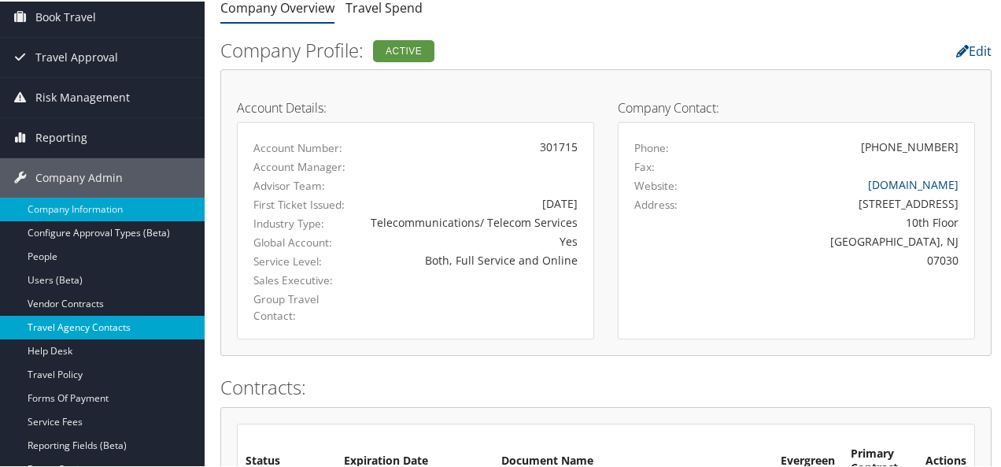
click at [76, 325] on link "Travel Agency Contacts" at bounding box center [102, 326] width 205 height 24
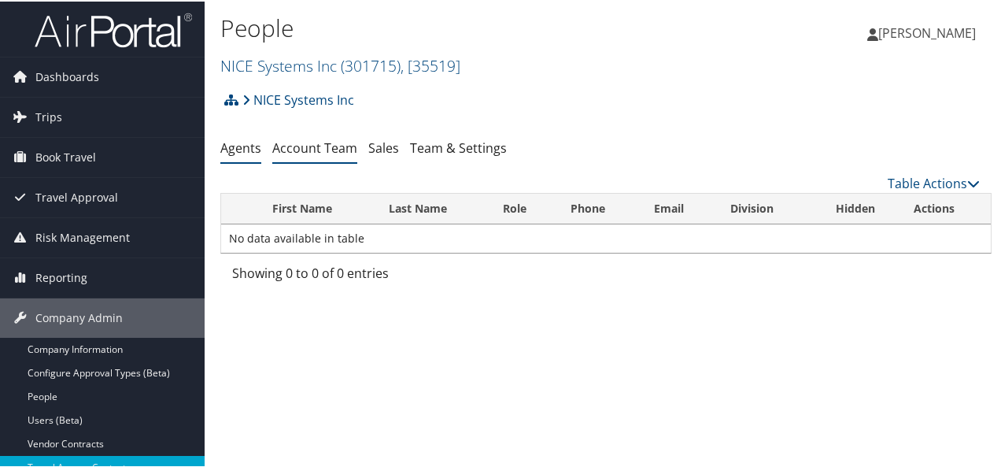
click at [315, 142] on link "Account Team" at bounding box center [314, 146] width 85 height 17
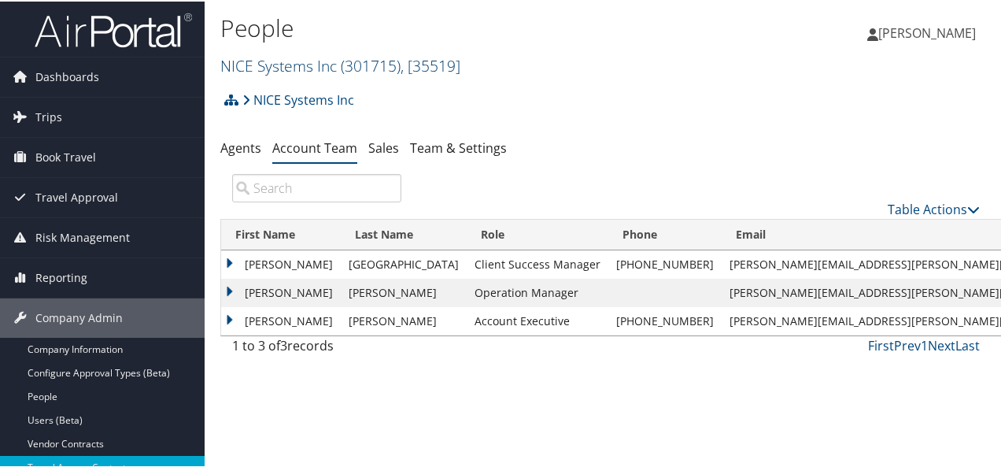
click at [353, 62] on span "( 301715 )" at bounding box center [371, 64] width 60 height 21
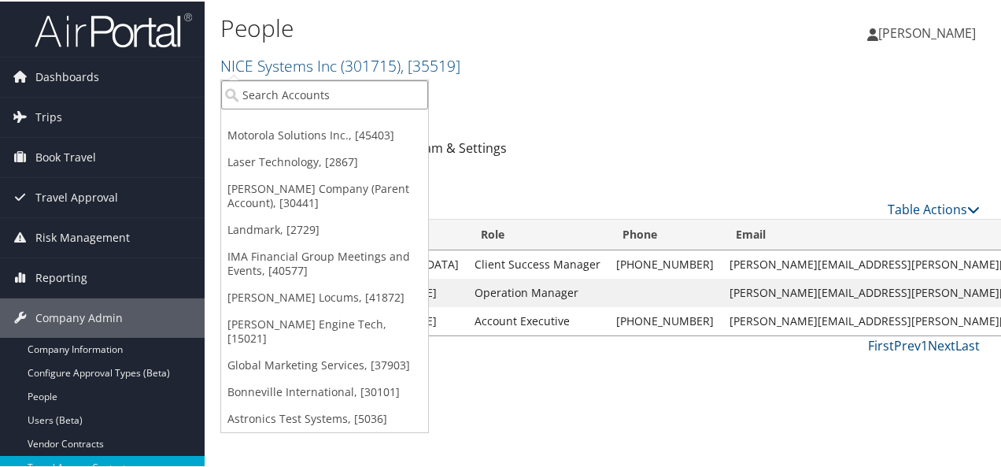
click at [320, 94] on input "search" at bounding box center [324, 93] width 207 height 29
type input "Nucor"
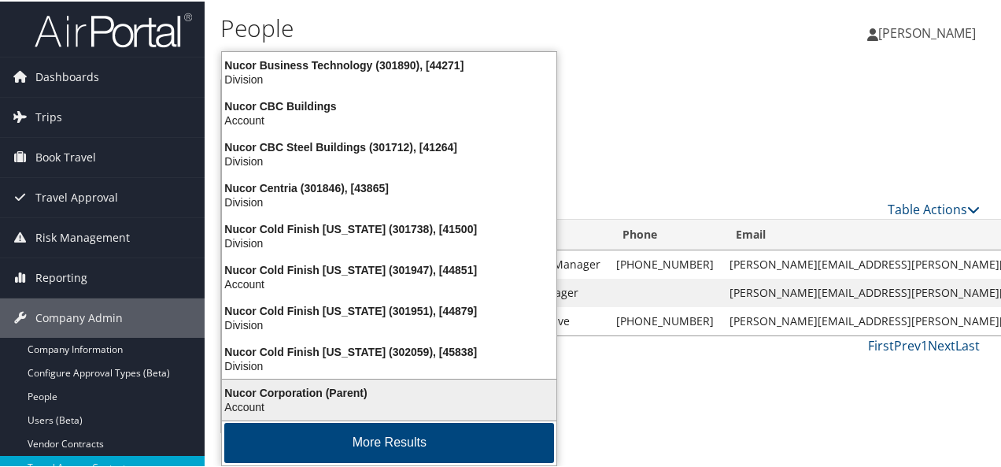
click at [324, 386] on div "Nucor Corporation (Parent)" at bounding box center [388, 391] width 353 height 14
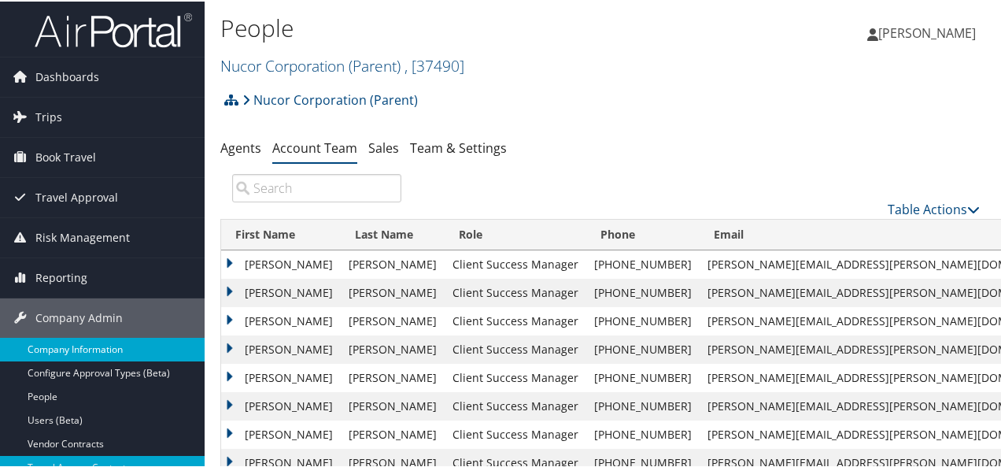
click at [98, 348] on link "Company Information" at bounding box center [102, 348] width 205 height 24
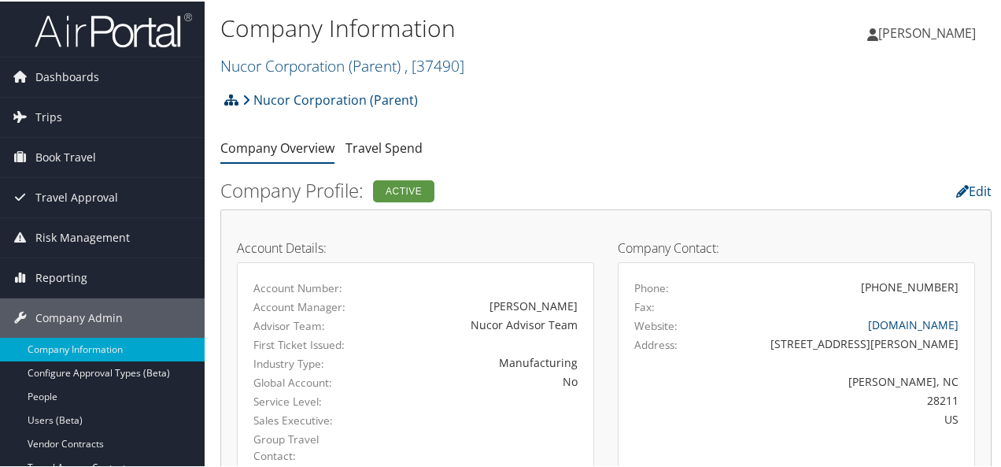
click at [232, 98] on icon at bounding box center [231, 98] width 14 height 13
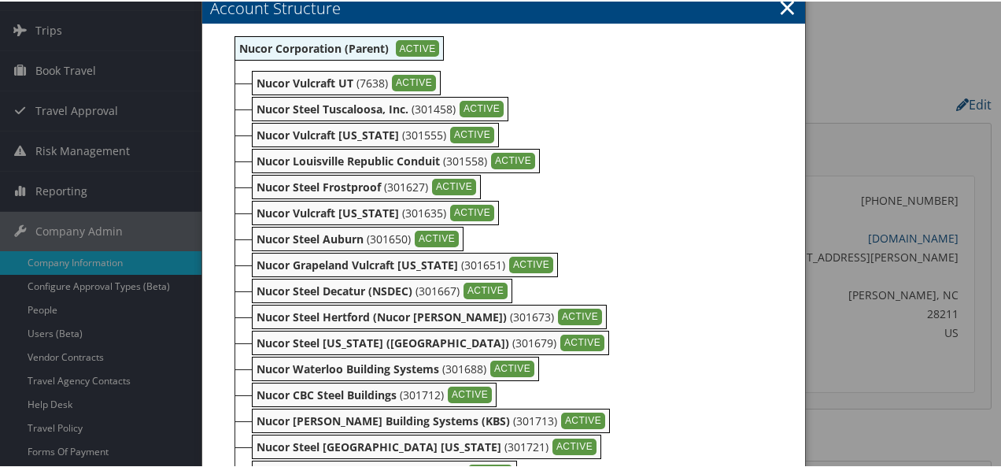
scroll to position [103, 0]
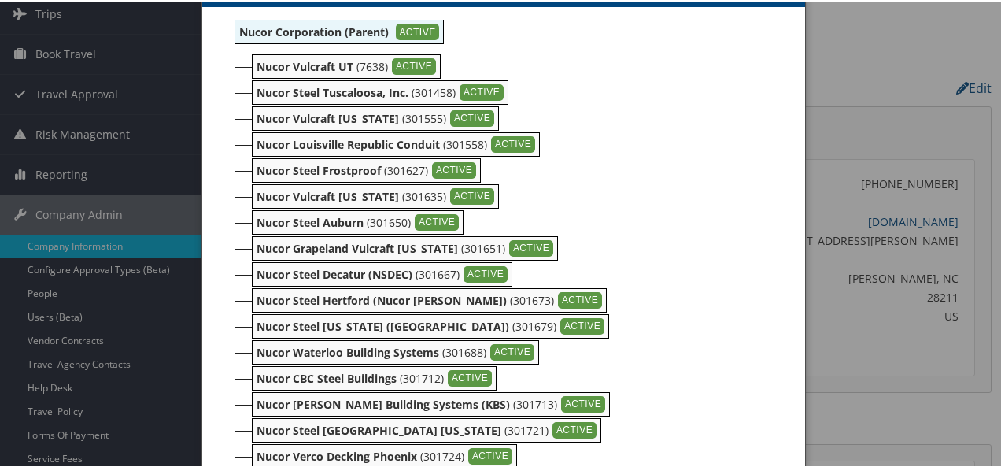
click at [864, 53] on div at bounding box center [503, 233] width 1007 height 467
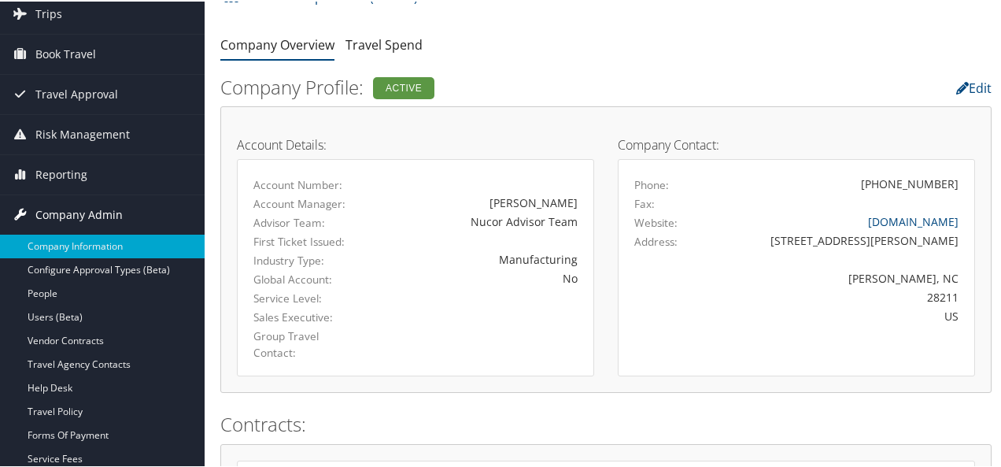
click at [62, 210] on span "Company Admin" at bounding box center [78, 213] width 87 height 39
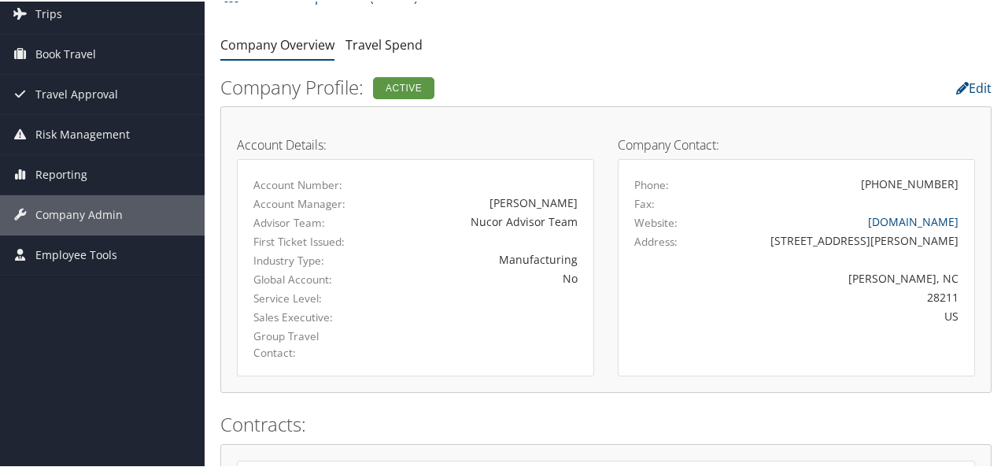
scroll to position [0, 0]
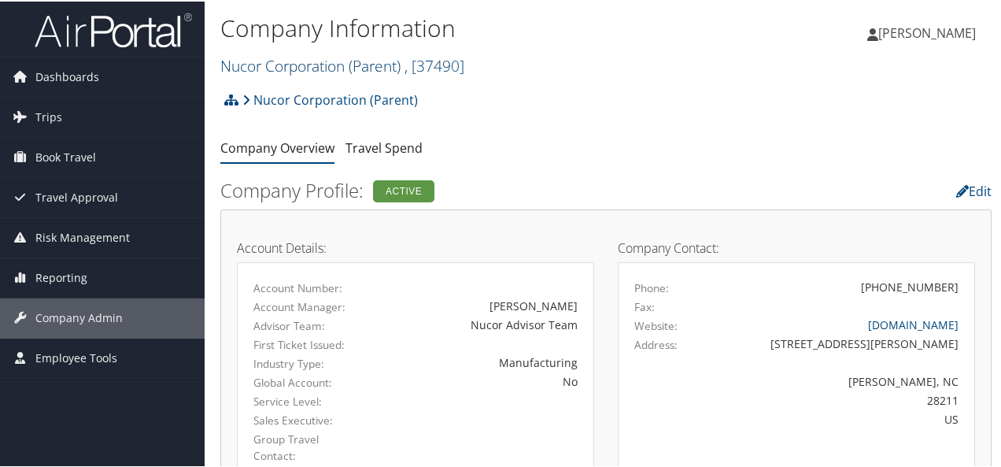
click at [285, 63] on link "Nucor Corporation (Parent) , [ 37490 ]" at bounding box center [342, 64] width 244 height 21
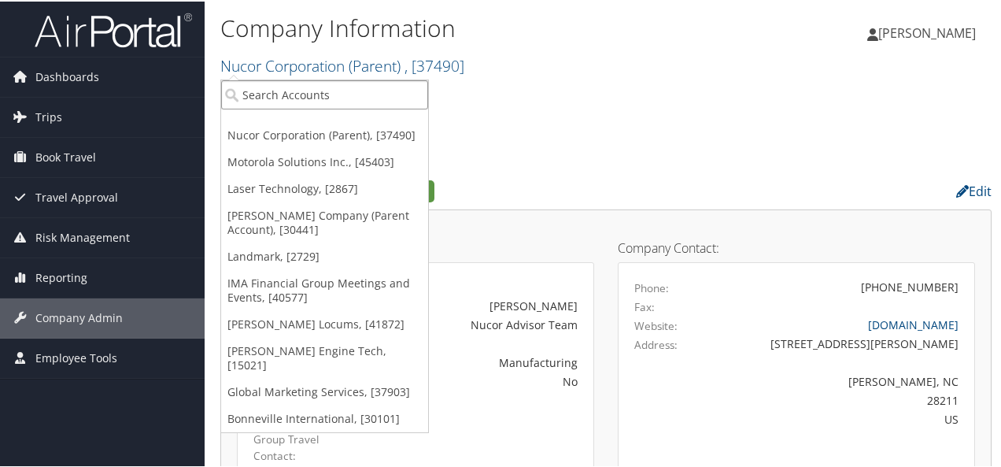
click at [305, 89] on input "search" at bounding box center [324, 93] width 207 height 29
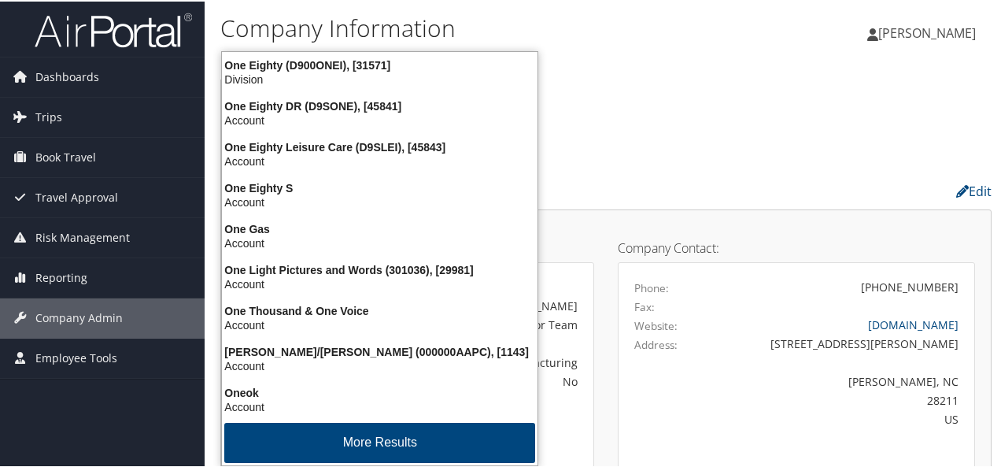
type input "one ei"
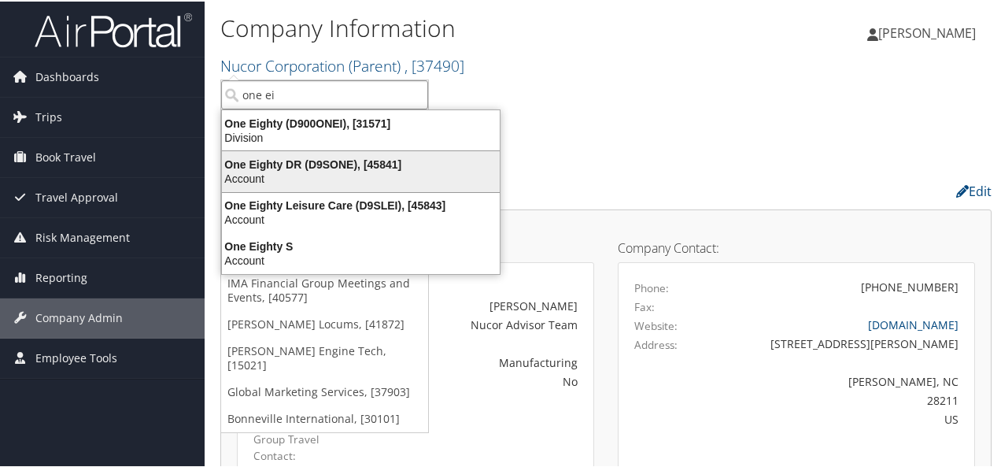
click at [275, 159] on div "One Eighty DR (D9SONE), [45841]" at bounding box center [360, 163] width 297 height 14
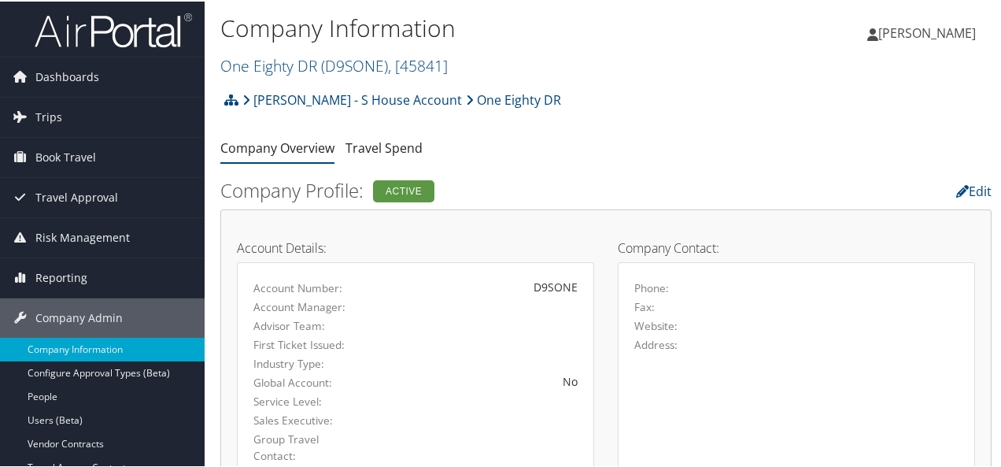
scroll to position [10, 0]
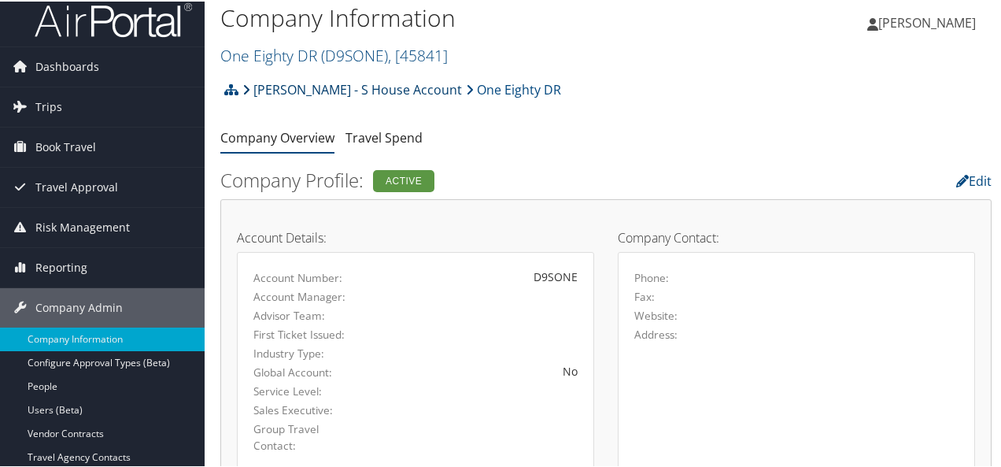
click at [267, 84] on link "[PERSON_NAME] - S House Account" at bounding box center [352, 87] width 220 height 31
click at [264, 51] on link "One Eighty DR ( D9SONE ) , [ 45841 ]" at bounding box center [333, 53] width 227 height 21
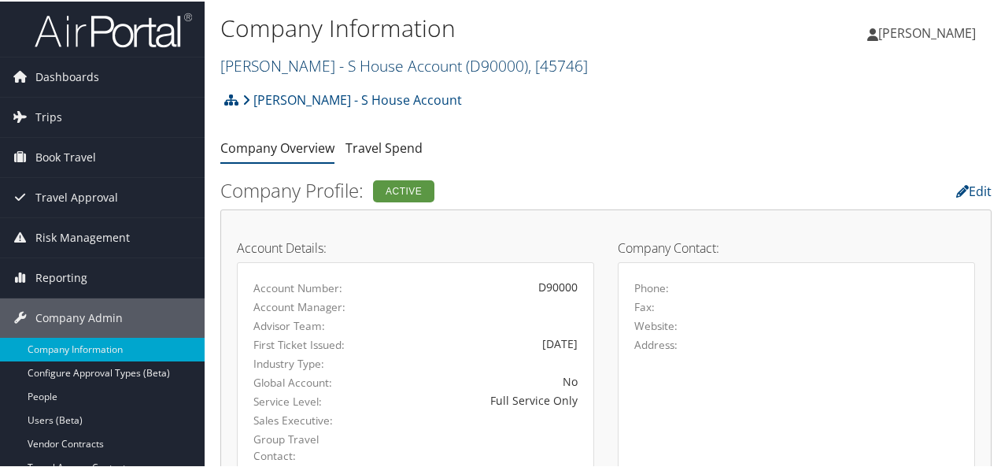
click at [273, 61] on link "[PERSON_NAME] - S House Account ( D90000 ) , [ 45746 ]" at bounding box center [404, 64] width 368 height 21
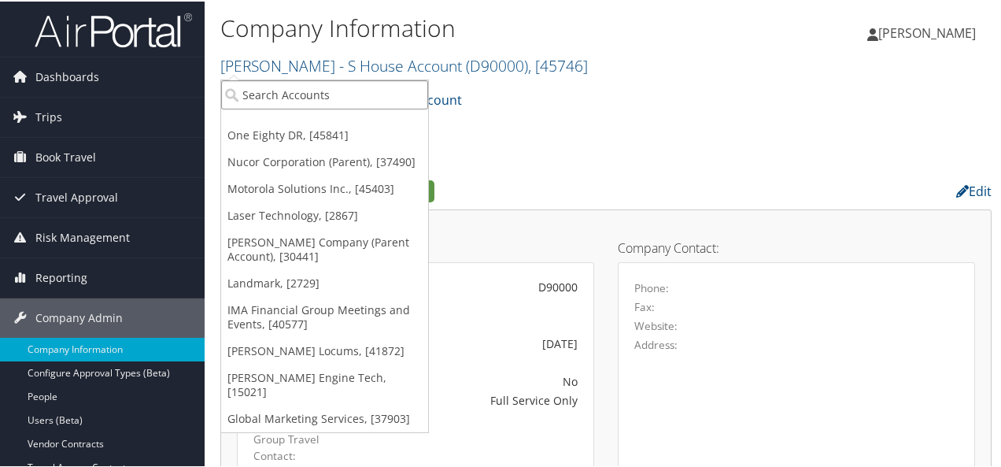
click at [264, 91] on input "search" at bounding box center [324, 93] width 207 height 29
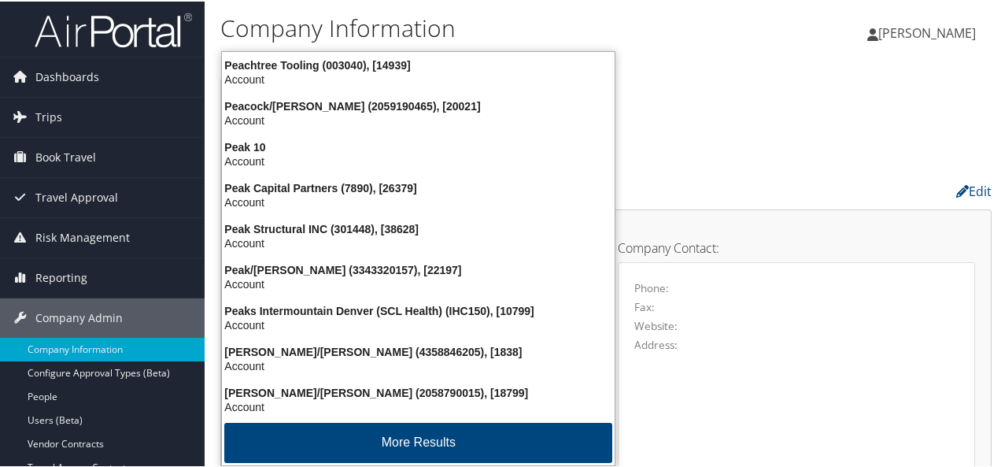
type input "Peaks"
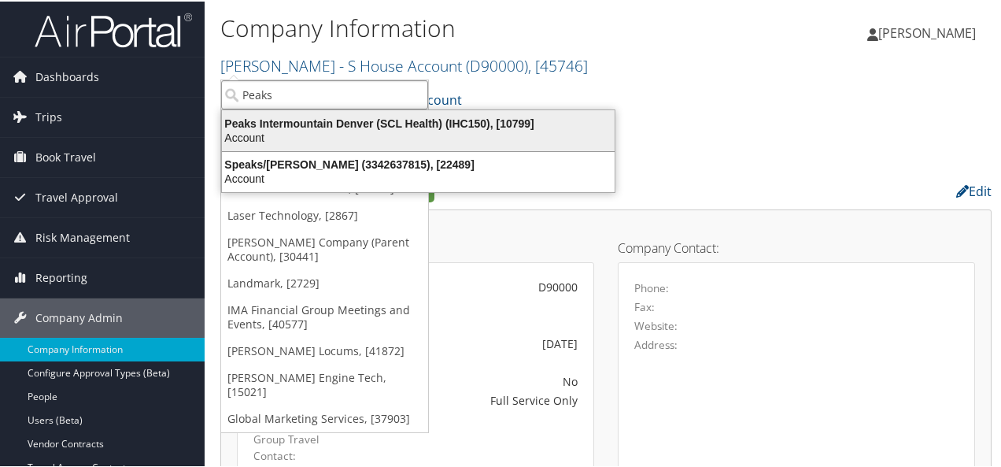
click at [301, 117] on div "Peaks Intermountain Denver (SCL Health) (IHC150), [10799]" at bounding box center [418, 122] width 412 height 14
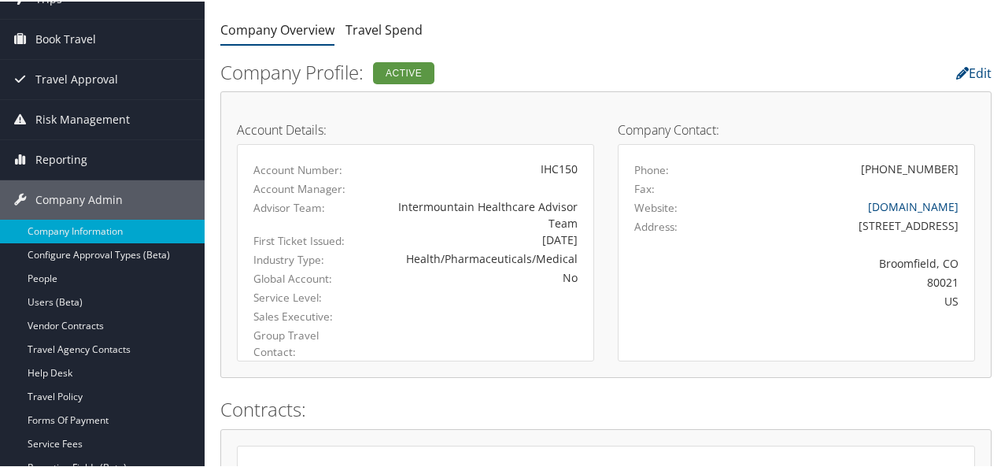
scroll to position [120, 0]
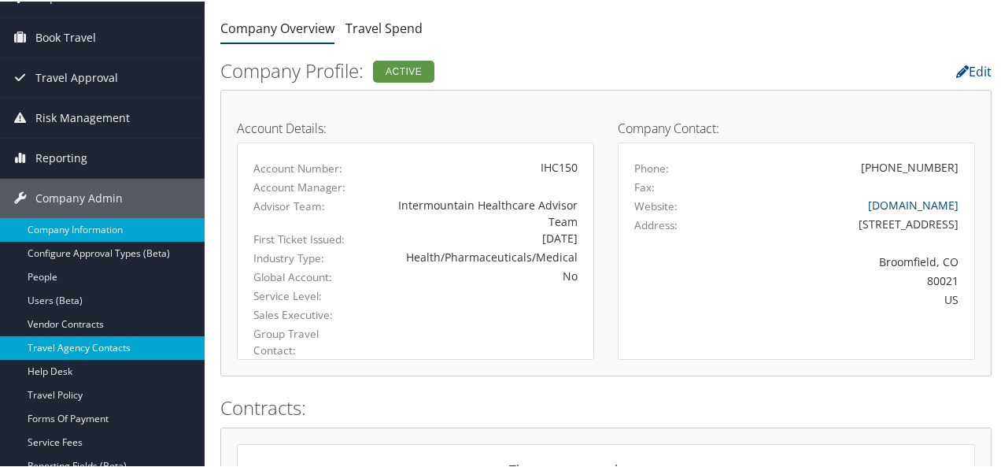
click at [80, 347] on link "Travel Agency Contacts" at bounding box center [102, 346] width 205 height 24
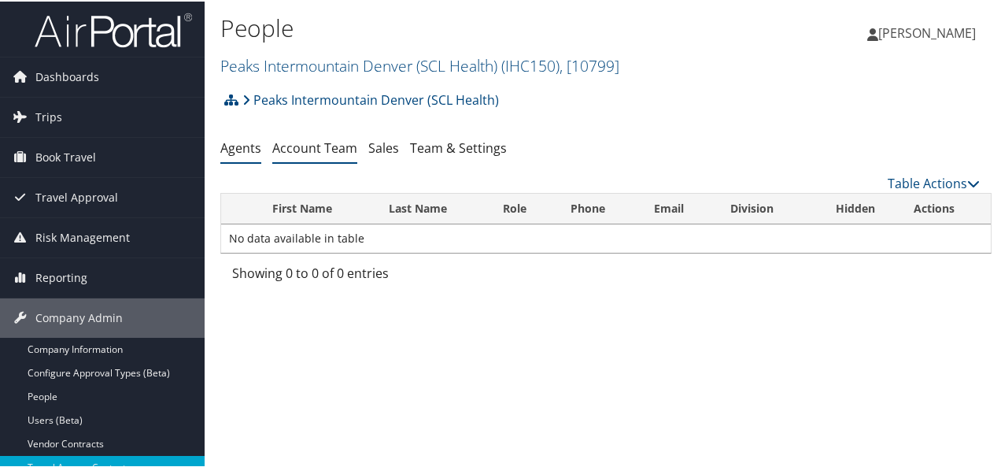
click at [308, 150] on link "Account Team" at bounding box center [314, 146] width 85 height 17
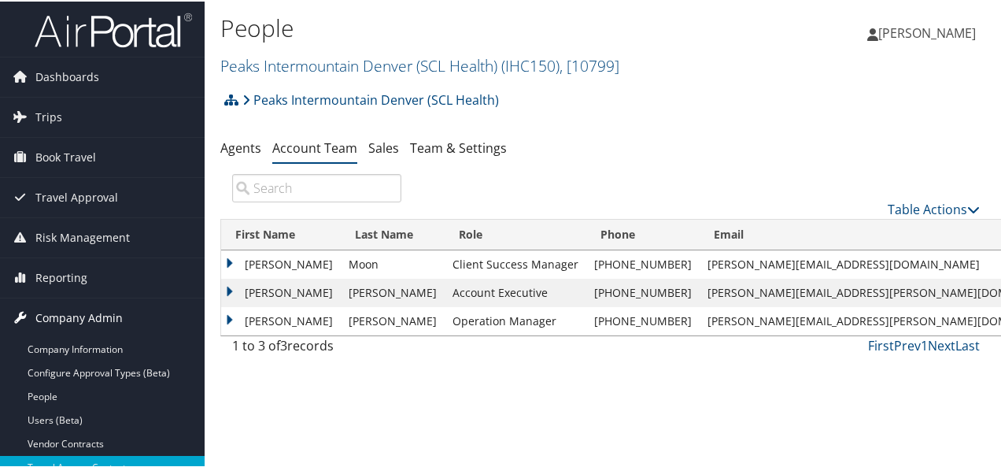
click at [66, 306] on span "Company Admin" at bounding box center [78, 316] width 87 height 39
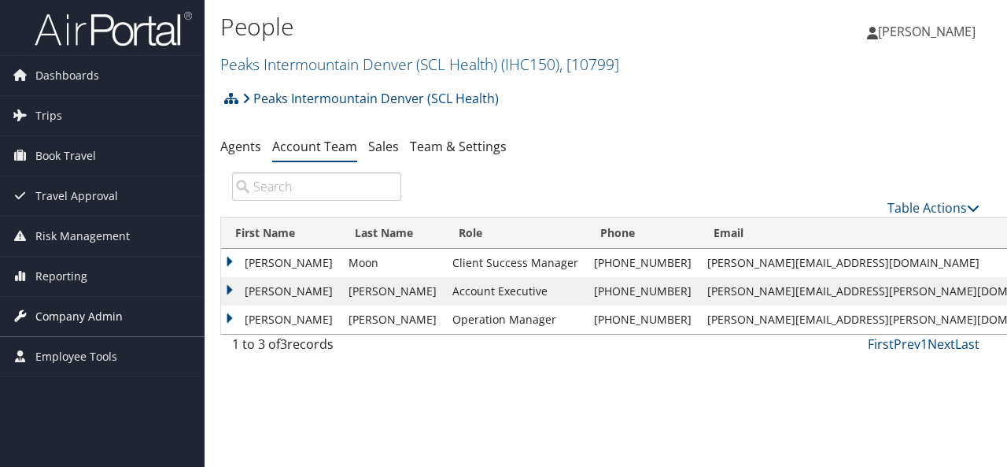
click at [78, 316] on span "Company Admin" at bounding box center [78, 316] width 87 height 39
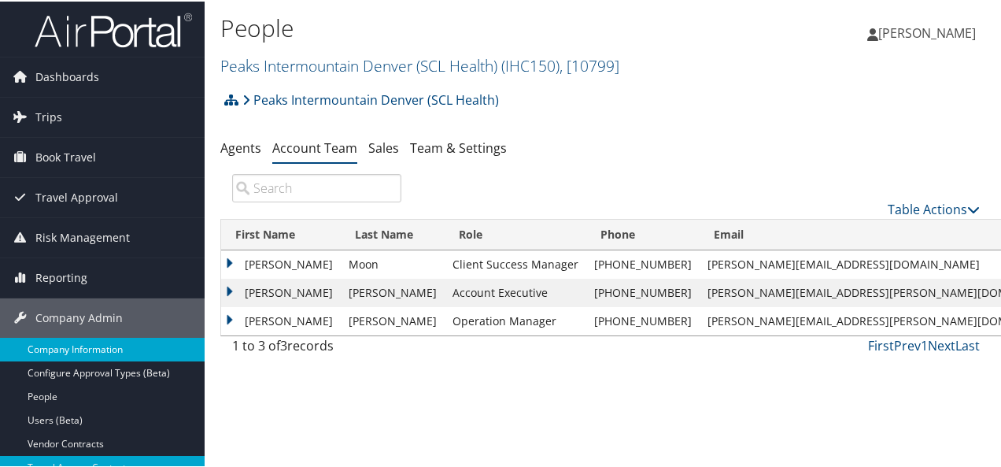
click at [80, 338] on link "Company Information" at bounding box center [102, 348] width 205 height 24
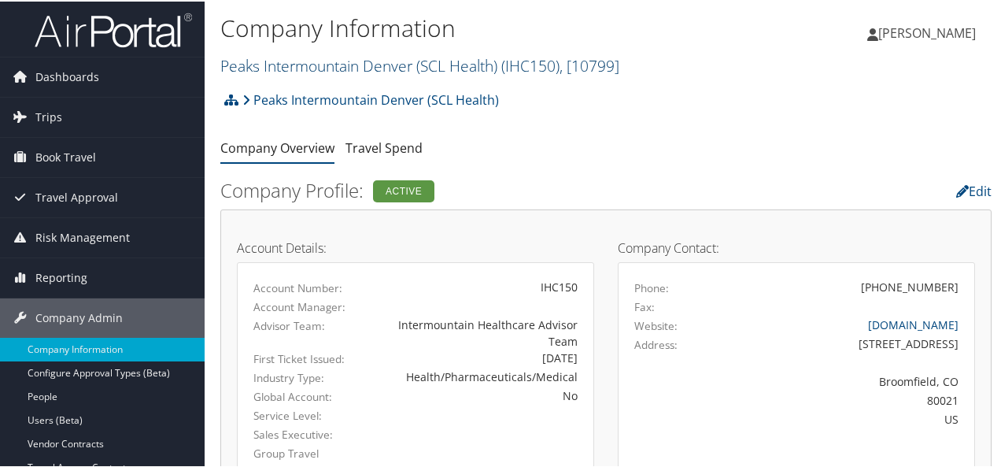
click at [274, 64] on link "Peaks Intermountain Denver (SCL Health) ( IHC150 ) , [ 10799 ]" at bounding box center [419, 64] width 399 height 21
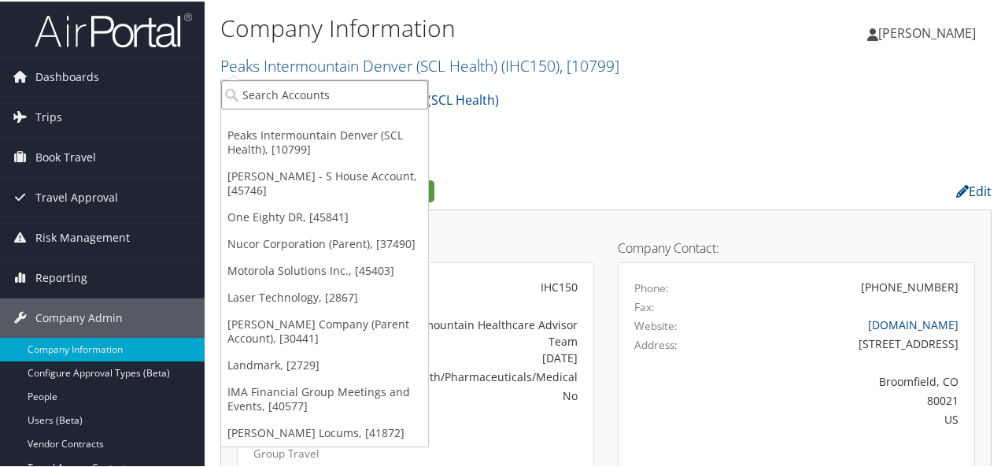
click at [264, 94] on input "search" at bounding box center [324, 93] width 207 height 29
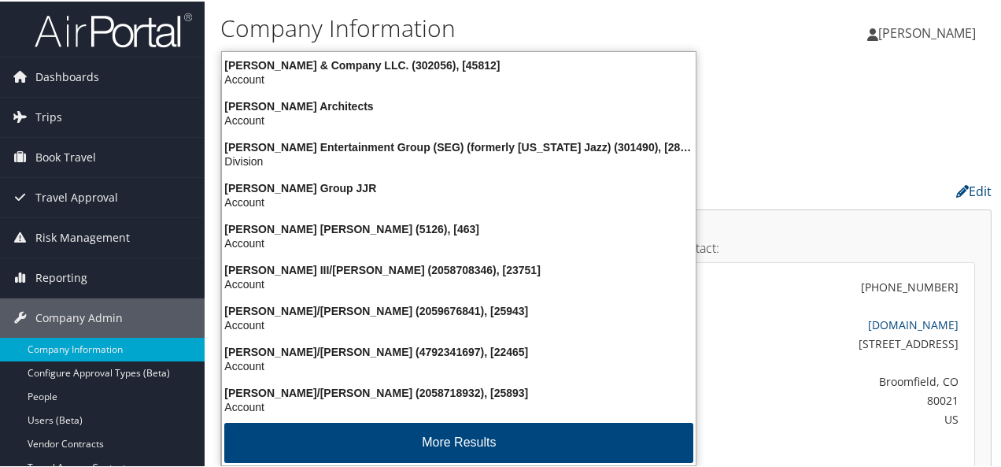
type input "smith enter"
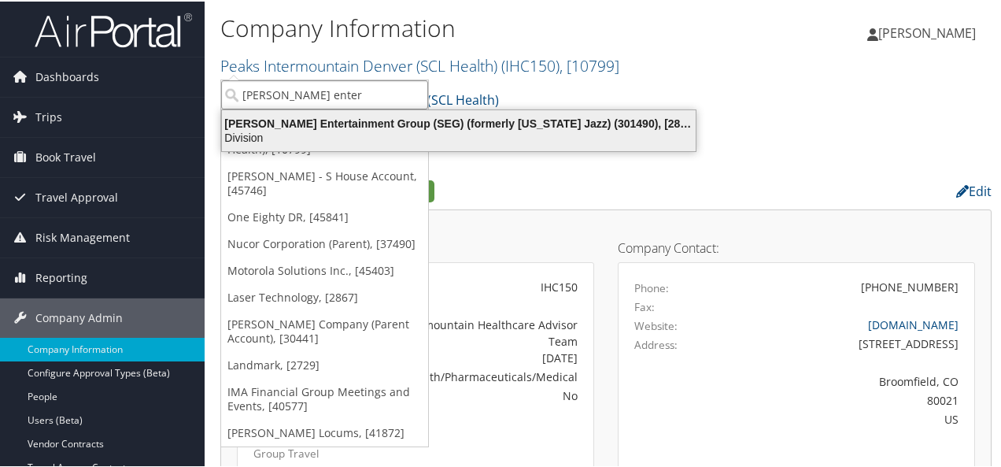
click at [243, 122] on div "Smith Entertainment Group (SEG) (formerly Utah Jazz) (301490), [28775]" at bounding box center [458, 122] width 493 height 14
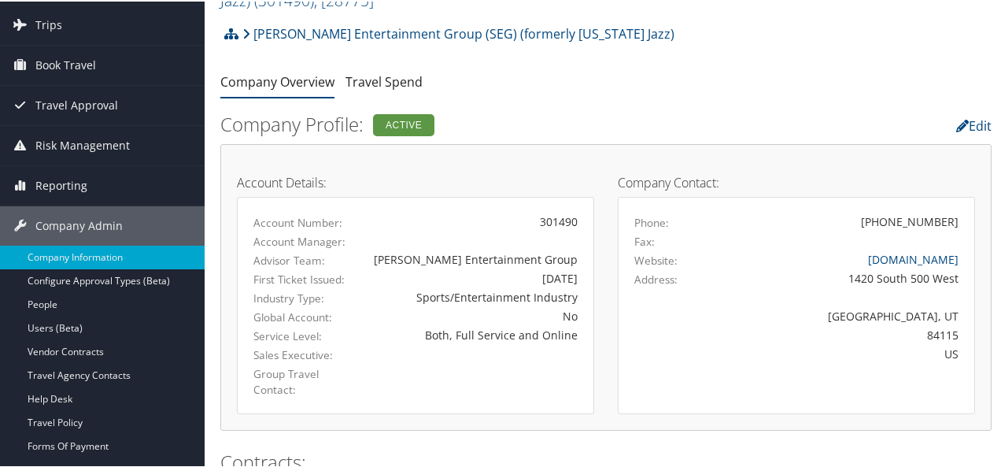
scroll to position [88, 0]
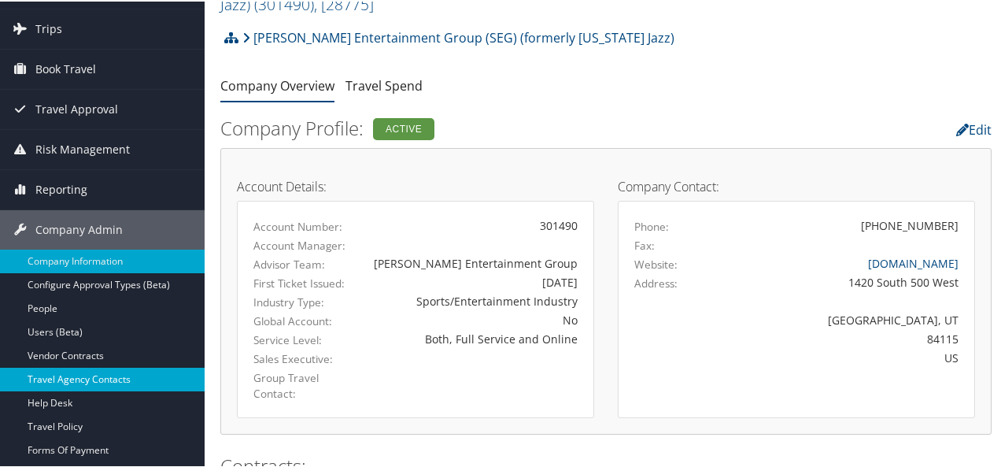
click at [77, 370] on link "Travel Agency Contacts" at bounding box center [102, 378] width 205 height 24
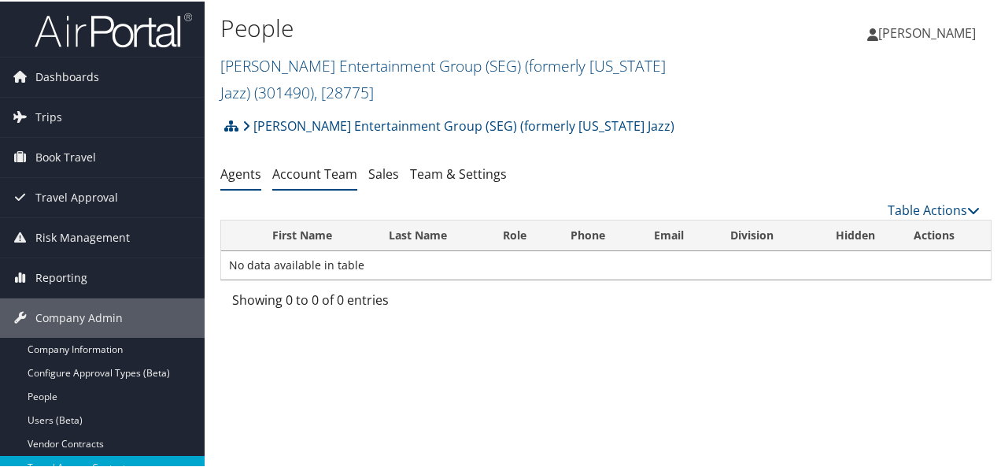
click at [309, 164] on link "Account Team" at bounding box center [314, 172] width 85 height 17
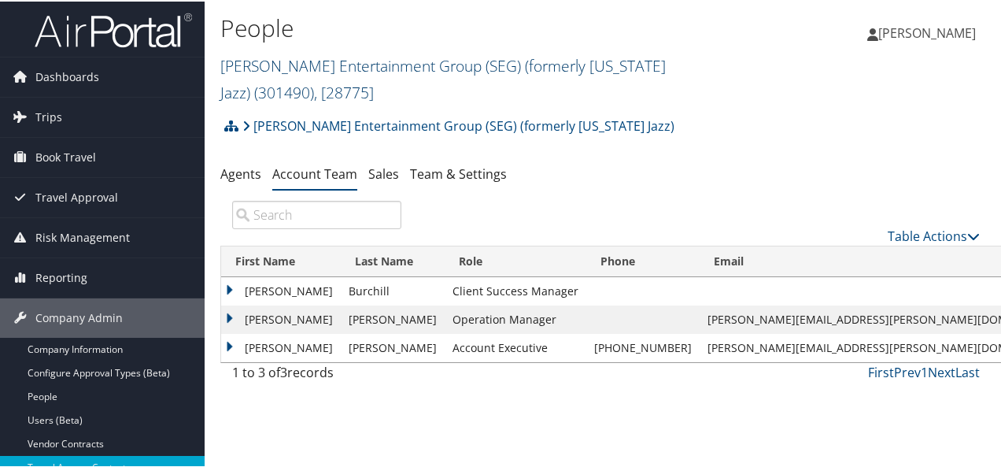
click at [275, 64] on link "Smith Entertainment Group (SEG) (formerly Utah Jazz) ( 301490 ) , [ 28775 ]" at bounding box center [442, 78] width 445 height 48
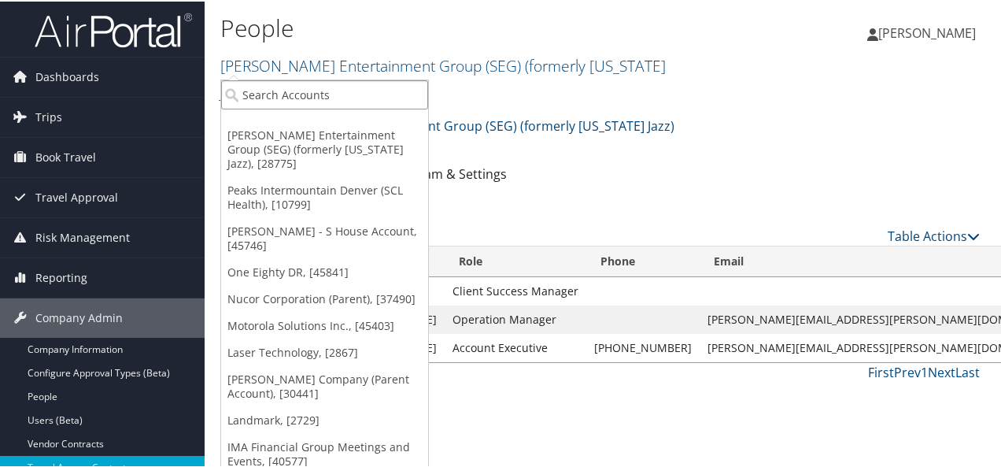
click at [272, 93] on input "search" at bounding box center [324, 93] width 207 height 29
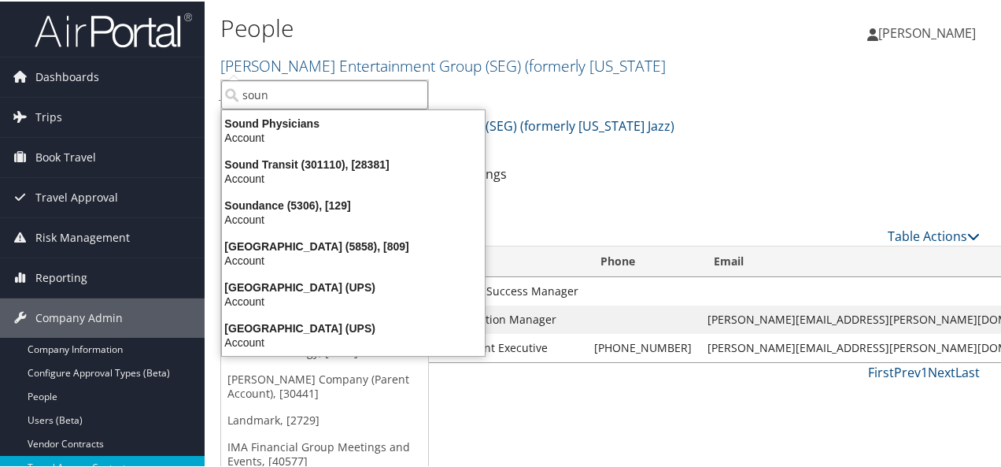
type input "sound"
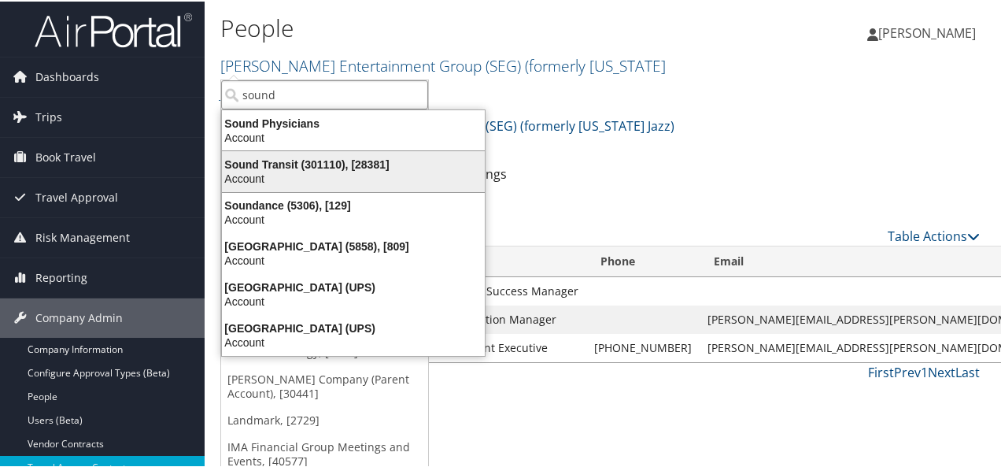
click at [294, 161] on div "Sound Transit (301110), [28381]" at bounding box center [353, 163] width 282 height 14
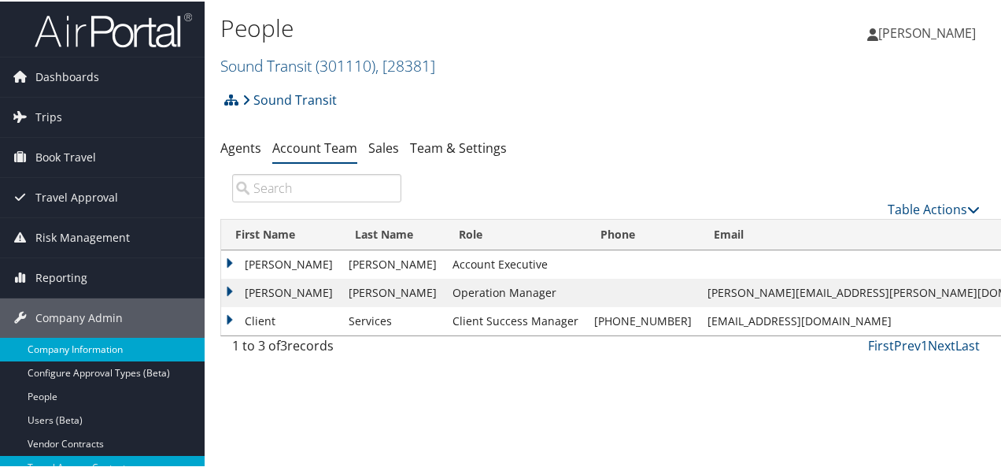
click at [116, 341] on link "Company Information" at bounding box center [102, 348] width 205 height 24
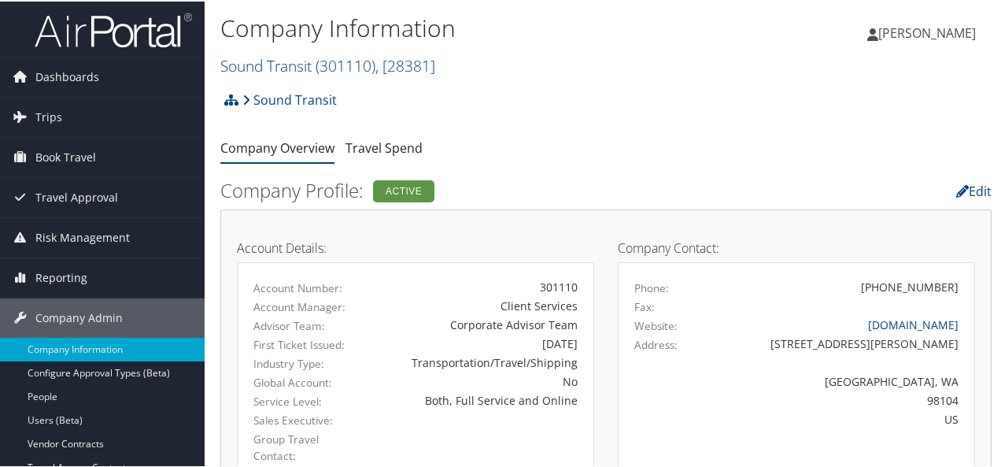
click at [277, 61] on link "Sound Transit ( 301110 ) , [ 28381 ]" at bounding box center [327, 64] width 215 height 21
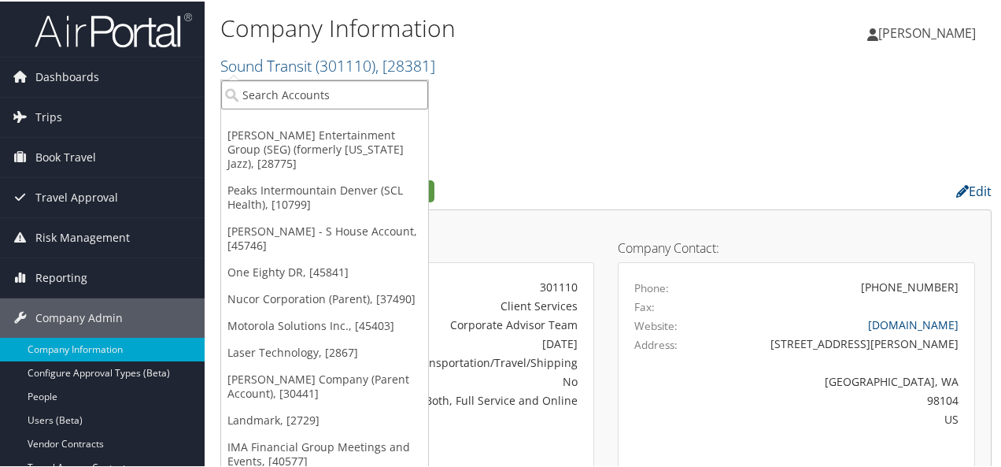
click at [263, 100] on input "search" at bounding box center [324, 93] width 207 height 29
type input "Sun Valle"
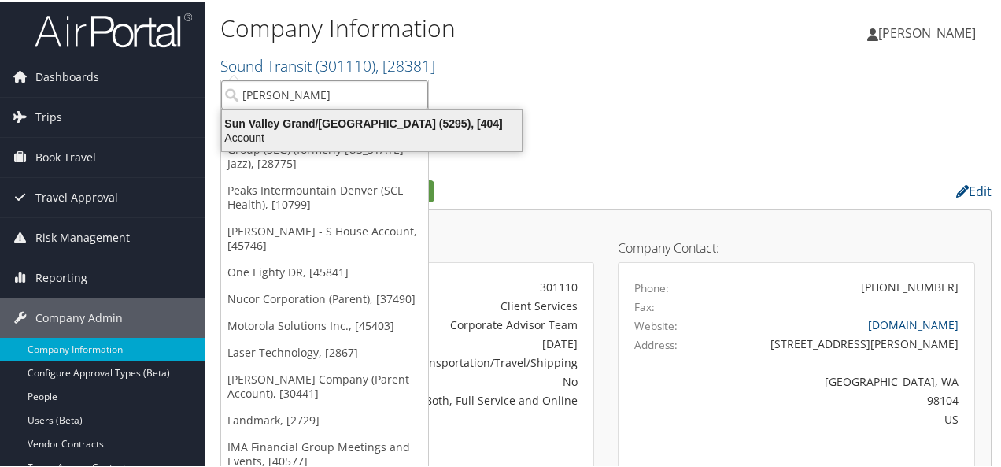
click at [275, 119] on div "Sun Valley Grand/Little America (5295), [404]" at bounding box center [371, 122] width 319 height 14
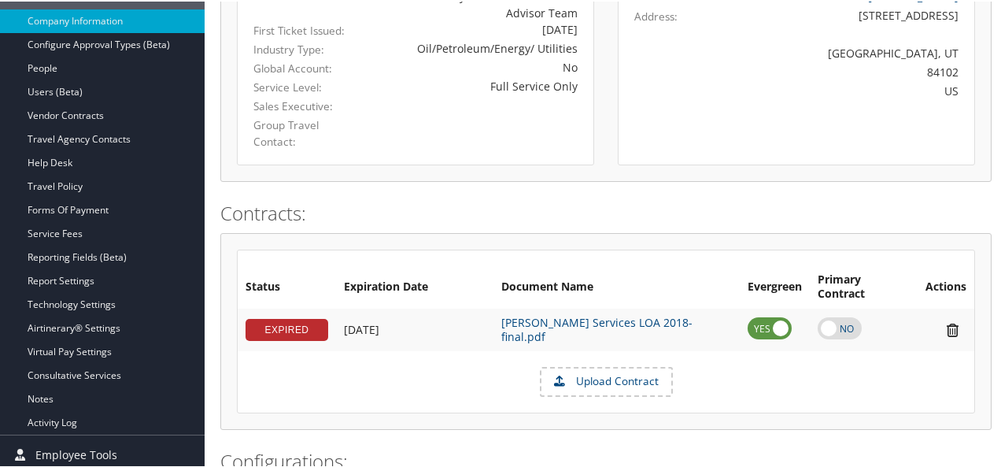
scroll to position [283, 0]
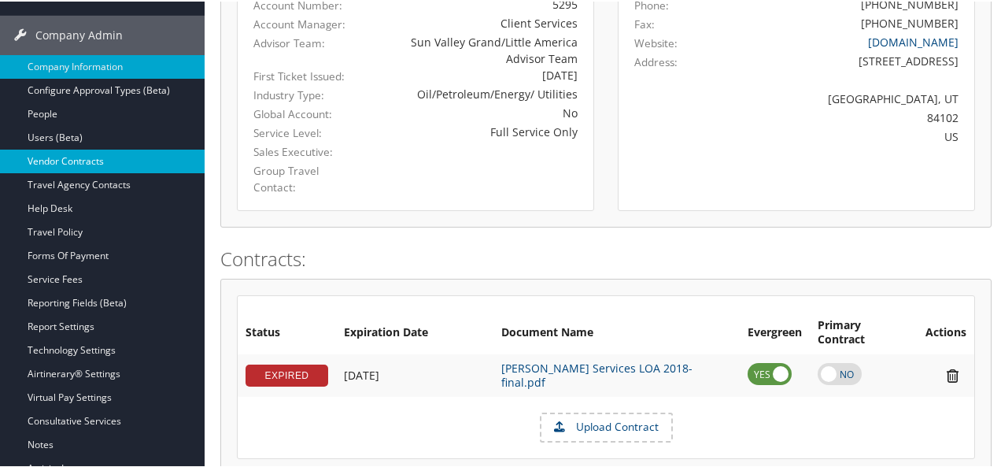
click at [98, 152] on link "Vendor Contracts" at bounding box center [102, 160] width 205 height 24
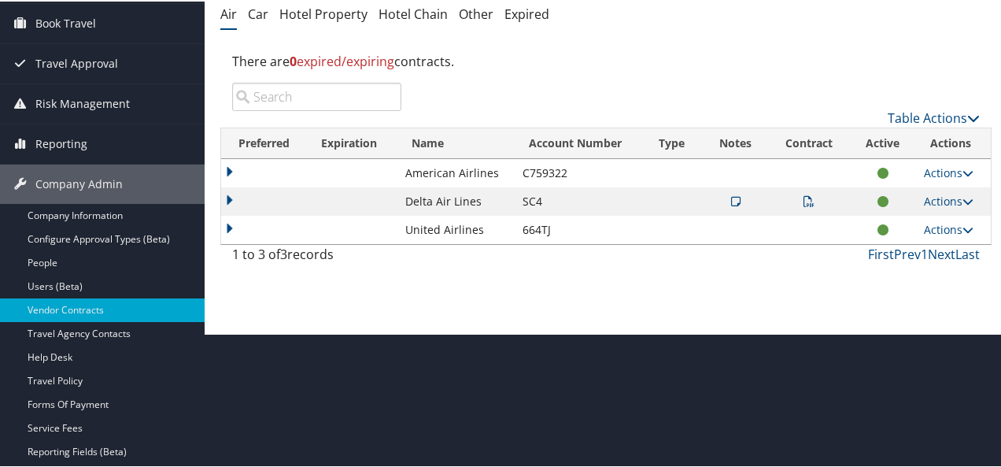
scroll to position [135, 0]
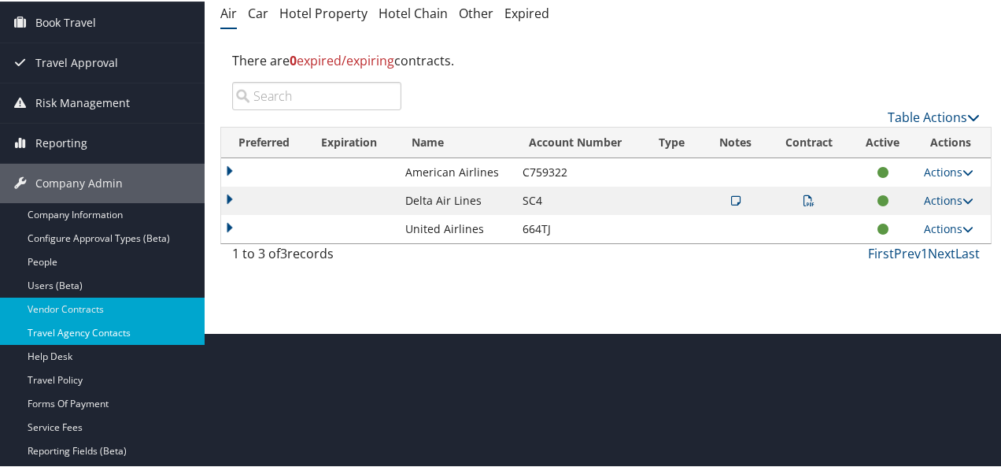
click at [54, 329] on link "Travel Agency Contacts" at bounding box center [102, 332] width 205 height 24
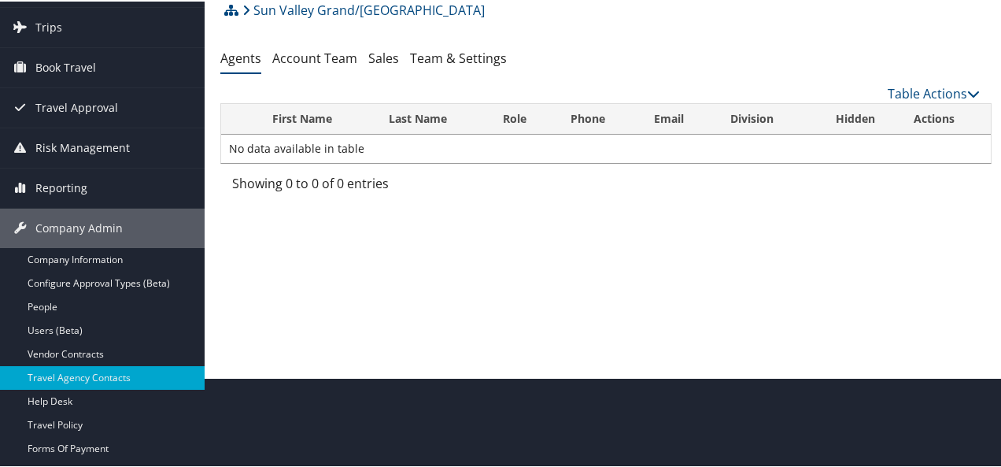
scroll to position [92, 0]
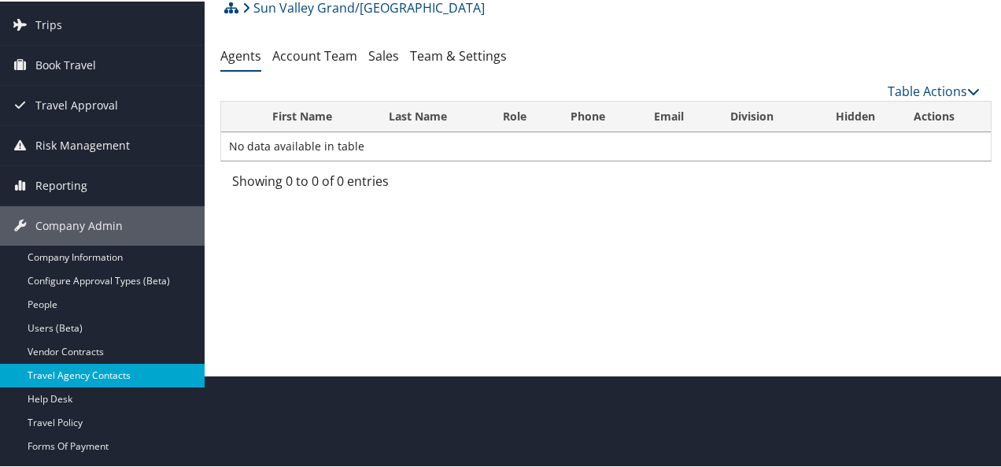
click at [91, 369] on link "Travel Agency Contacts" at bounding box center [102, 374] width 205 height 24
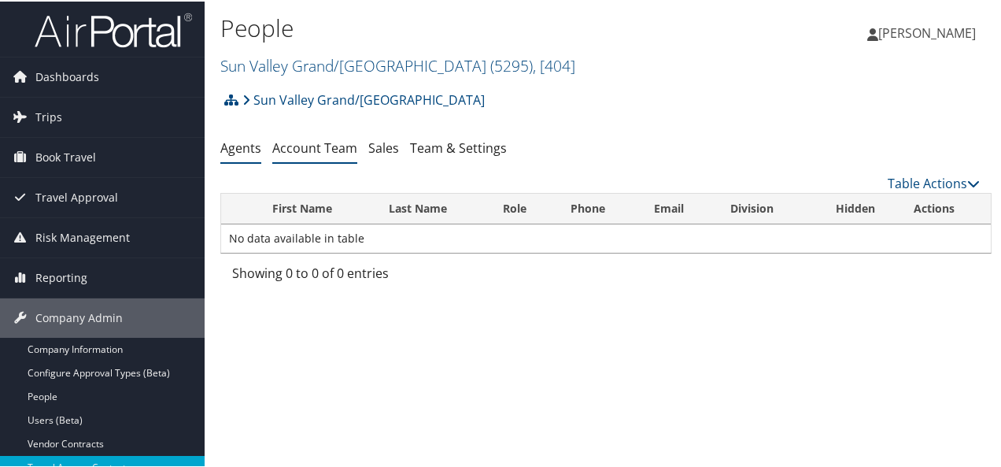
click at [311, 149] on link "Account Team" at bounding box center [314, 146] width 85 height 17
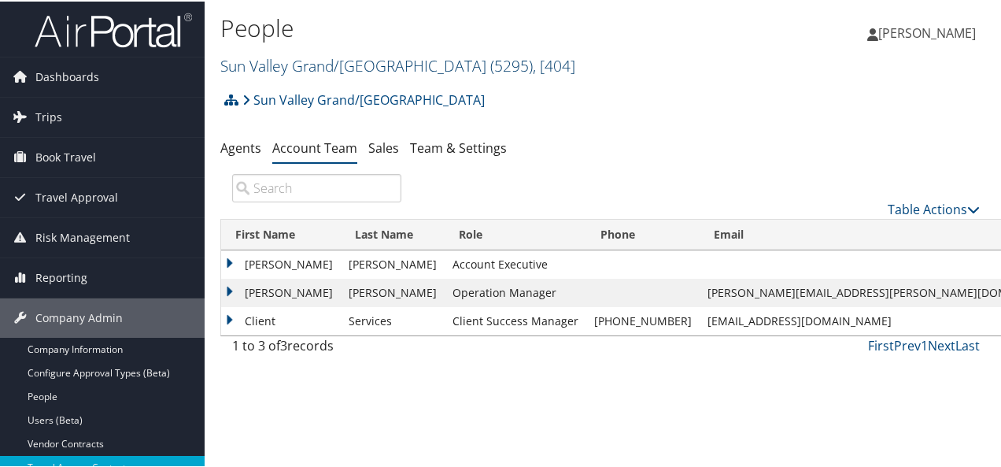
click at [294, 59] on link "Sun Valley Grand/[GEOGRAPHIC_DATA] ( 5295 ) , [ 404 ]" at bounding box center [397, 64] width 355 height 21
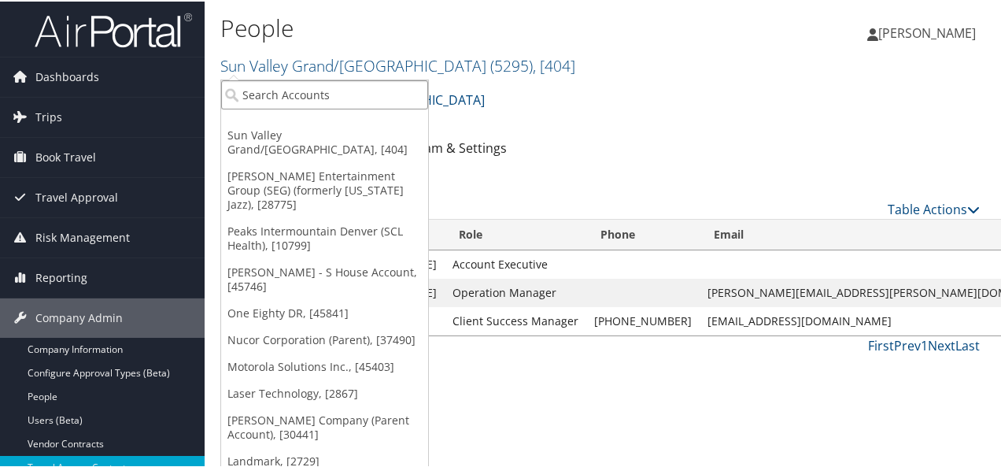
click at [283, 94] on input "search" at bounding box center [324, 93] width 207 height 29
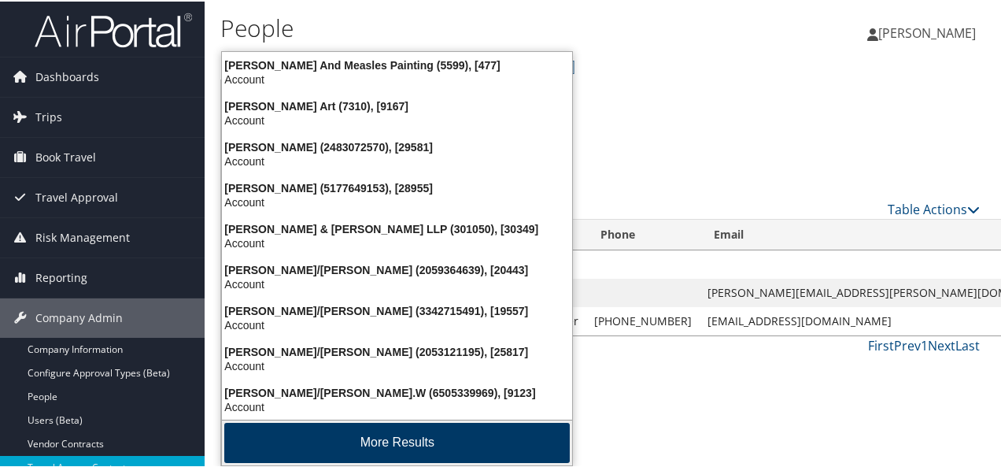
click at [447, 445] on button "More Results" at bounding box center [396, 441] width 345 height 40
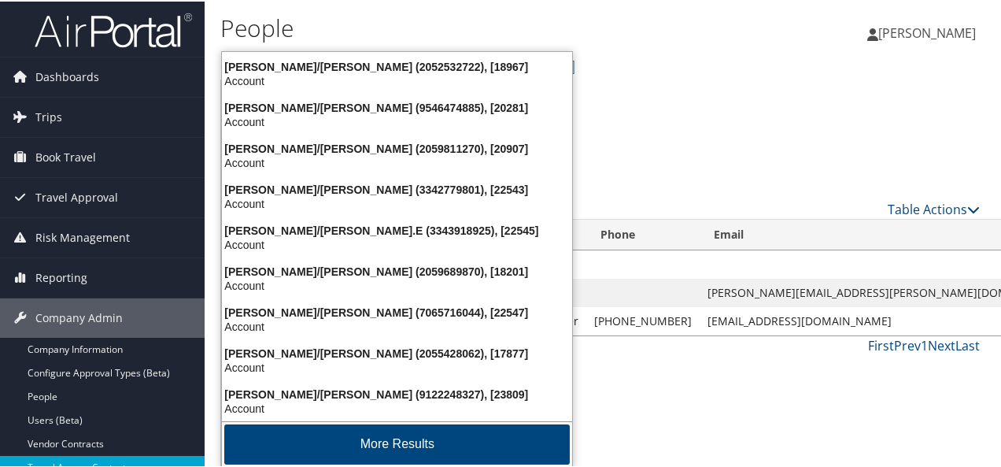
click at [447, 445] on button "More Results" at bounding box center [396, 443] width 345 height 40
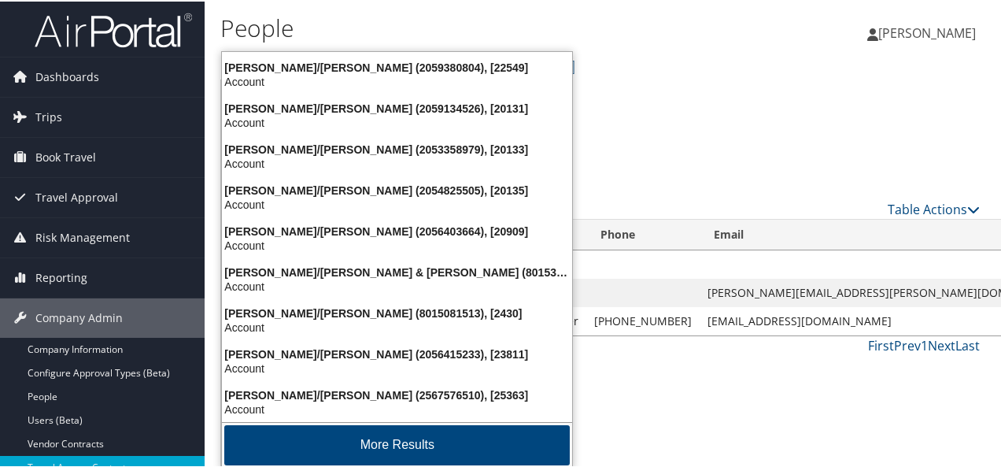
scroll to position [739, 0]
type input "thomas"
click at [707, 44] on div "Suzanne Blitstein Suzanne Blitstein My Settings Travel Agency Contacts Log Cons…" at bounding box center [839, 38] width 336 height 61
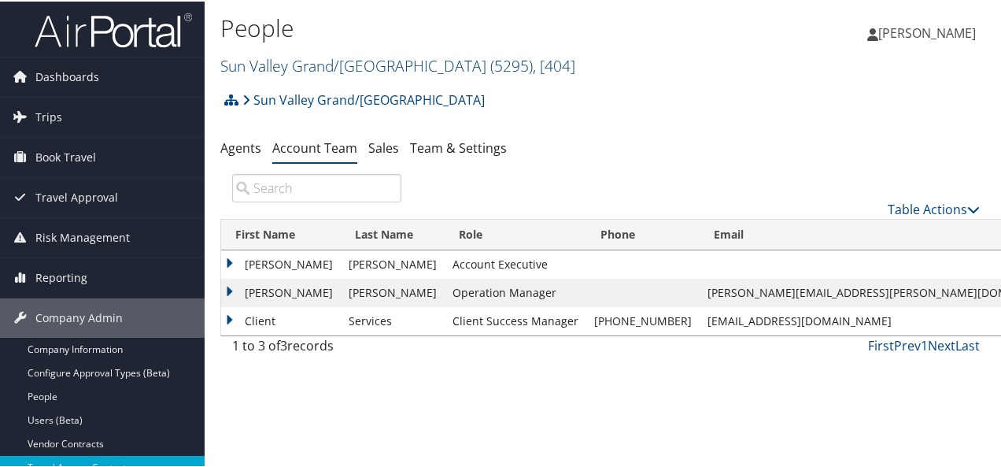
click at [305, 57] on link "Sun Valley Grand/Little America ( 5295 ) , [ 404 ]" at bounding box center [397, 64] width 355 height 21
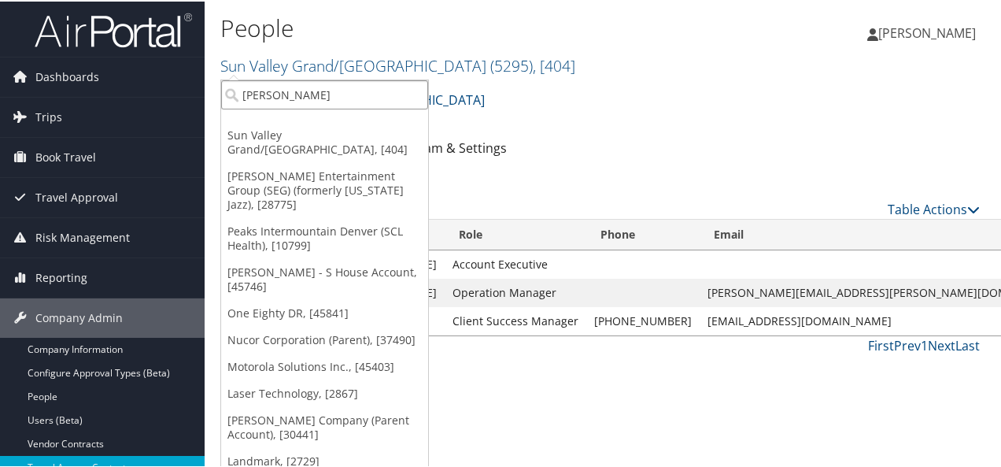
click at [287, 91] on input "thomas" at bounding box center [324, 93] width 207 height 29
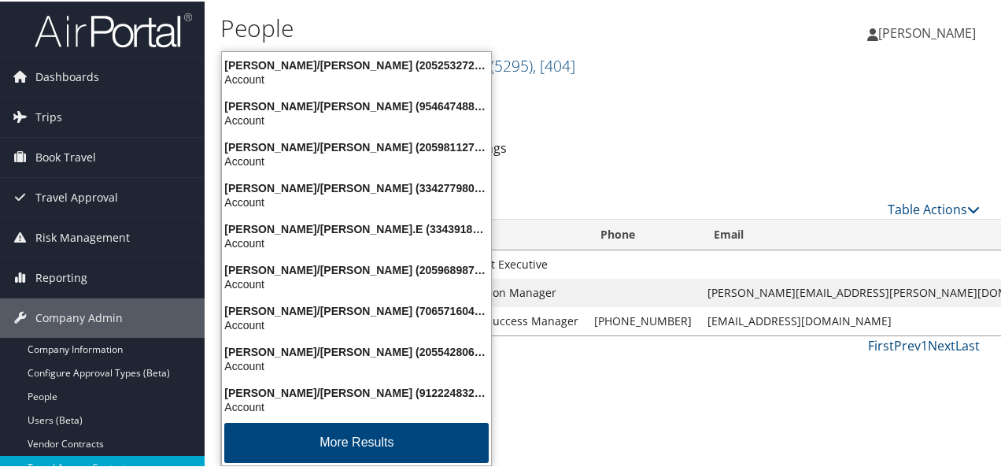
type input "ThomasArt"
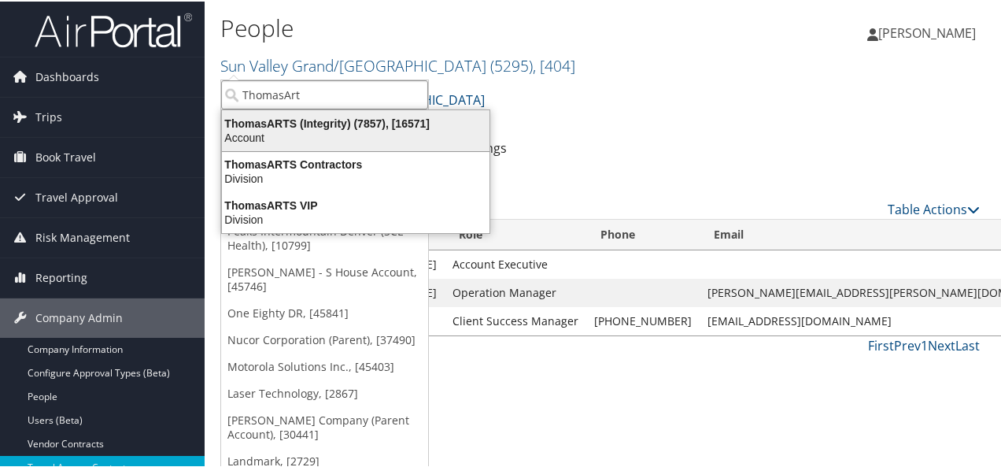
click at [277, 119] on div "ThomasARTS (Integrity) (7857), [16571]" at bounding box center [355, 122] width 286 height 14
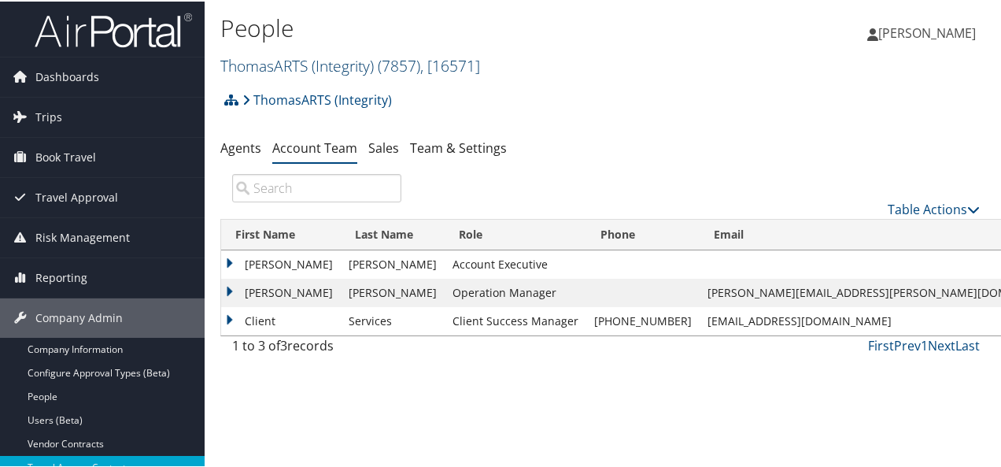
click at [301, 60] on link "ThomasARTS (Integrity) ( 7857 ) , [ 16571 ]" at bounding box center [350, 64] width 260 height 21
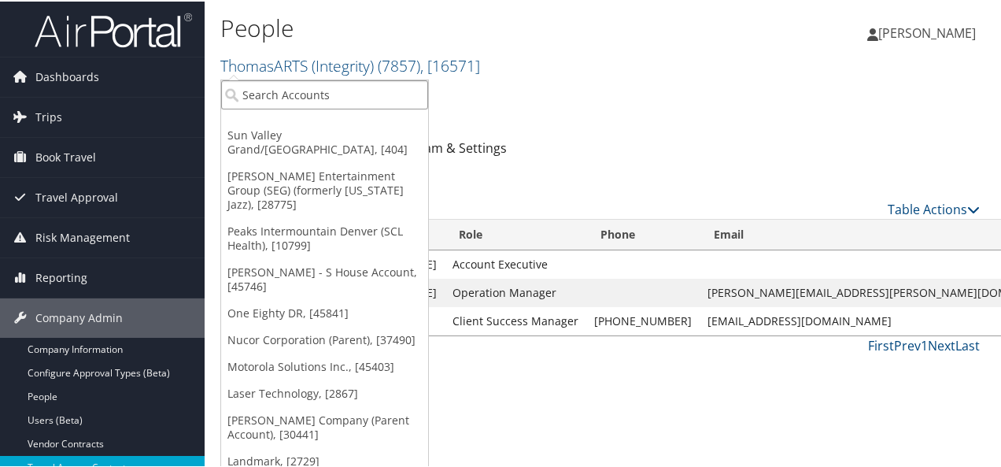
click at [296, 100] on input "search" at bounding box center [324, 93] width 207 height 29
type input "University of minn"
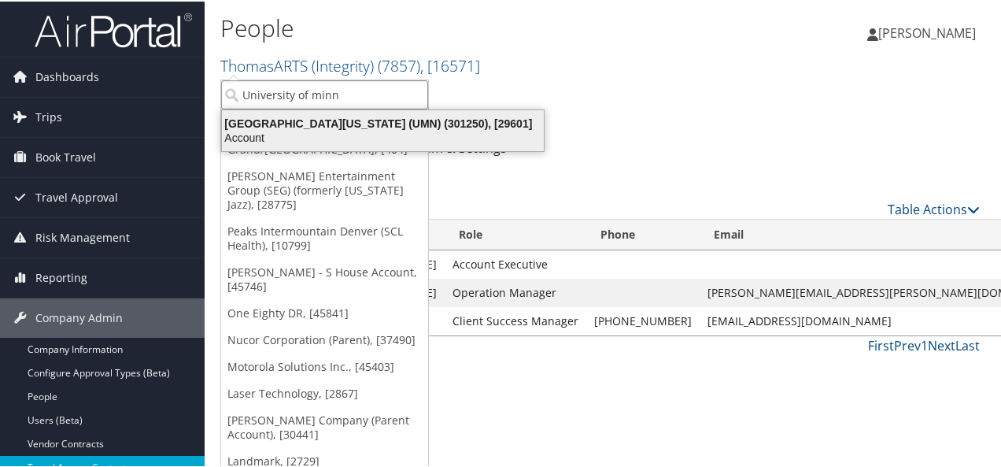
click at [291, 120] on div "[GEOGRAPHIC_DATA][US_STATE] (UMN) (301250), [29601]" at bounding box center [382, 122] width 341 height 14
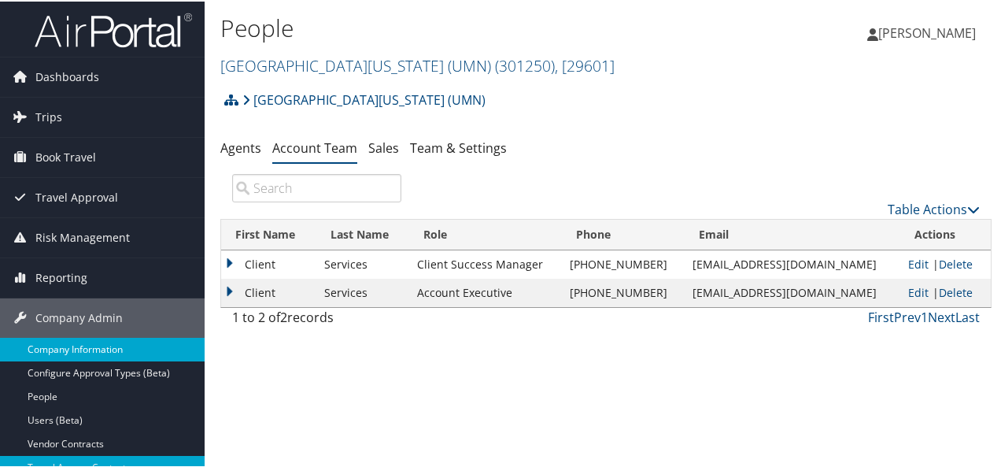
click at [101, 346] on link "Company Information" at bounding box center [102, 348] width 205 height 24
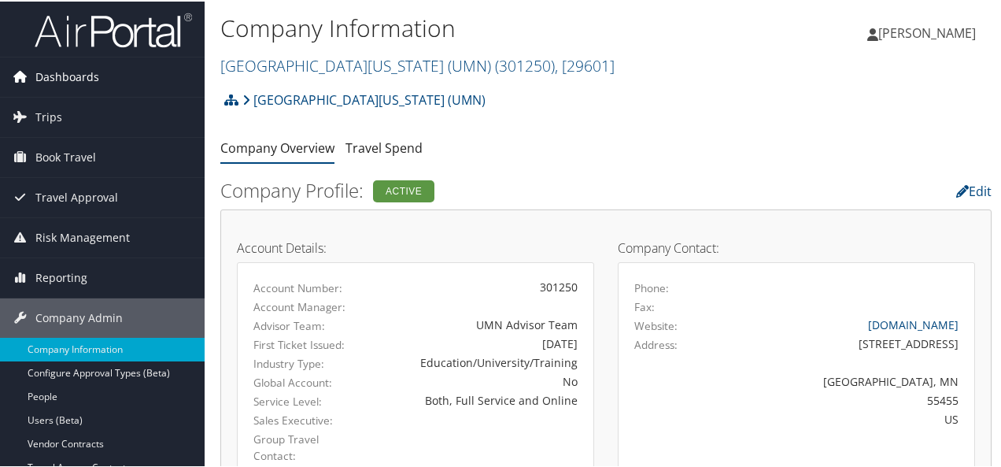
click at [82, 72] on span "Dashboards" at bounding box center [67, 75] width 64 height 39
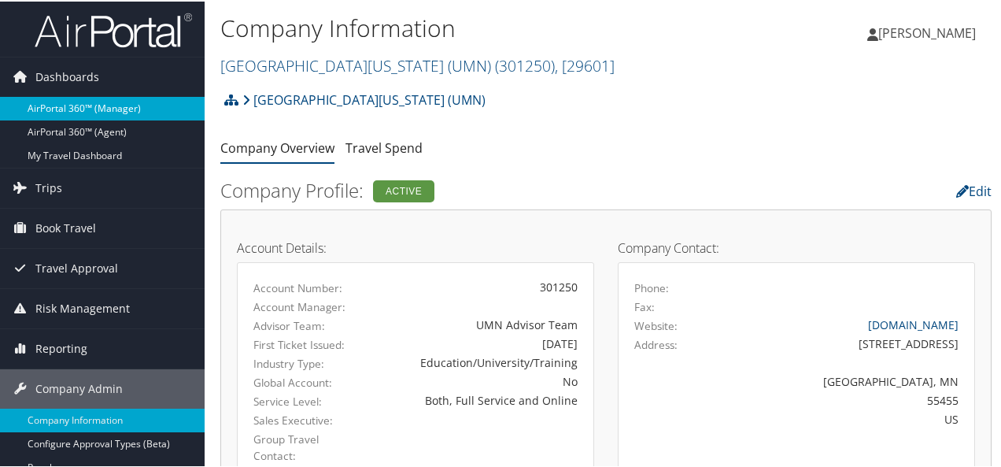
click at [87, 103] on link "AirPortal 360™ (Manager)" at bounding box center [102, 107] width 205 height 24
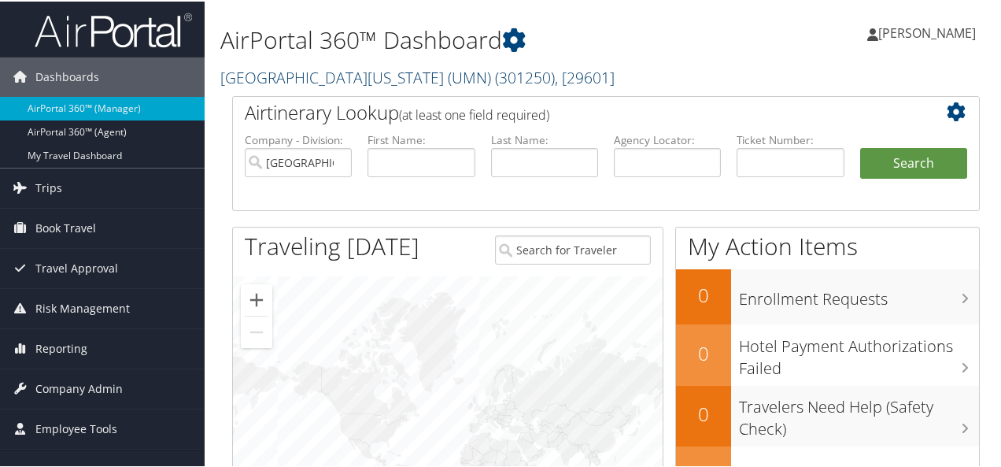
click at [330, 74] on link "University of Minnesota (UMN) ( 301250 ) , [ 29601 ]" at bounding box center [417, 75] width 394 height 21
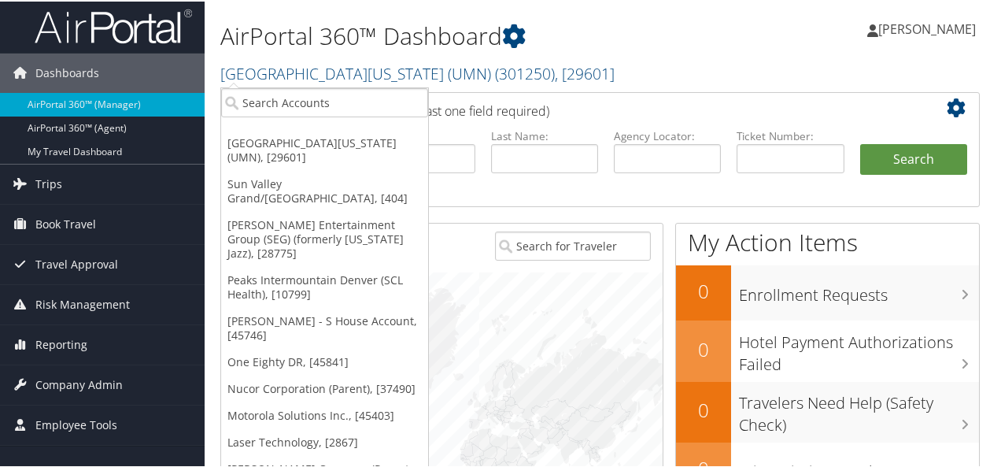
click at [639, 36] on h1 "AirPortal 360™ Dashboard" at bounding box center [477, 34] width 514 height 33
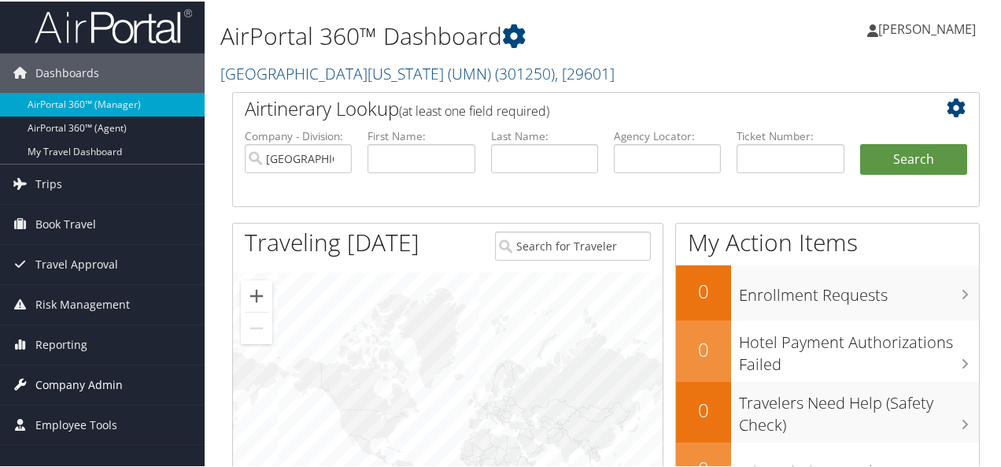
click at [98, 379] on span "Company Admin" at bounding box center [78, 383] width 87 height 39
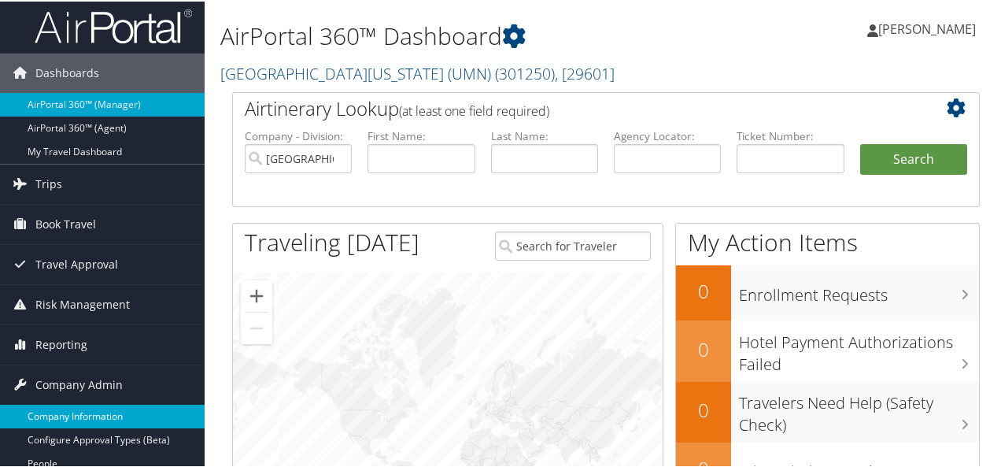
click at [96, 412] on link "Company Information" at bounding box center [102, 415] width 205 height 24
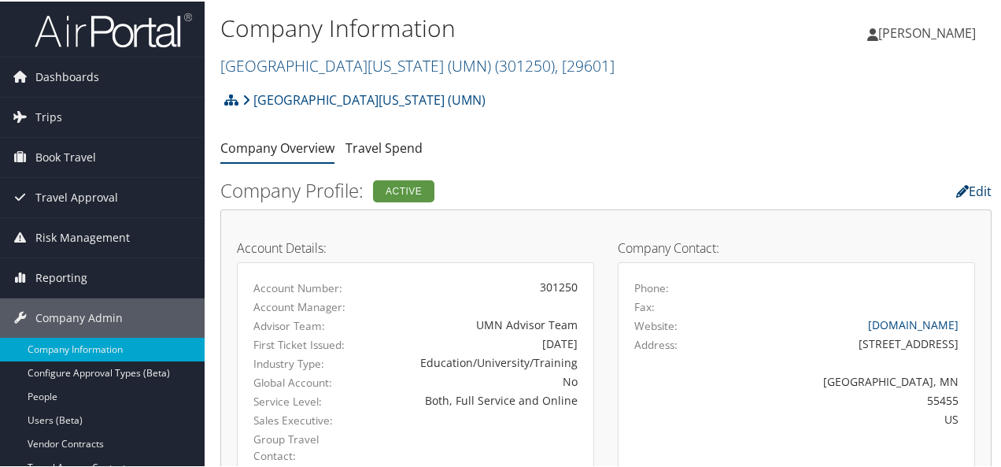
click at [974, 190] on link "Edit" at bounding box center [973, 189] width 35 height 17
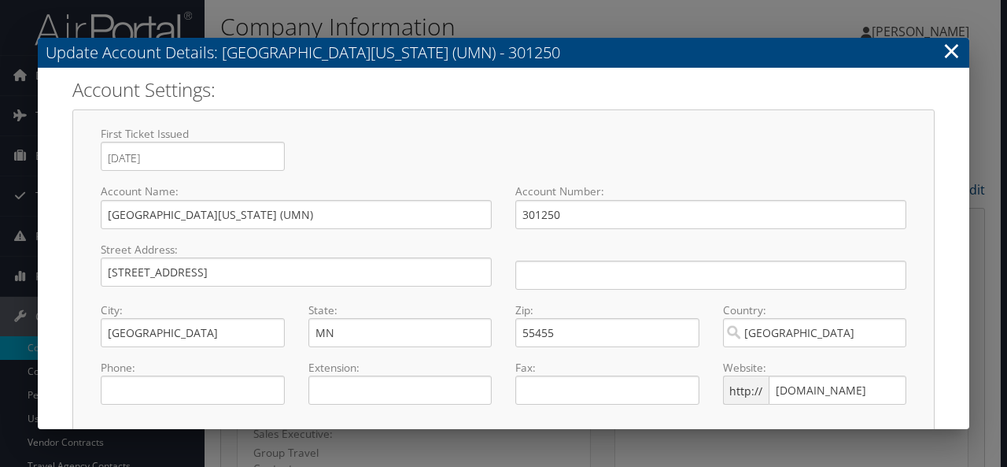
select select "14"
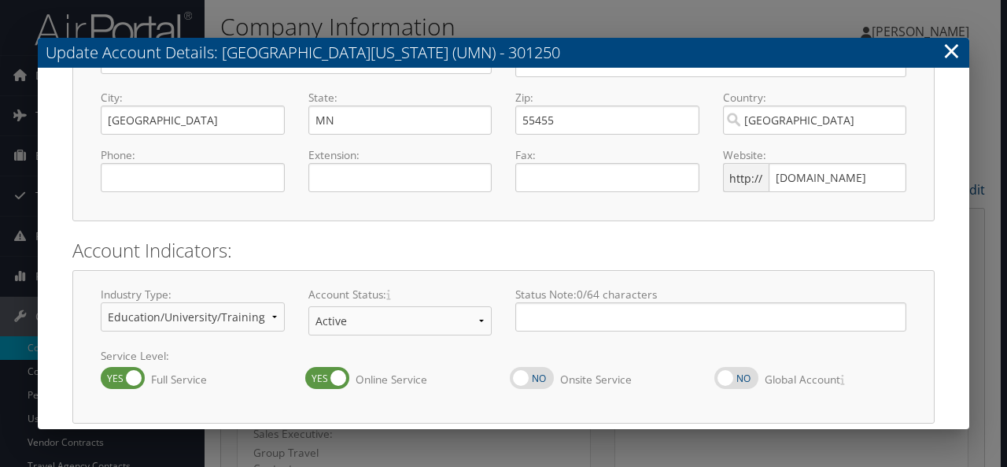
scroll to position [220, 0]
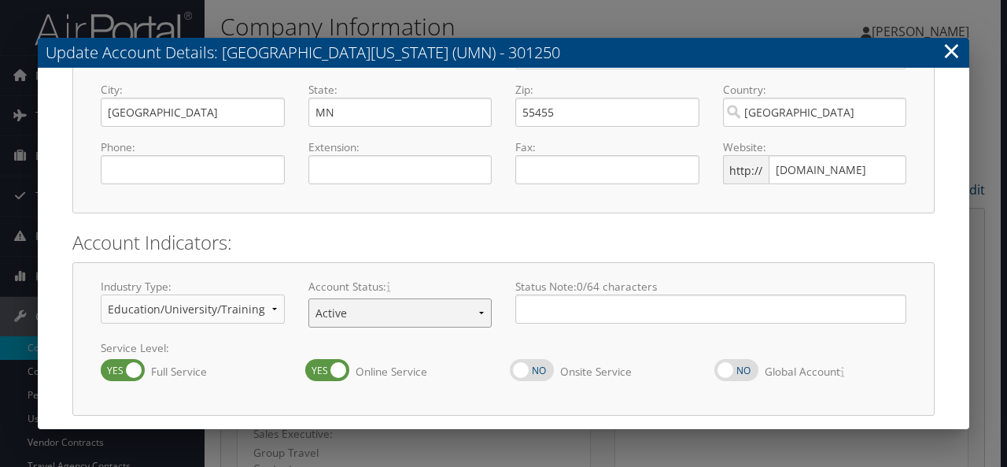
click at [477, 312] on select "Offboarding At Risk Inactive Active Implementing" at bounding box center [400, 312] width 184 height 29
select select "10"
click at [308, 298] on select "Offboarding At Risk Inactive Active Implementing" at bounding box center [400, 312] width 184 height 29
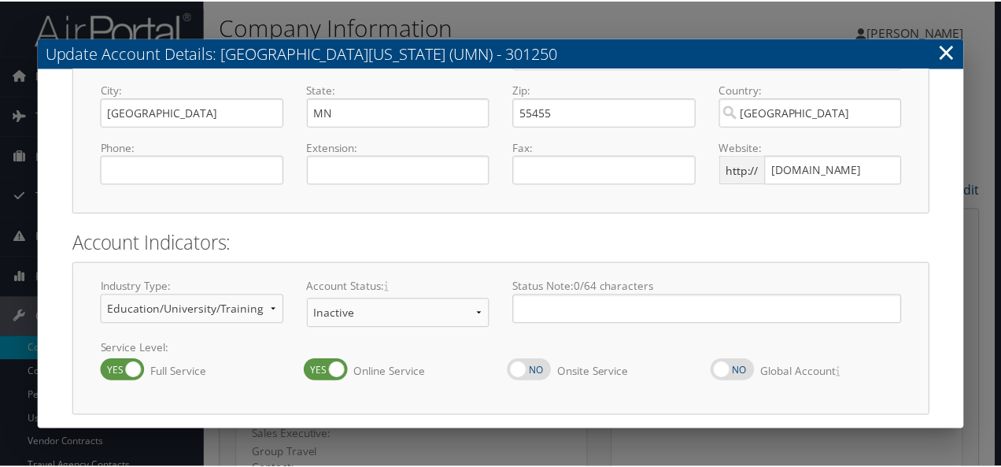
scroll to position [271, 0]
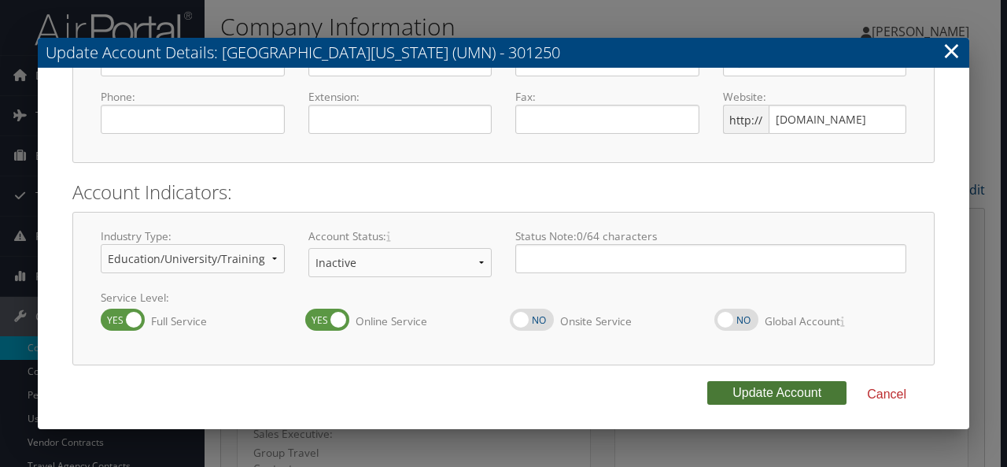
click at [786, 389] on button "Update Account" at bounding box center [776, 393] width 139 height 24
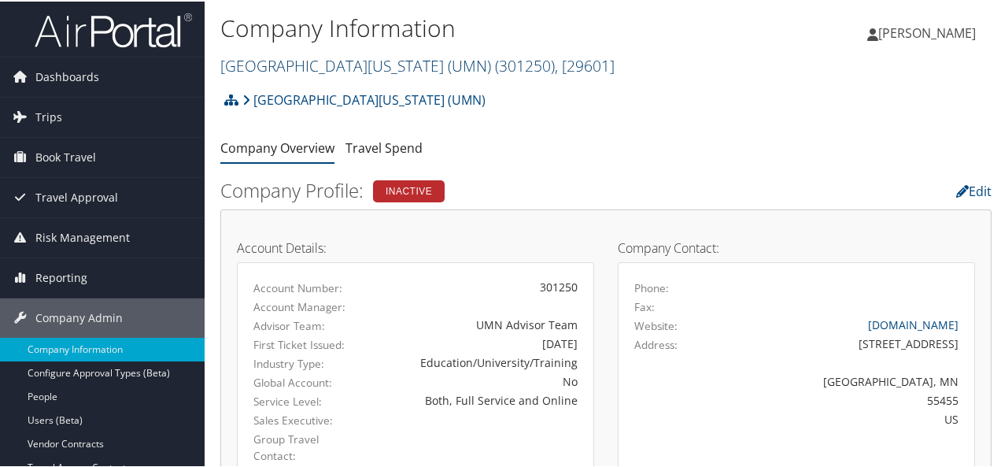
click at [272, 59] on link "University of Minnesota (UMN) ( 301250 ) , [ 29601 ]" at bounding box center [417, 64] width 394 height 21
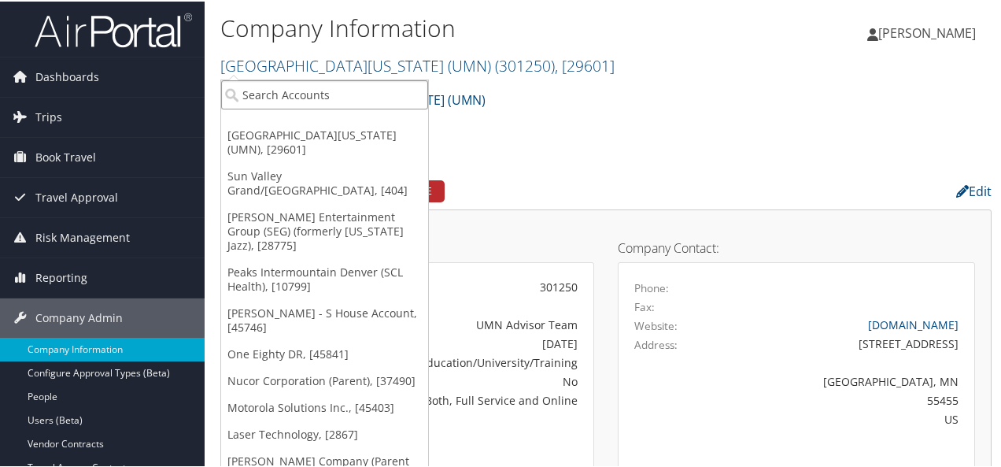
click at [255, 92] on input "search" at bounding box center [324, 93] width 207 height 29
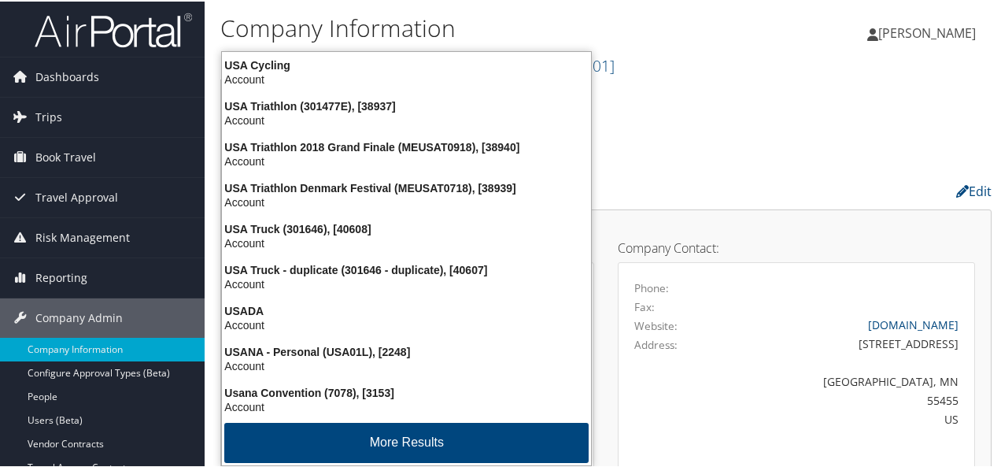
type input "USA Truck"
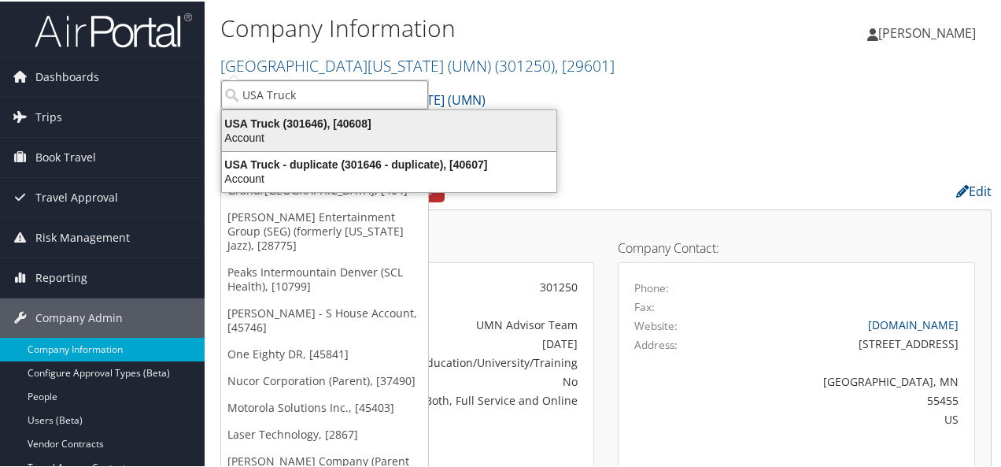
click at [271, 119] on div "USA Truck (301646), [40608]" at bounding box center [388, 122] width 353 height 14
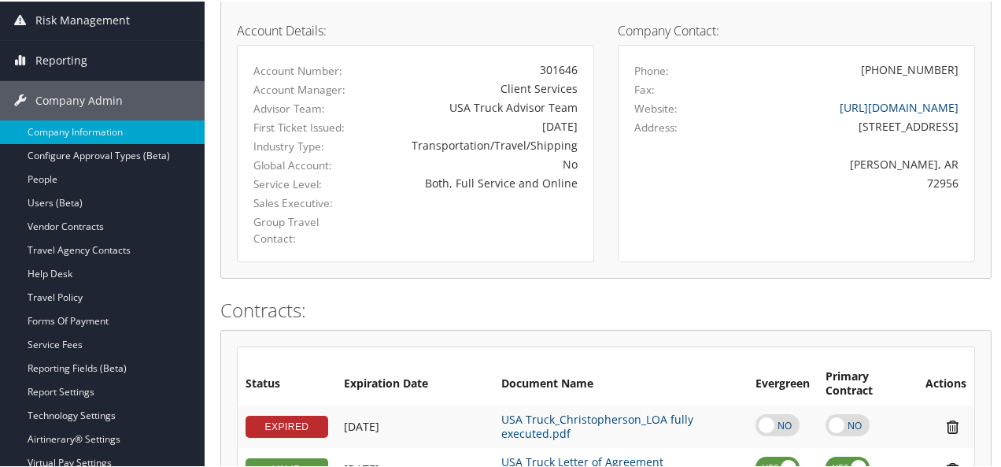
scroll to position [258, 0]
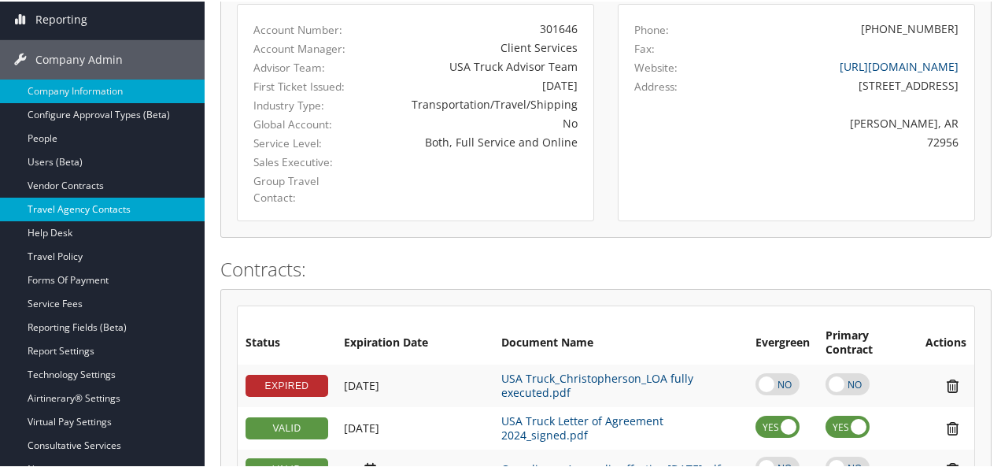
click at [104, 199] on link "Travel Agency Contacts" at bounding box center [102, 208] width 205 height 24
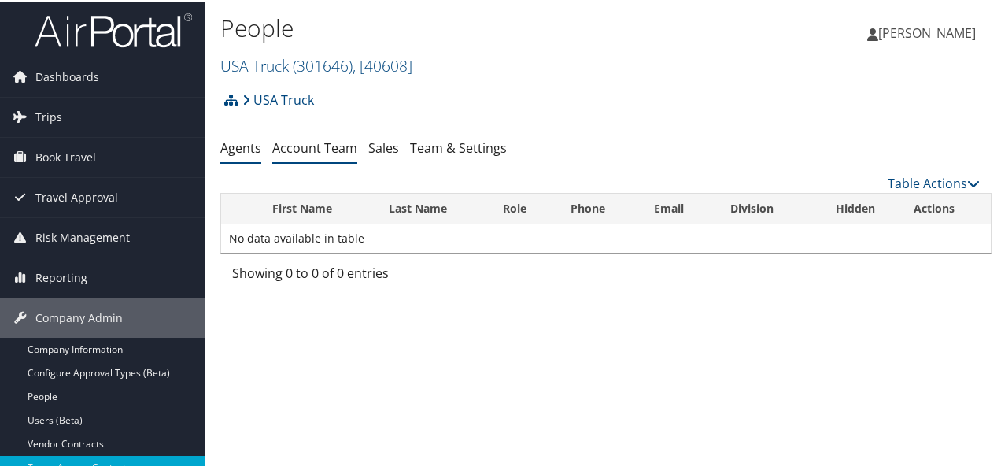
click at [336, 152] on link "Account Team" at bounding box center [314, 146] width 85 height 17
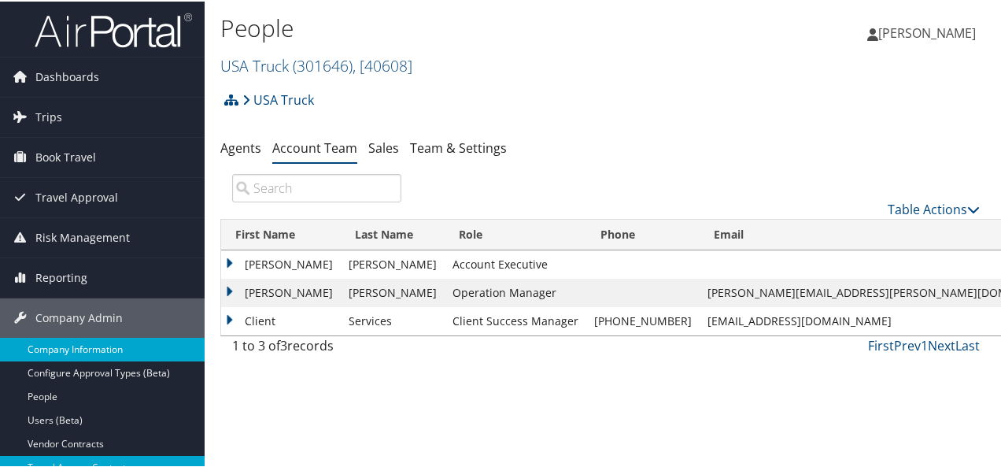
click at [72, 350] on link "Company Information" at bounding box center [102, 348] width 205 height 24
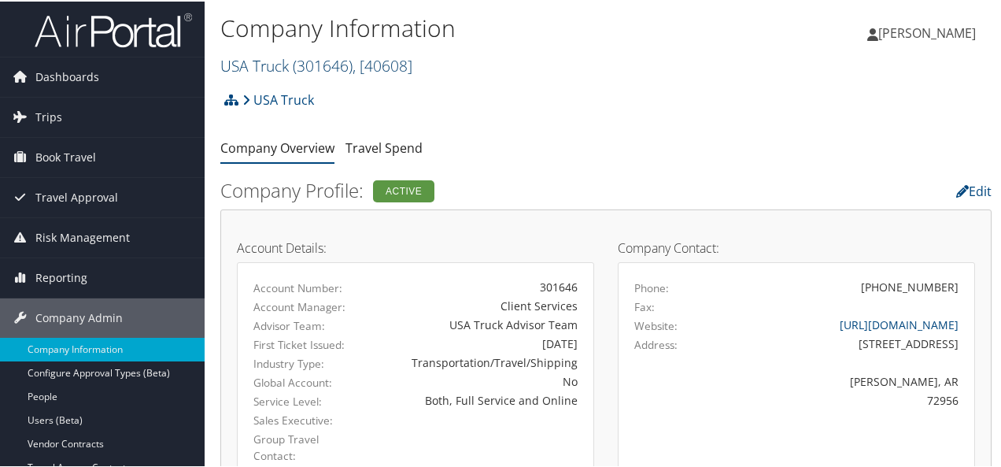
click at [296, 65] on span "( 301646 )" at bounding box center [323, 64] width 60 height 21
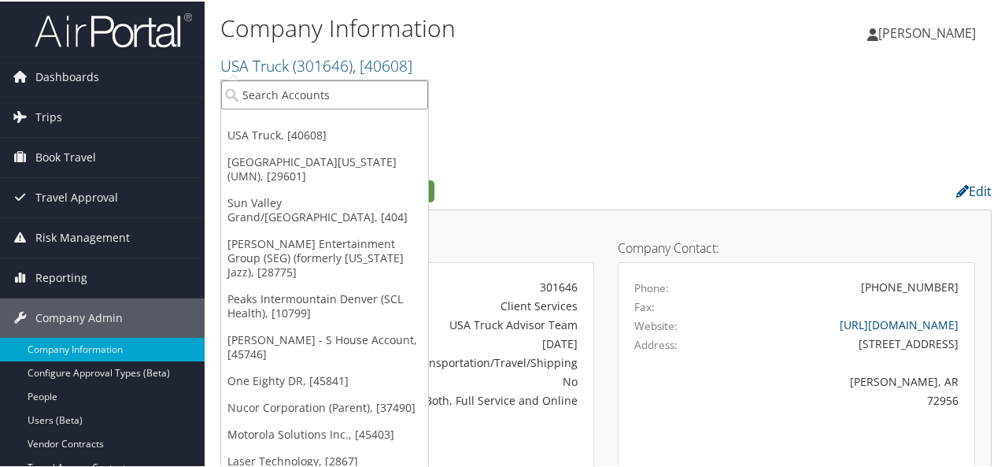
click at [266, 97] on input "search" at bounding box center [324, 93] width 207 height 29
type input "valero"
click at [262, 91] on input "valero" at bounding box center [324, 93] width 207 height 29
type input "Valeo"
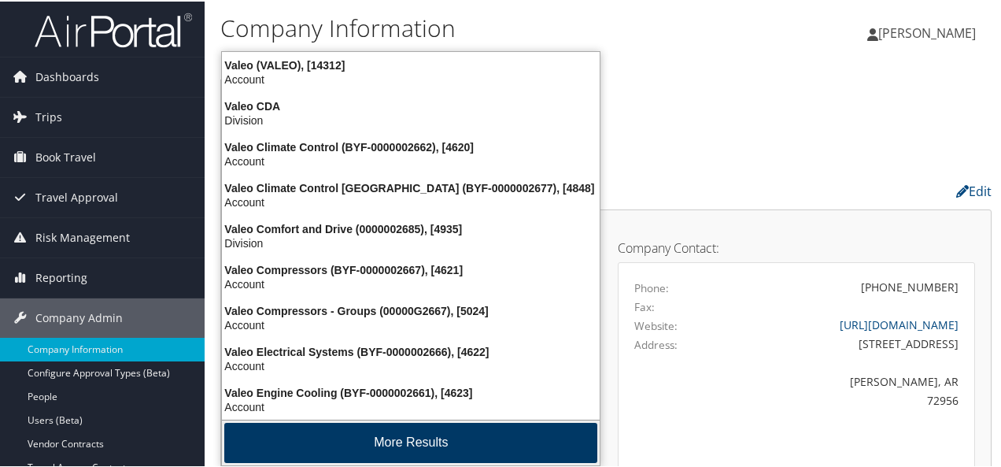
click at [398, 446] on button "More Results" at bounding box center [410, 441] width 373 height 40
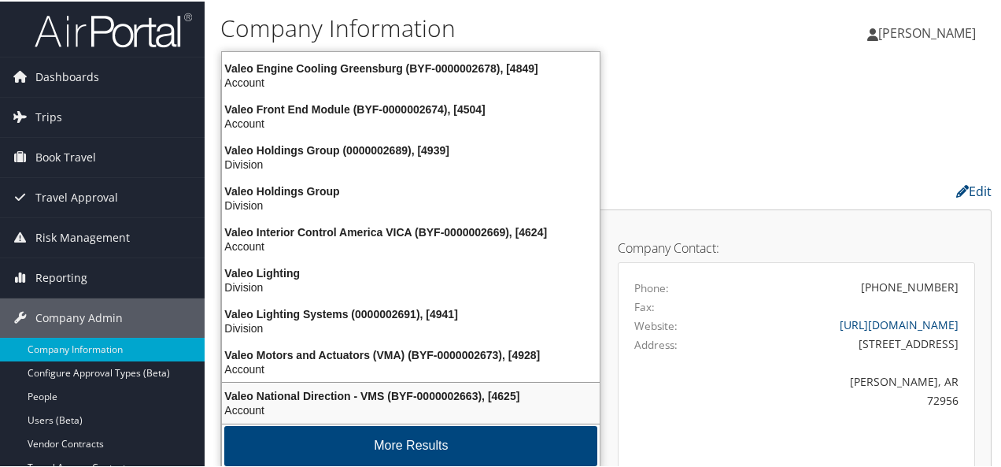
scroll to position [370, 0]
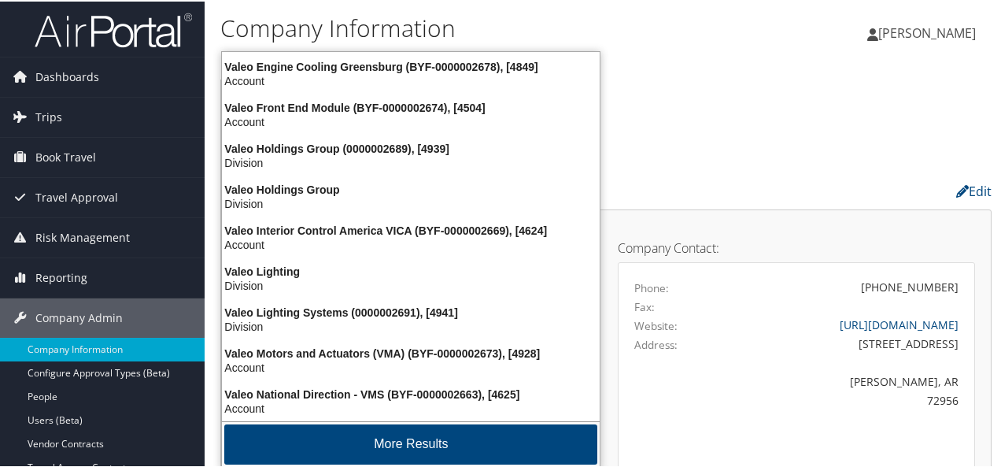
click at [398, 446] on button "More Results" at bounding box center [410, 443] width 373 height 40
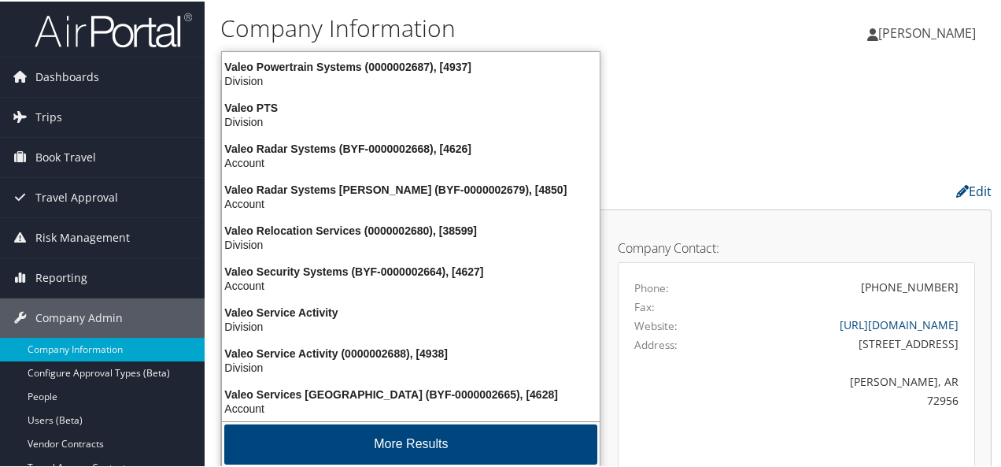
scroll to position [739, 0]
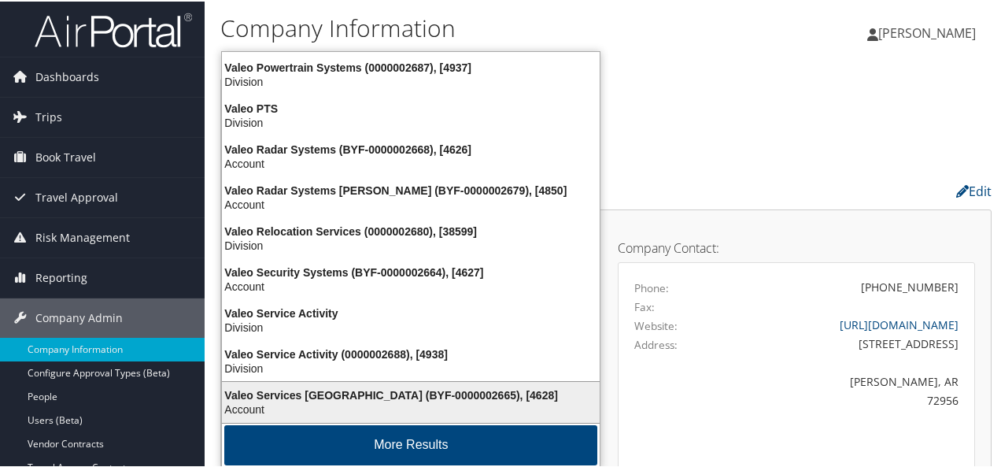
click at [303, 390] on div "Valeo Services USA (BYF-0000002665), [4628]" at bounding box center [410, 393] width 397 height 14
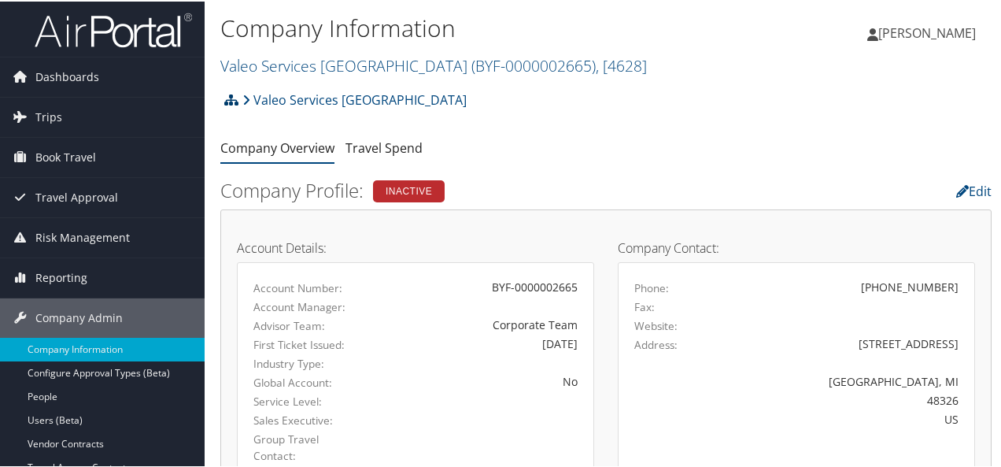
click at [235, 97] on icon at bounding box center [231, 98] width 14 height 13
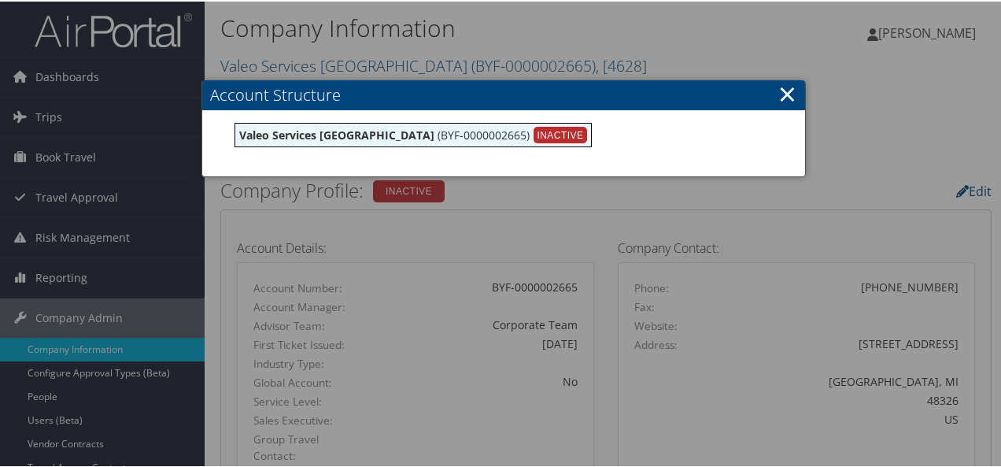
click at [575, 33] on div at bounding box center [503, 233] width 1007 height 467
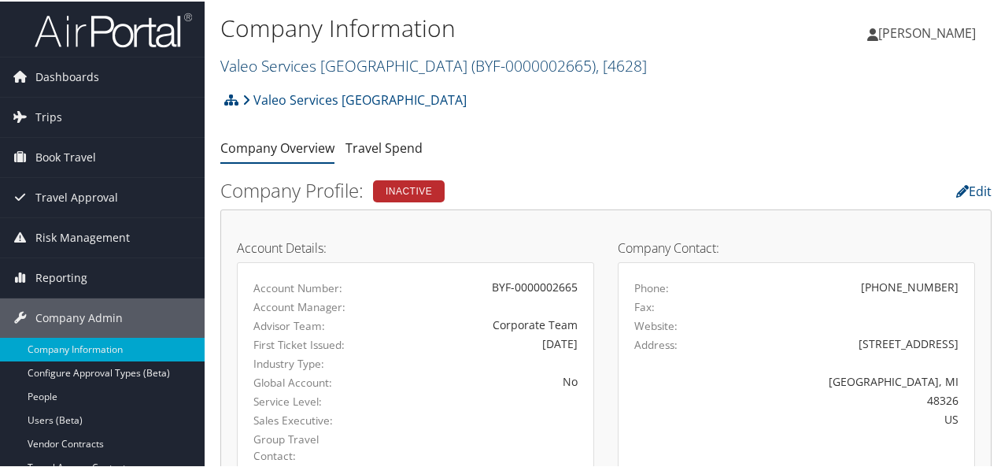
click at [290, 63] on link "Valeo Services USA ( BYF-0000002665 ) , [ 4628 ]" at bounding box center [433, 64] width 427 height 21
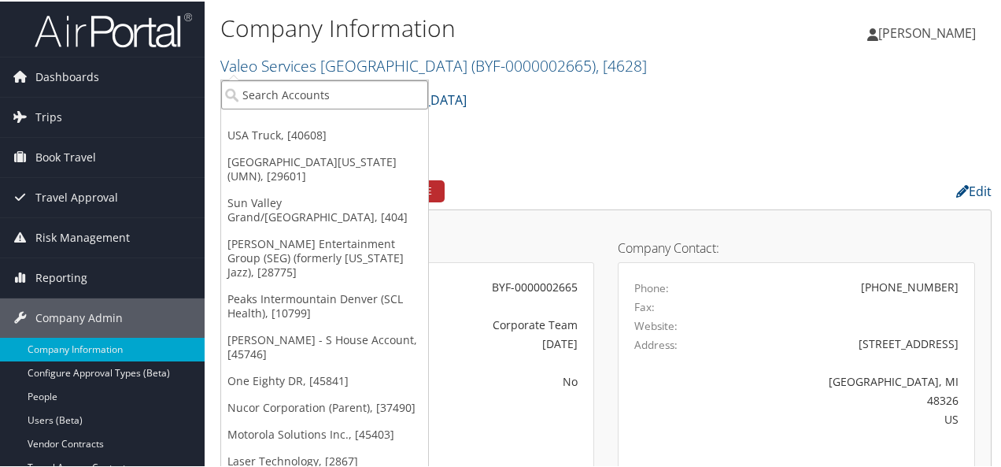
click at [260, 101] on input "search" at bounding box center [324, 93] width 207 height 29
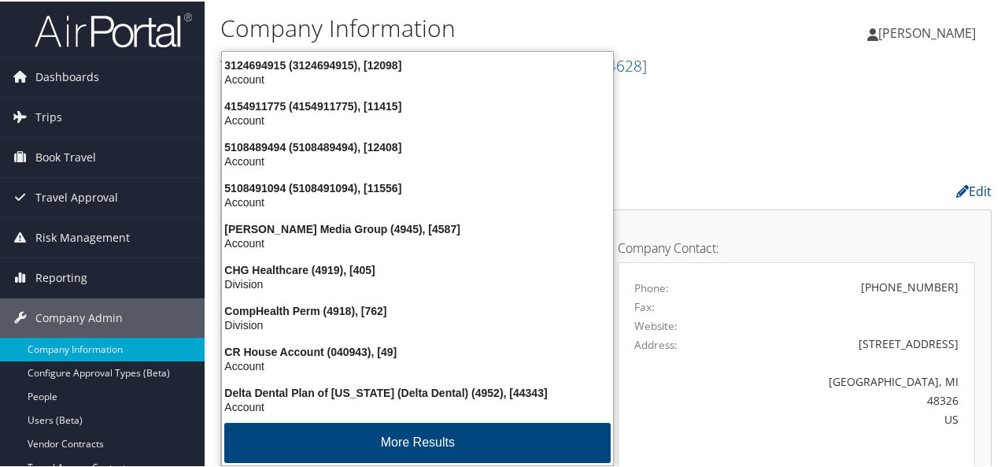
type input "4937"
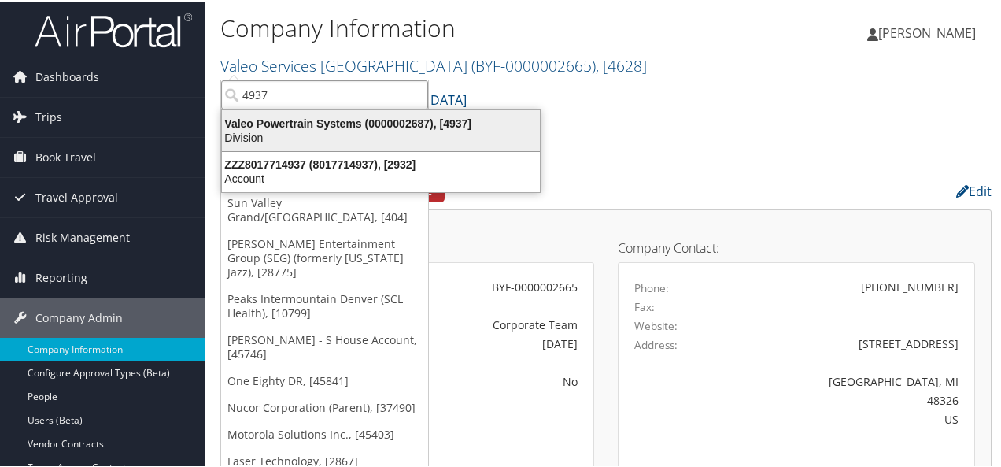
click at [287, 116] on div "Valeo Powertrain Systems (0000002687), [4937]" at bounding box center [380, 122] width 337 height 14
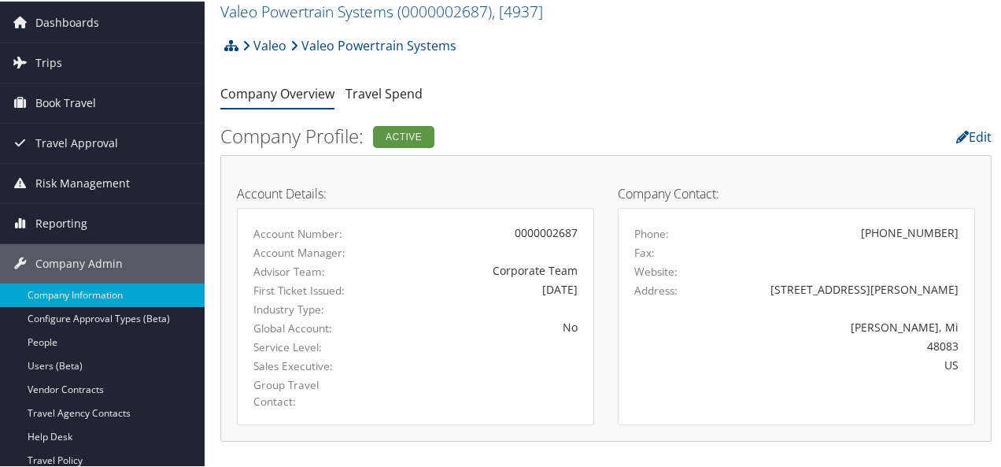
scroll to position [14, 0]
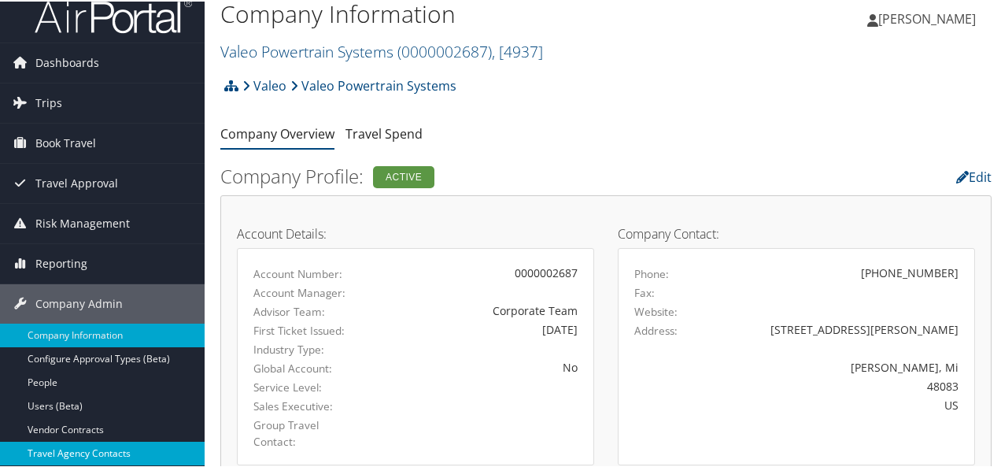
click at [74, 445] on link "Travel Agency Contacts" at bounding box center [102, 452] width 205 height 24
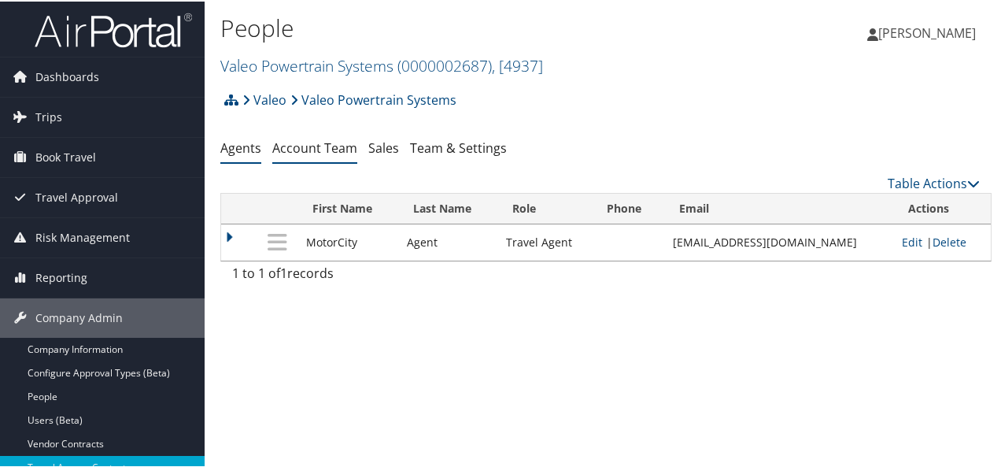
click at [318, 146] on link "Account Team" at bounding box center [314, 146] width 85 height 17
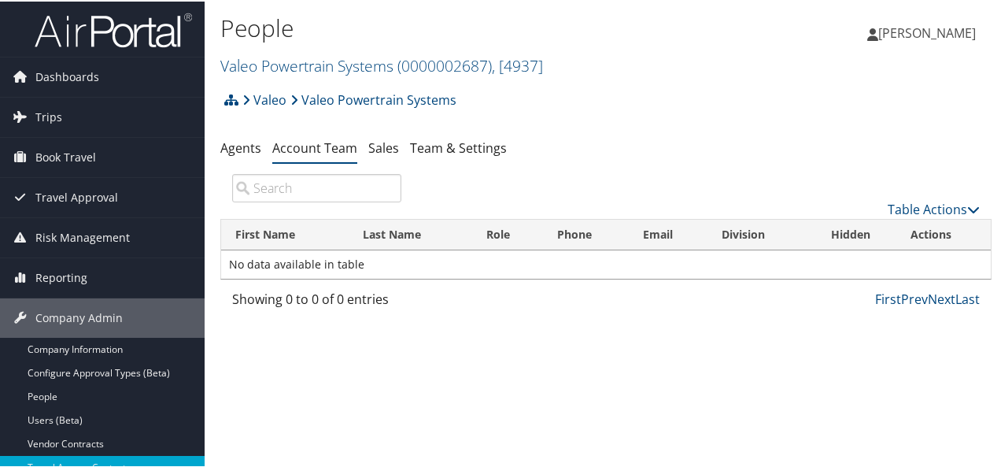
click at [326, 150] on link "Account Team" at bounding box center [314, 146] width 85 height 17
click at [312, 62] on link "Valeo Powertrain Systems ( 0000002687 ) , [ 4937 ]" at bounding box center [381, 64] width 323 height 21
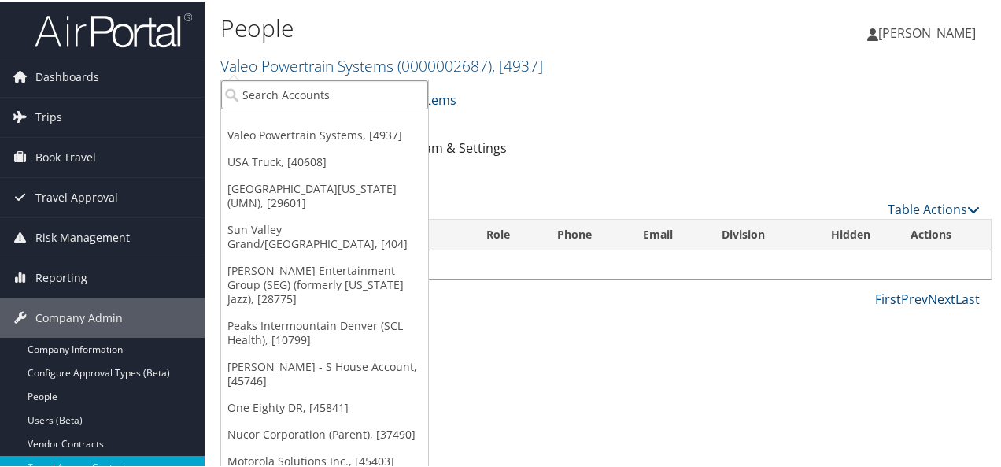
click at [272, 94] on input "search" at bounding box center [324, 93] width 207 height 29
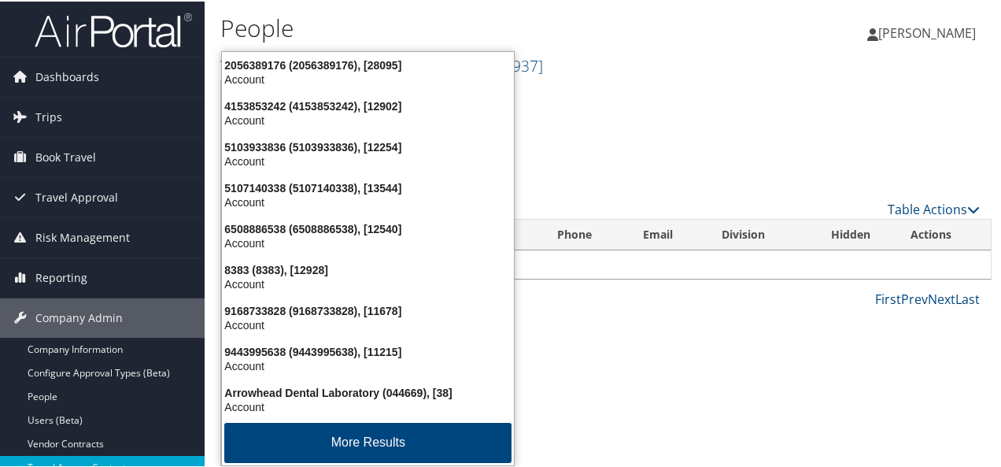
type input "38599"
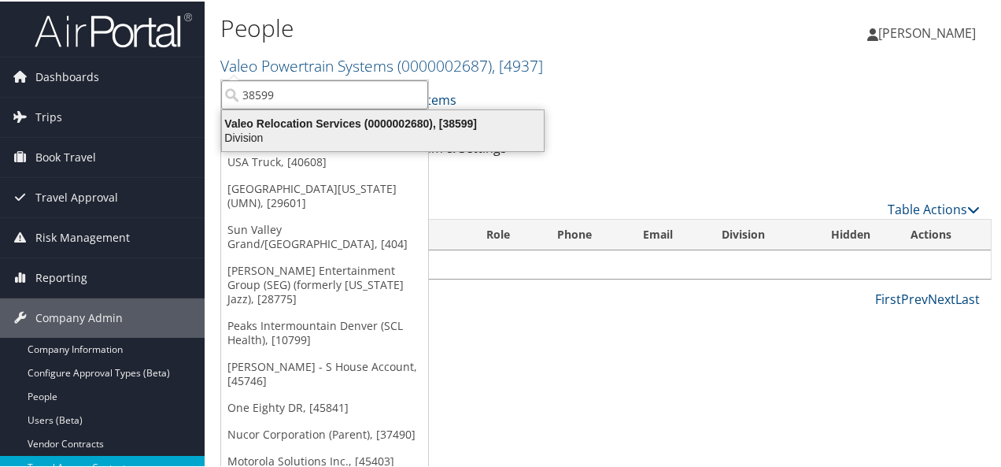
click at [278, 120] on div "Valeo Relocation Services (0000002680), [38599]" at bounding box center [382, 122] width 341 height 14
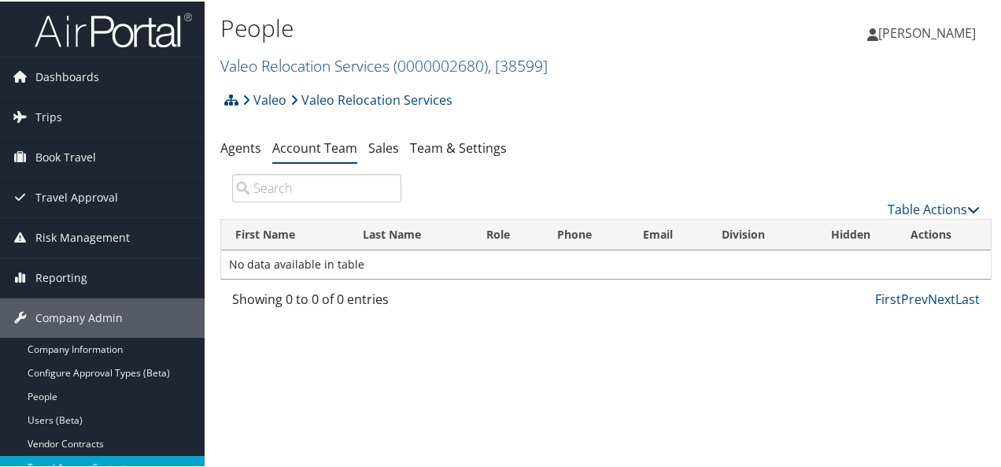
click at [321, 155] on link "Account Team" at bounding box center [314, 146] width 85 height 17
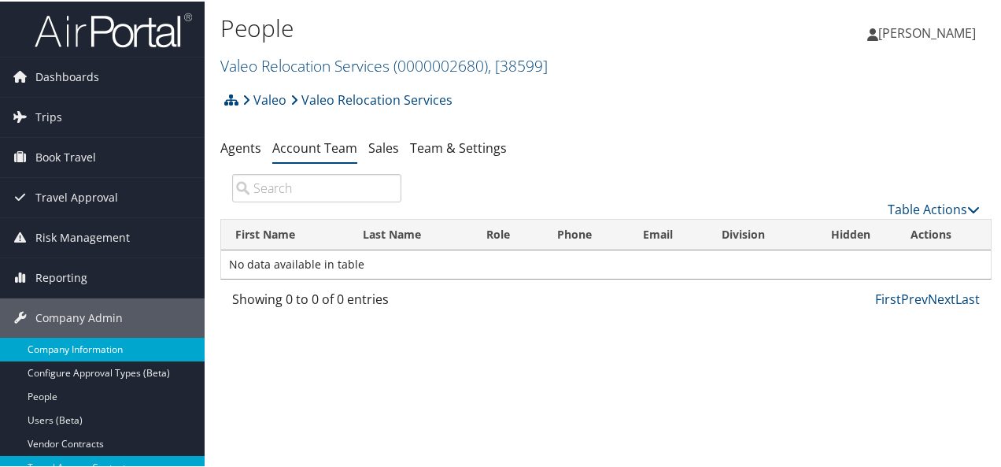
click at [93, 340] on link "Company Information" at bounding box center [102, 348] width 205 height 24
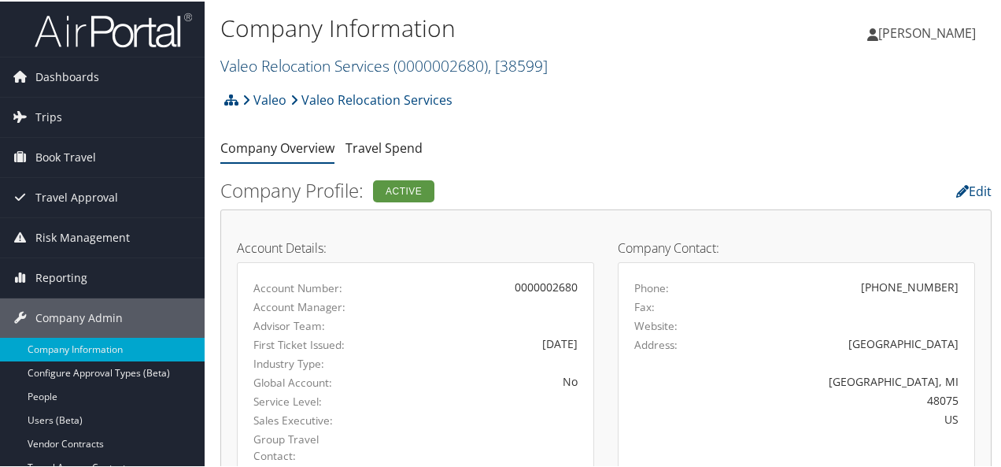
click at [280, 58] on link "Valeo Relocation Services ( 0000002680 ) , [ 38599 ]" at bounding box center [383, 64] width 327 height 21
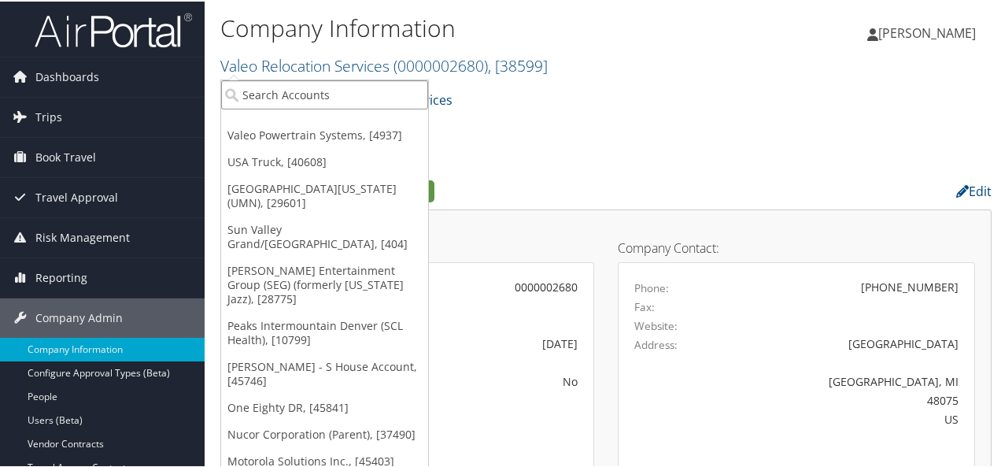
click at [283, 91] on input "search" at bounding box center [324, 93] width 207 height 29
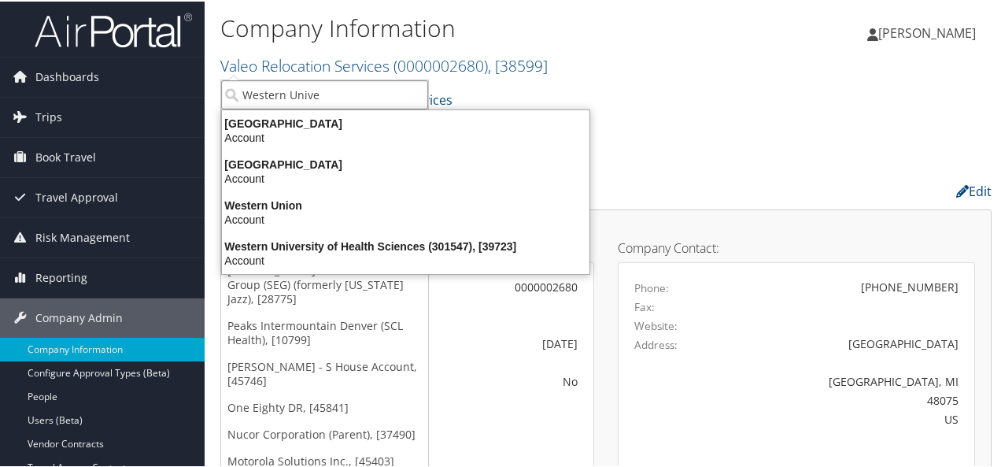
type input "Western Univer"
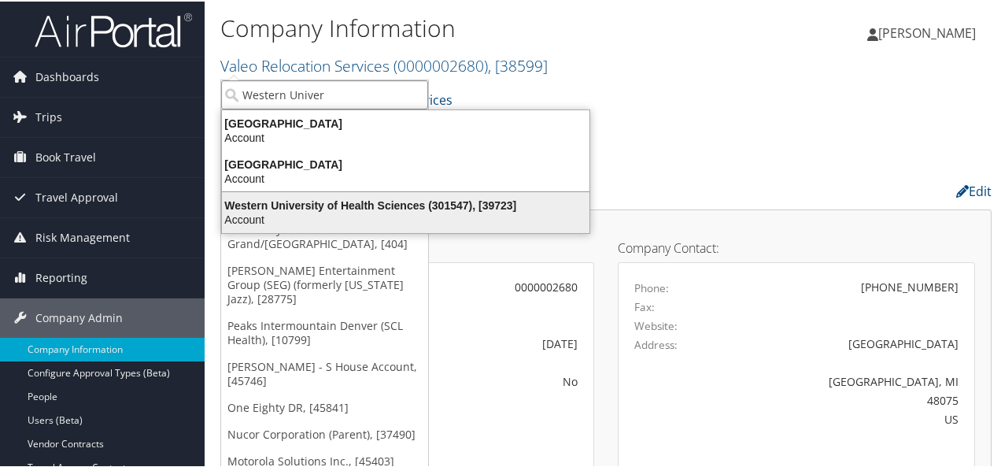
click at [329, 200] on div "Western University of Health Sciences (301547), [39723]" at bounding box center [405, 204] width 386 height 14
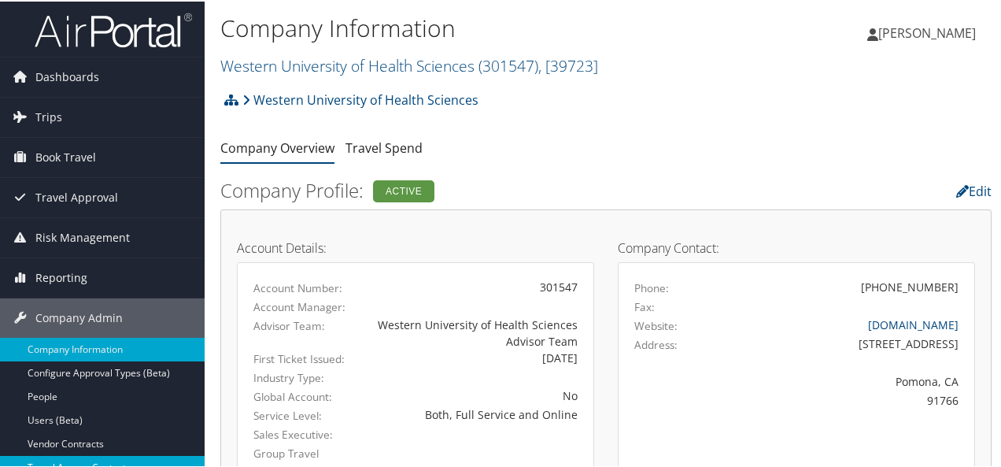
click at [79, 460] on link "Travel Agency Contacts" at bounding box center [102, 466] width 205 height 24
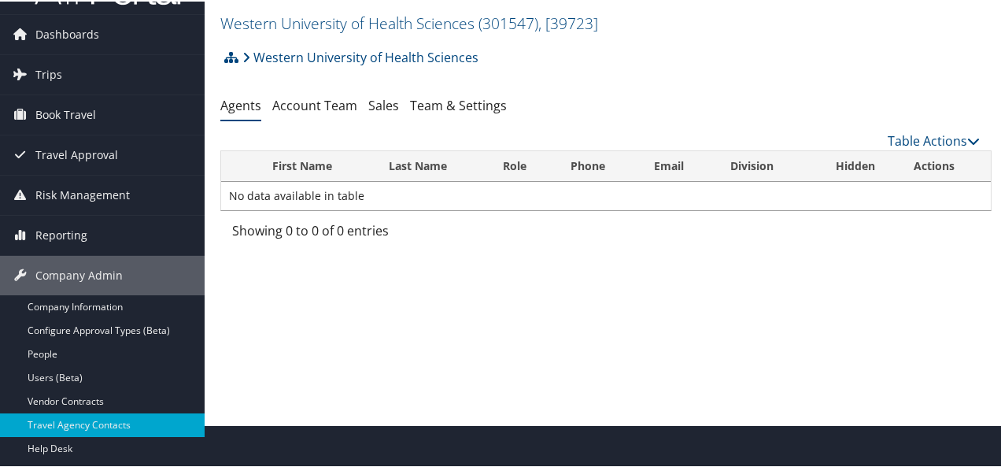
scroll to position [46, 0]
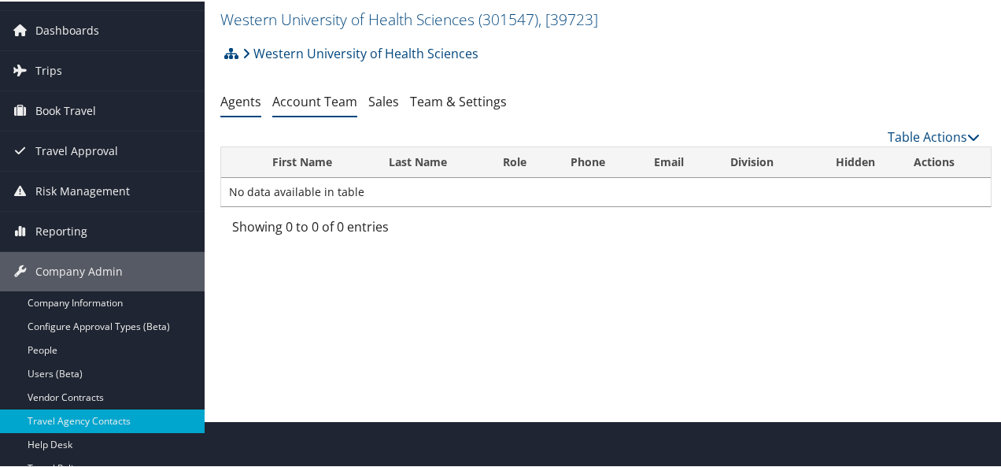
click at [331, 102] on link "Account Team" at bounding box center [314, 99] width 85 height 17
